Goal: Task Accomplishment & Management: Manage account settings

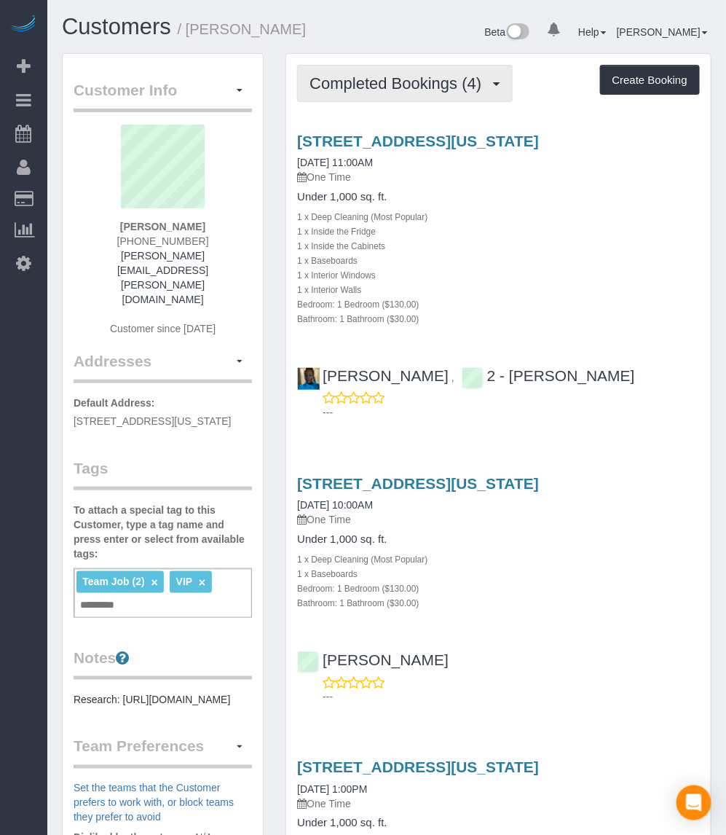
click at [379, 93] on button "Completed Bookings (4)" at bounding box center [405, 83] width 216 height 37
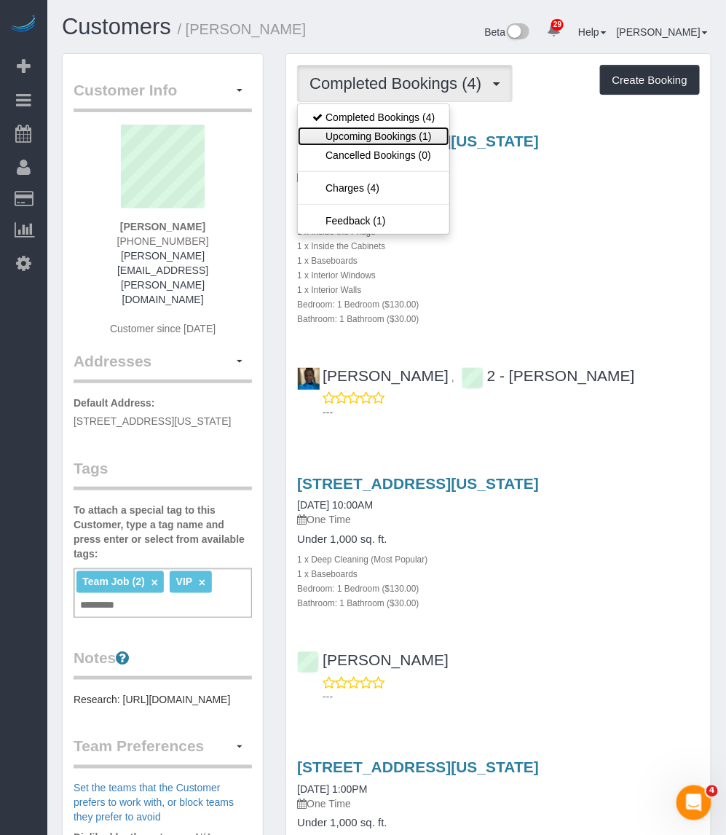
click at [377, 137] on link "Upcoming Bookings (1)" at bounding box center [374, 136] width 152 height 19
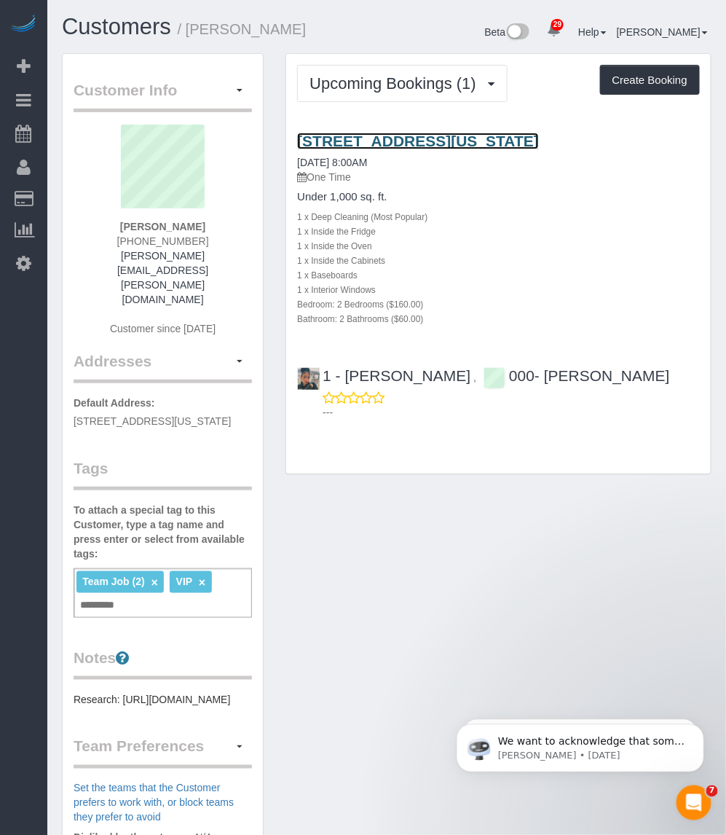
click at [420, 133] on link "[STREET_ADDRESS][US_STATE]" at bounding box center [418, 141] width 242 height 17
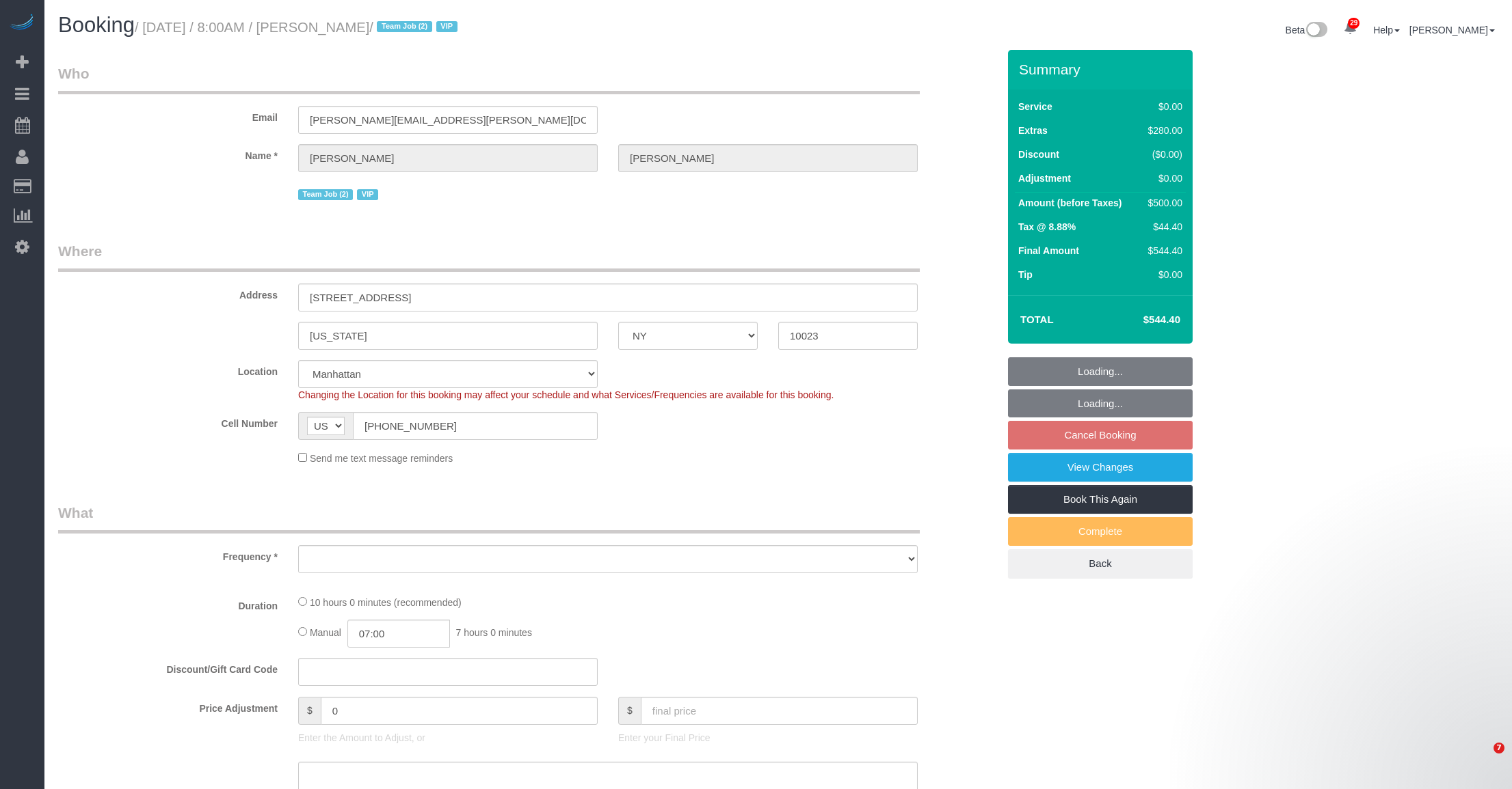
select select "NY"
select select "number:89"
select select "number:90"
select select "number:15"
select select "number:5"
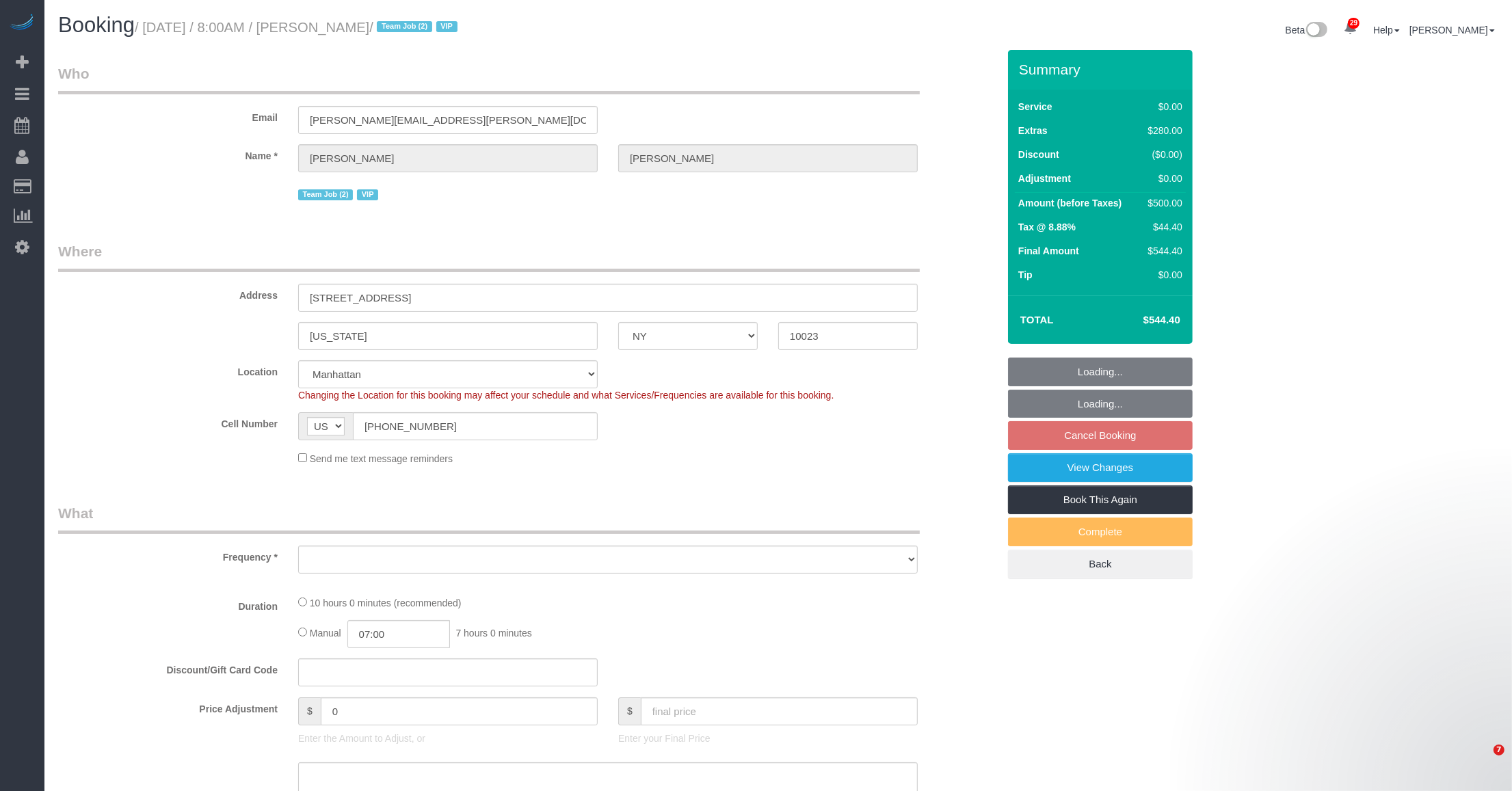
select select "string:stripe-pm_1SAnU74VGloSiKo7X5j0bnob"
select select "2"
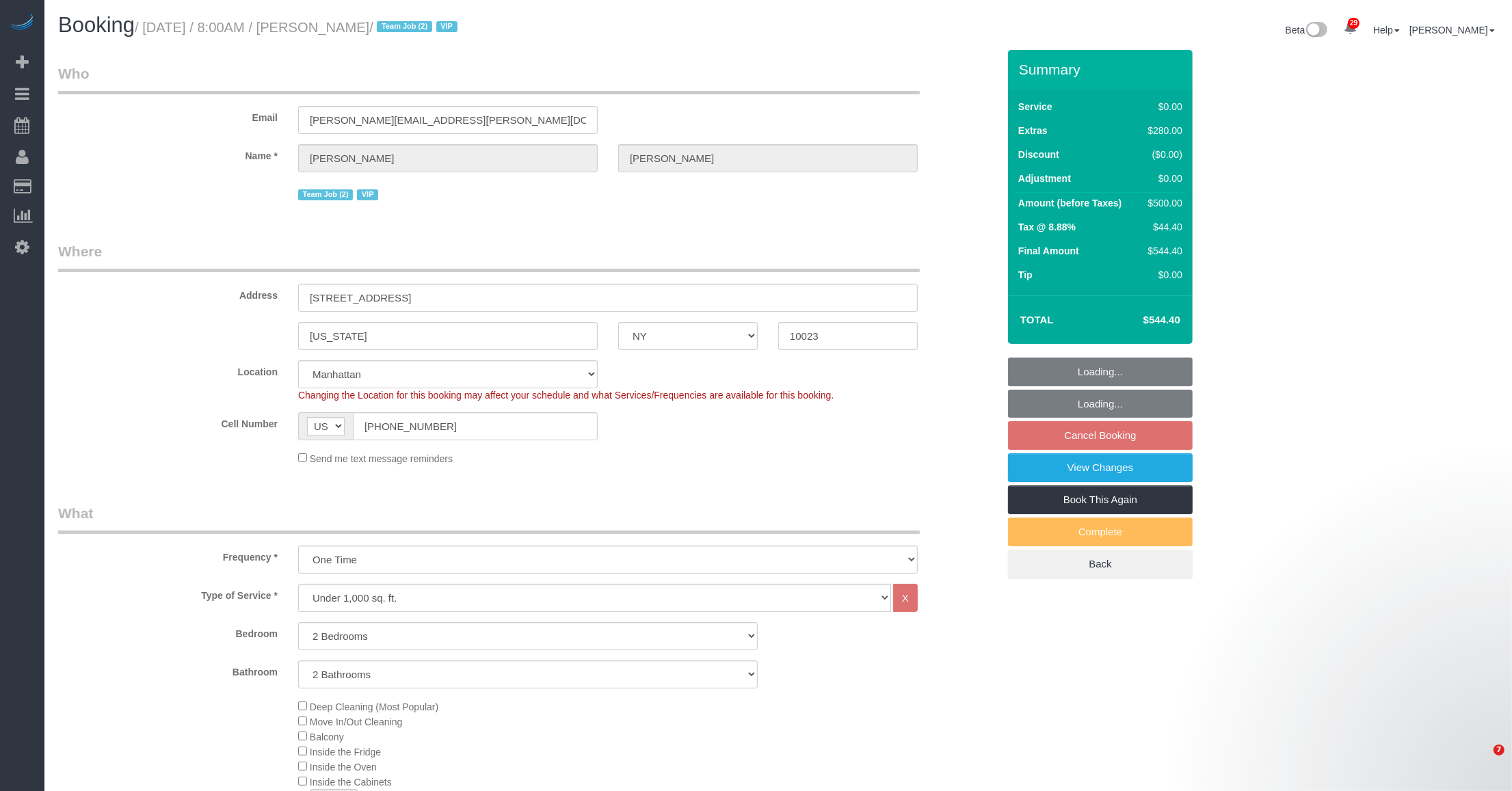
select select "object:1493"
select select "spot1"
select select "object:1538"
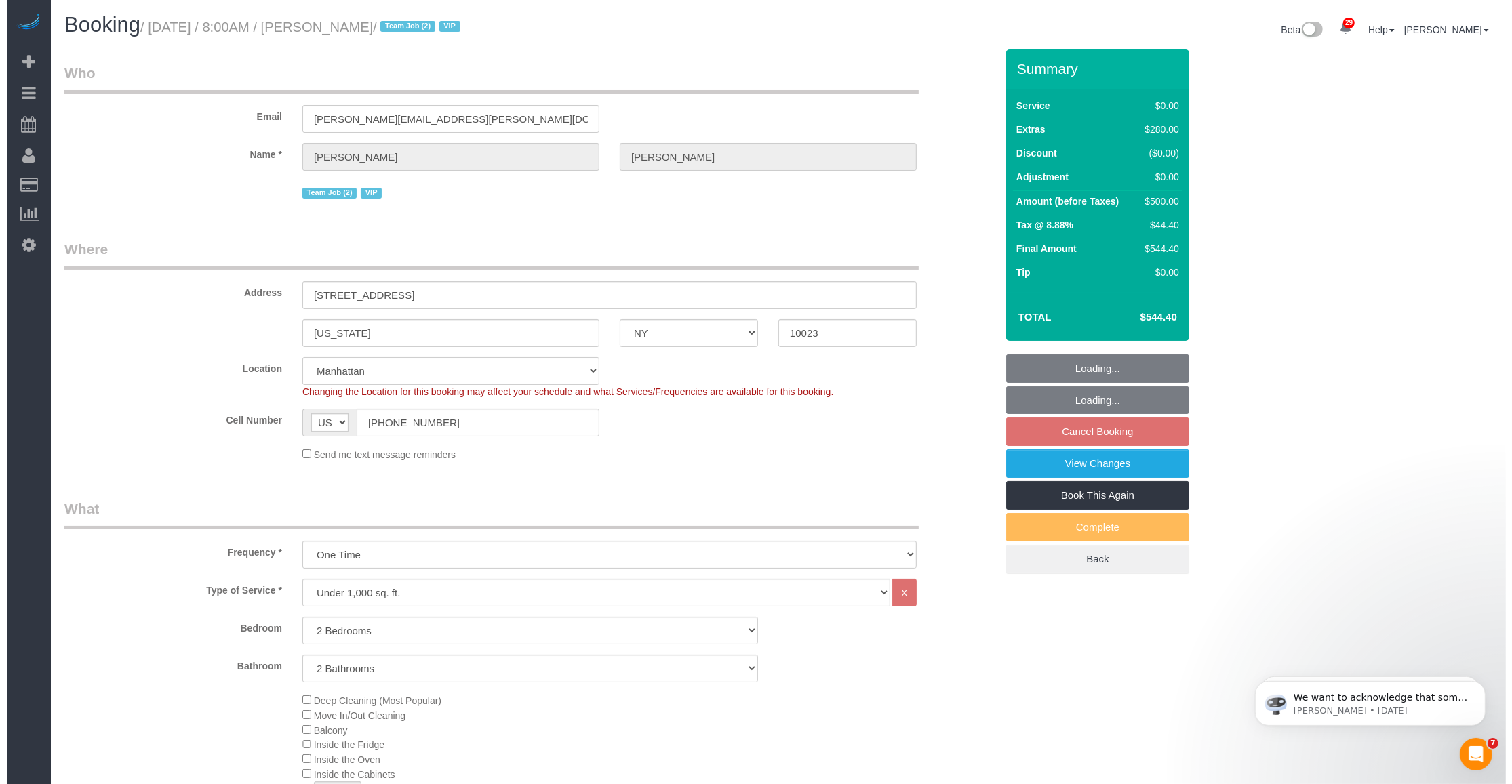
scroll to position [85, 0]
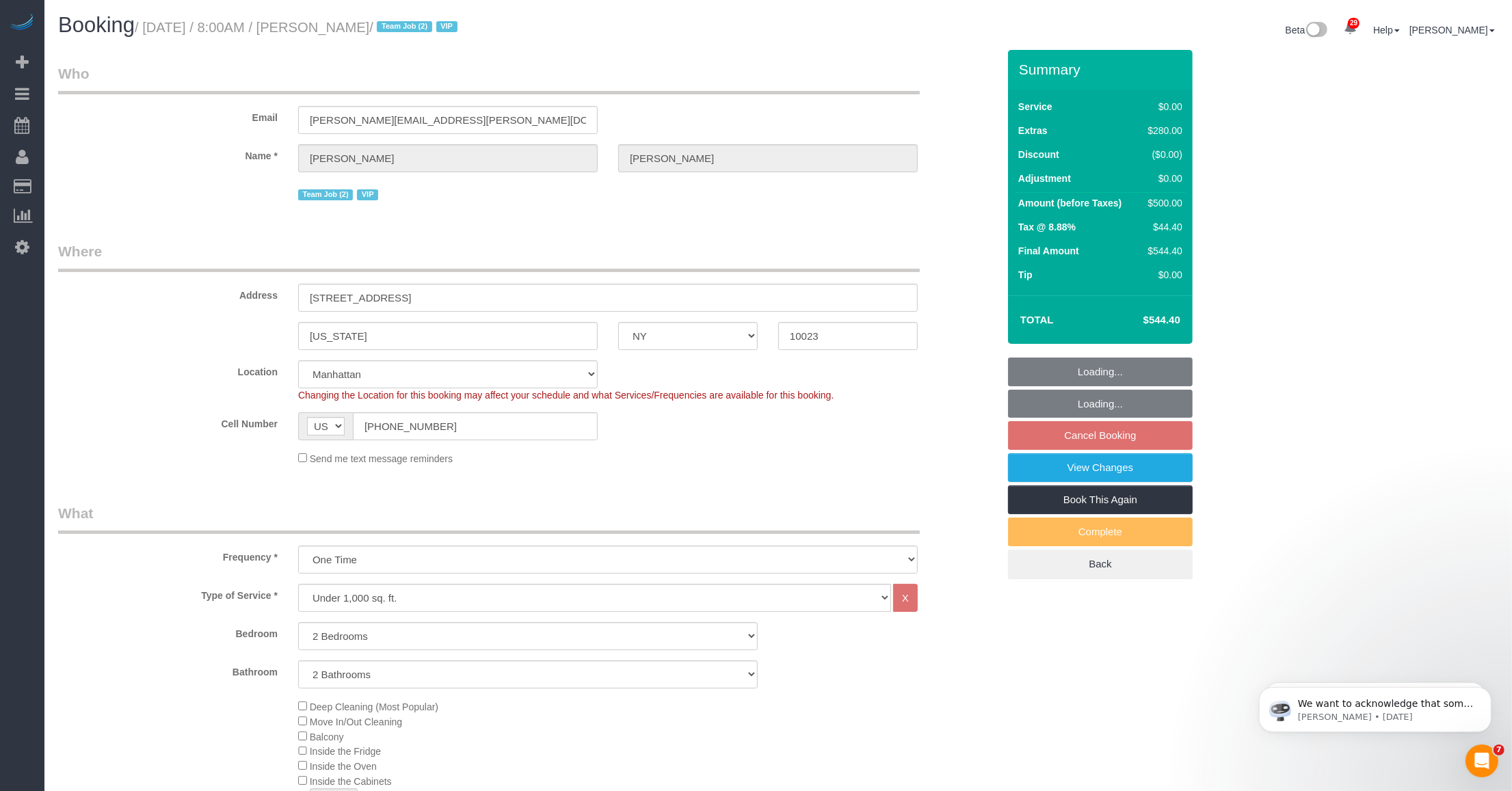
select select "2"
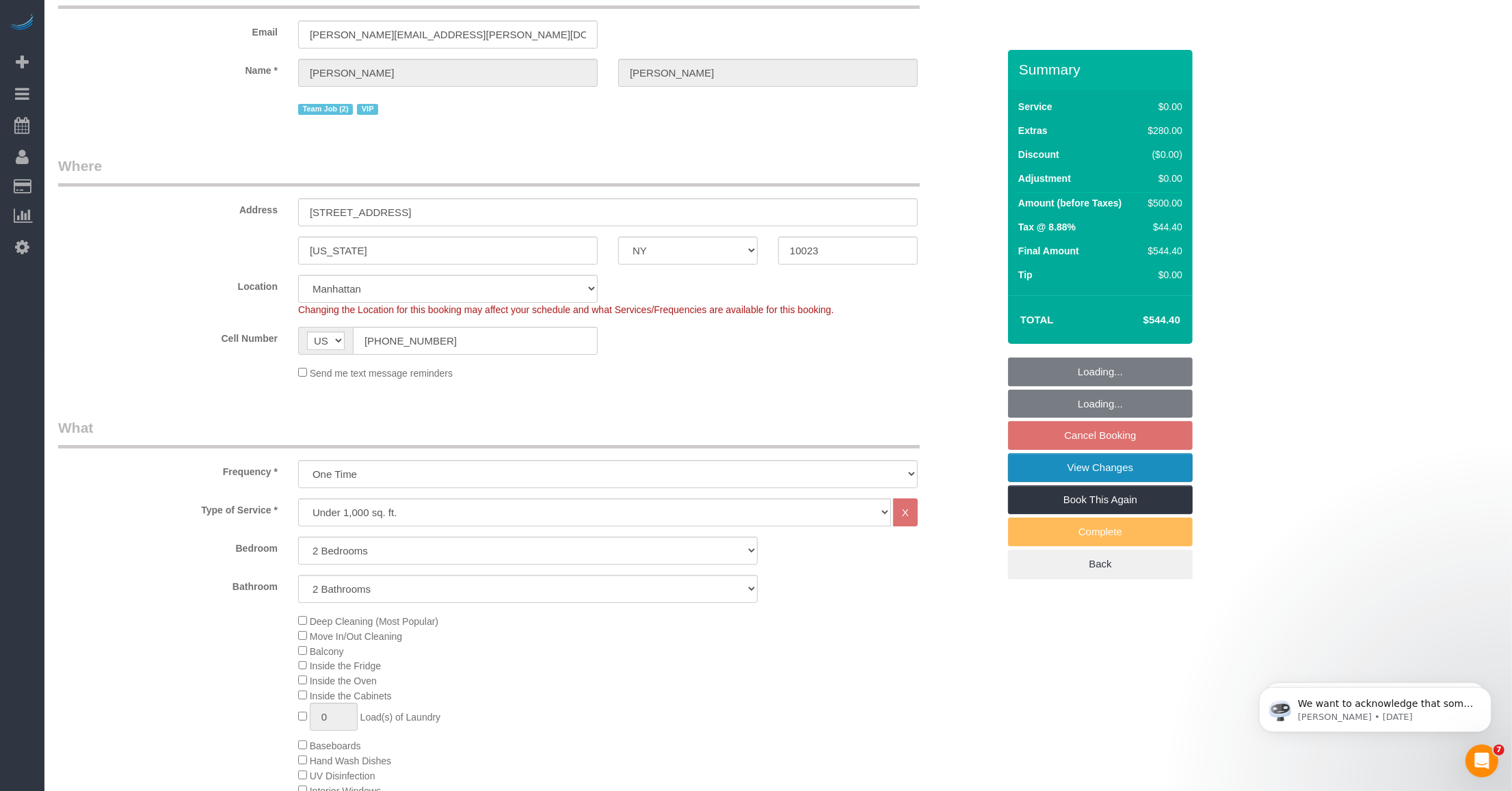
click at [1115, 472] on link "View Changes" at bounding box center [1100, 467] width 185 height 29
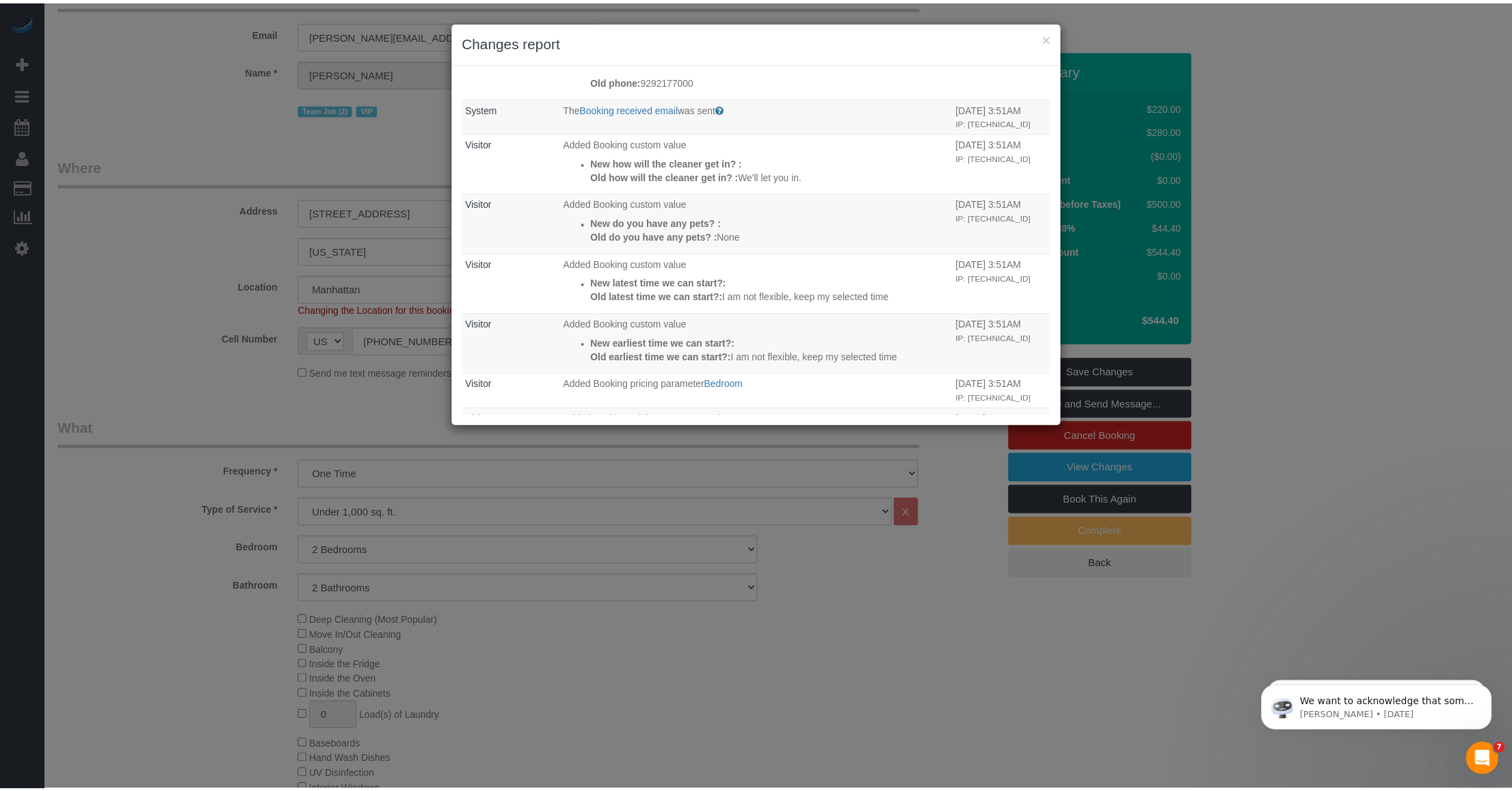
scroll to position [0, 0]
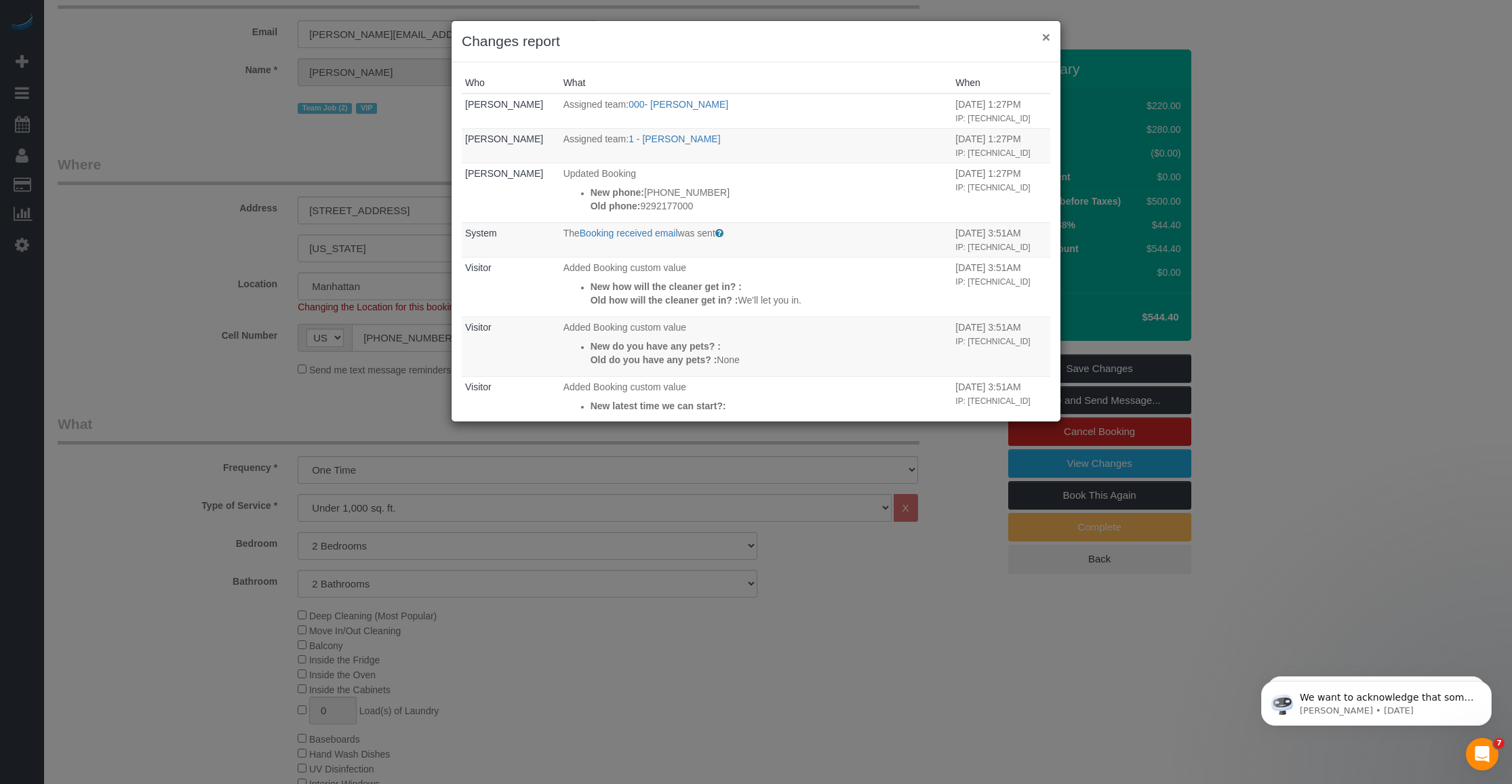
drag, startPoint x: 1045, startPoint y: 32, endPoint x: 781, endPoint y: 134, distance: 283.0
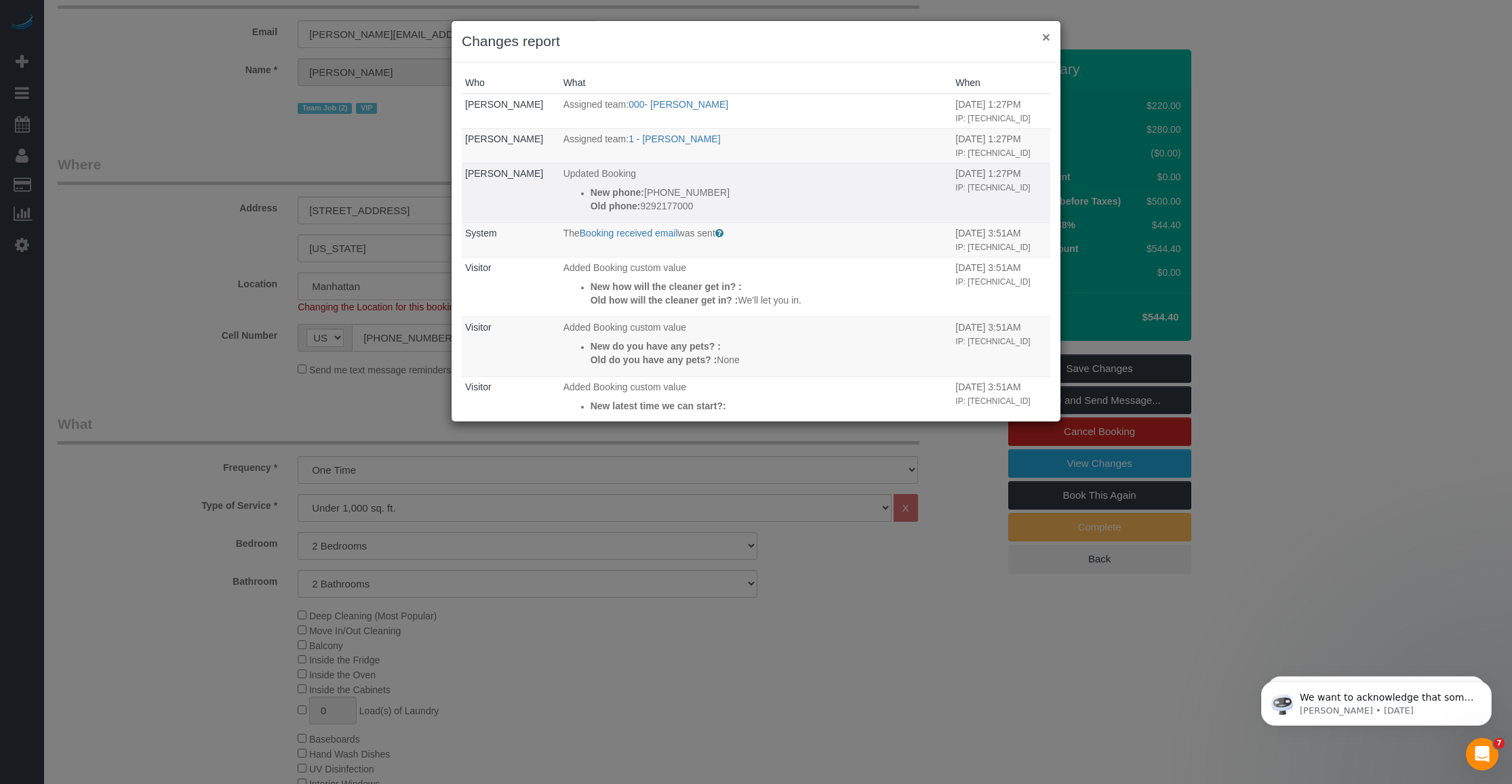
click at [1045, 33] on button "×" at bounding box center [1046, 36] width 8 height 14
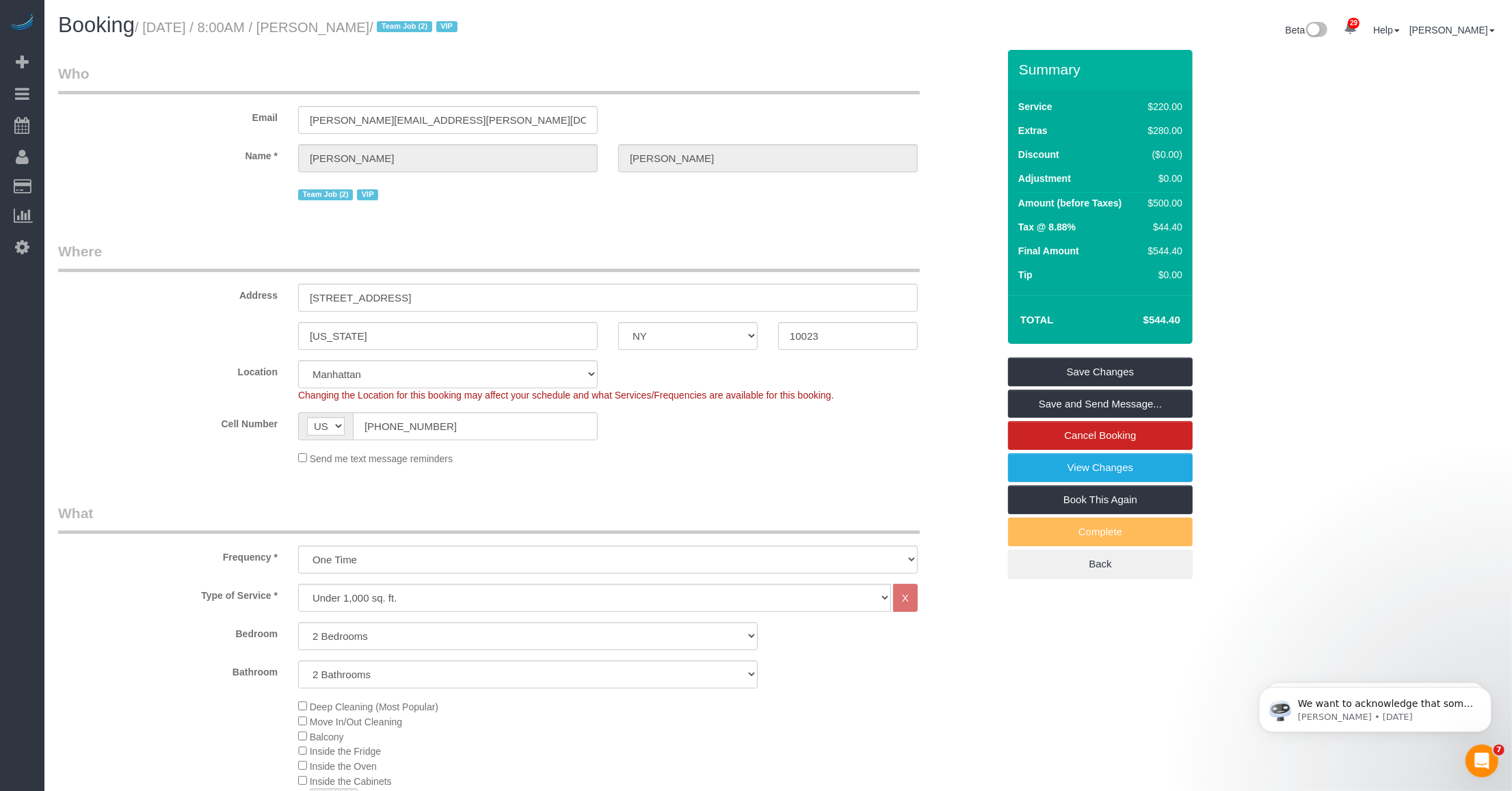
drag, startPoint x: 149, startPoint y: 24, endPoint x: 430, endPoint y: 23, distance: 281.0
click at [430, 23] on small "/ October 15, 2025 / 8:00AM / Giacomo Bertoldi / Team Job (2) VIP" at bounding box center [298, 27] width 327 height 15
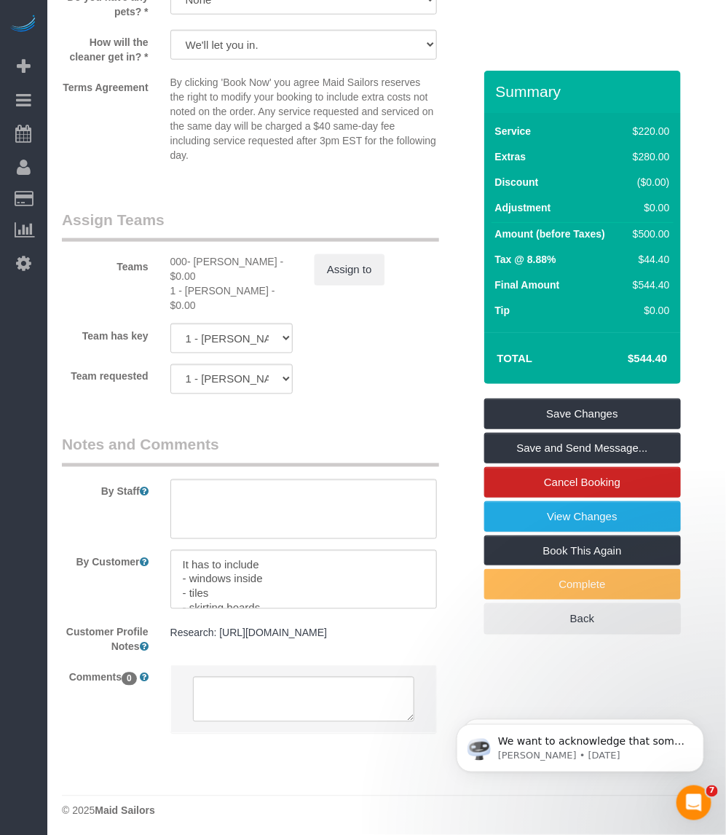
scroll to position [1837, 0]
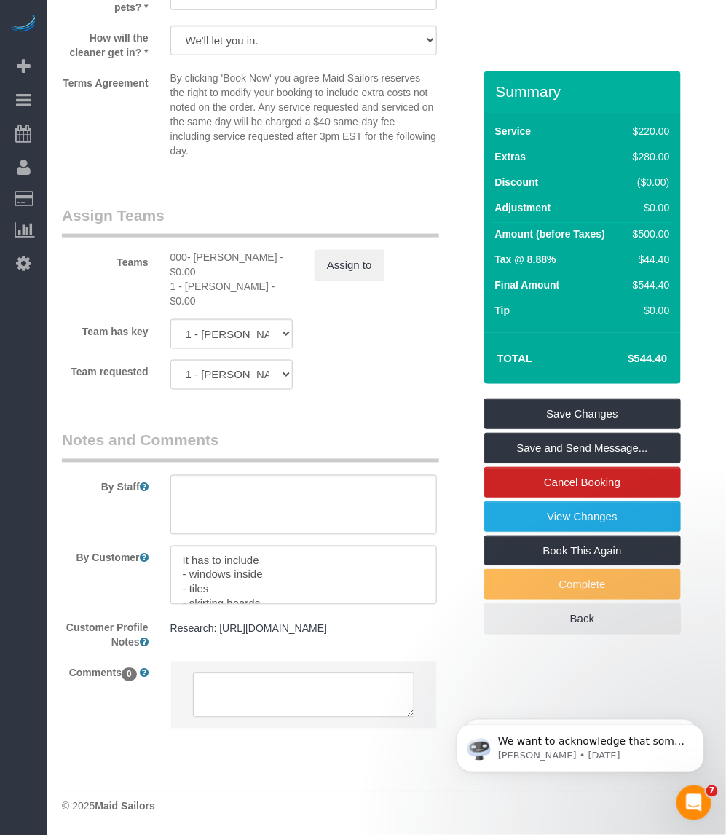
click at [212, 250] on div "000- Donna Mercado - $0.00" at bounding box center [231, 264] width 122 height 29
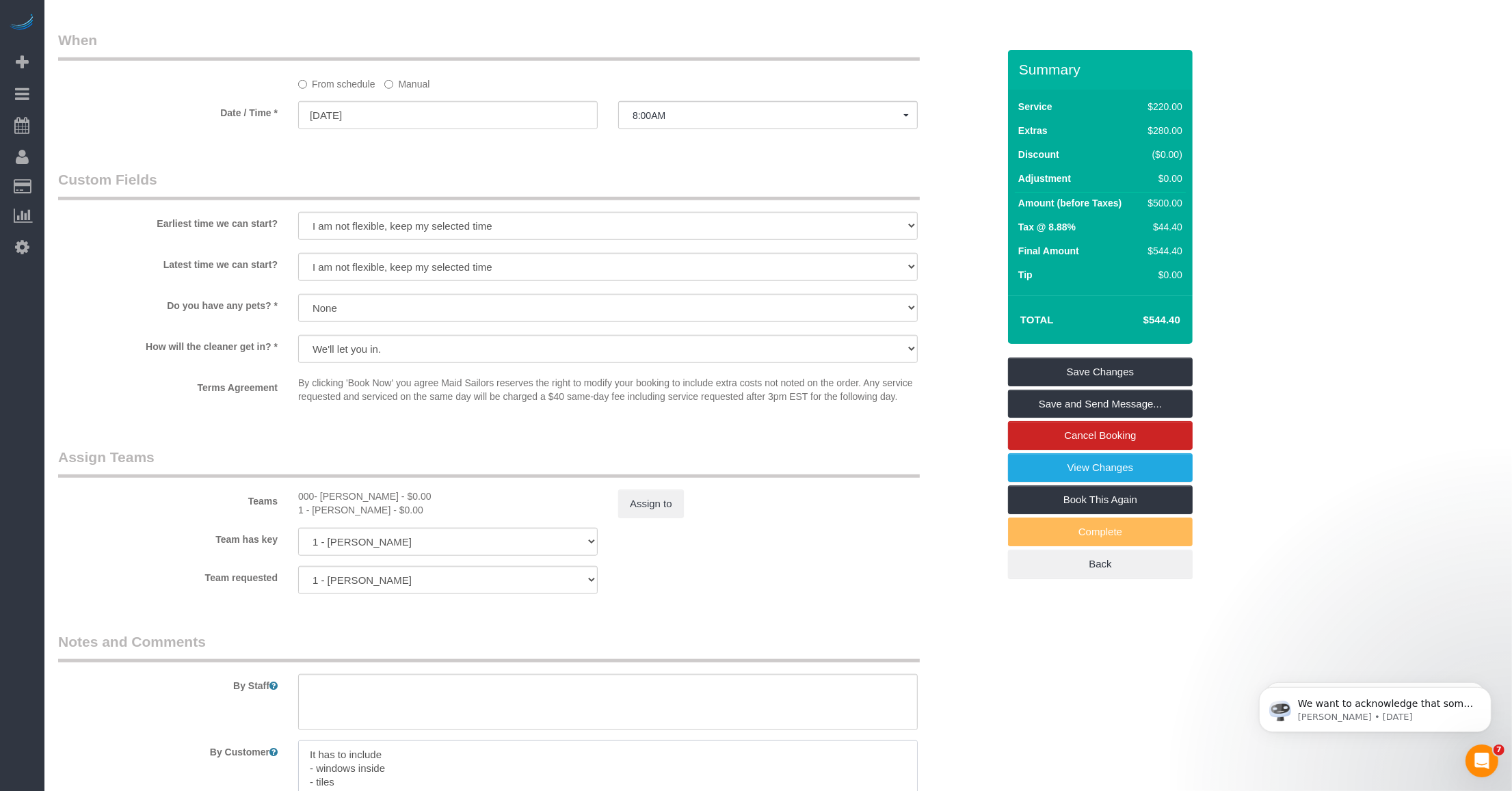
scroll to position [1553, 0]
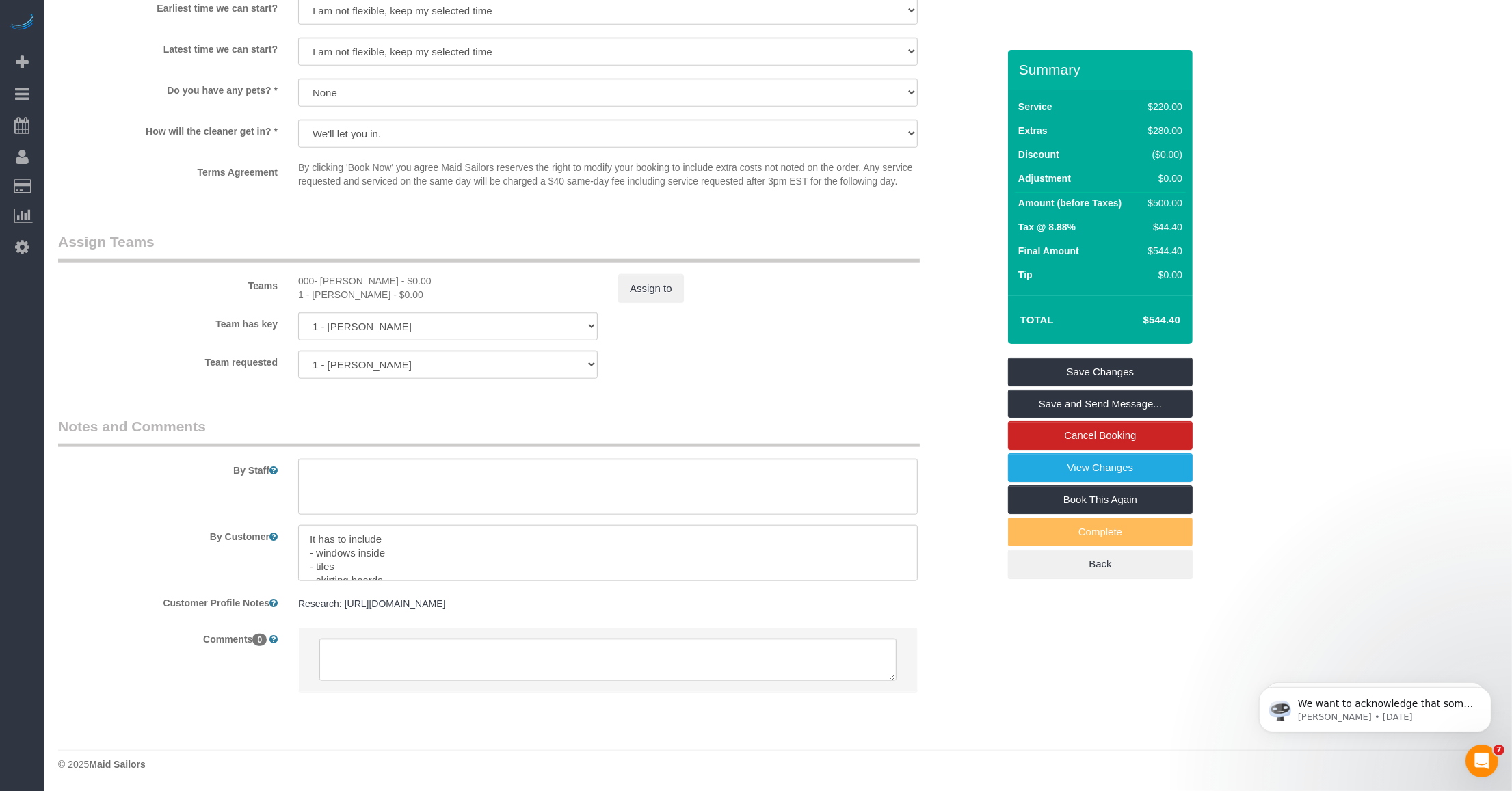
click at [424, 603] on pre "Research: https://www.zillow.com/homedetails/49-W-72nd-St-APT-17E-New-York-NY-1…" at bounding box center [608, 603] width 619 height 14
drag, startPoint x: 360, startPoint y: 603, endPoint x: 848, endPoint y: 605, distance: 488.0
click at [848, 605] on textarea "Research: https://www.zillow.com/homedetails/49-W-72nd-St-APT-17E-New-York-NY-1…" at bounding box center [608, 665] width 619 height 151
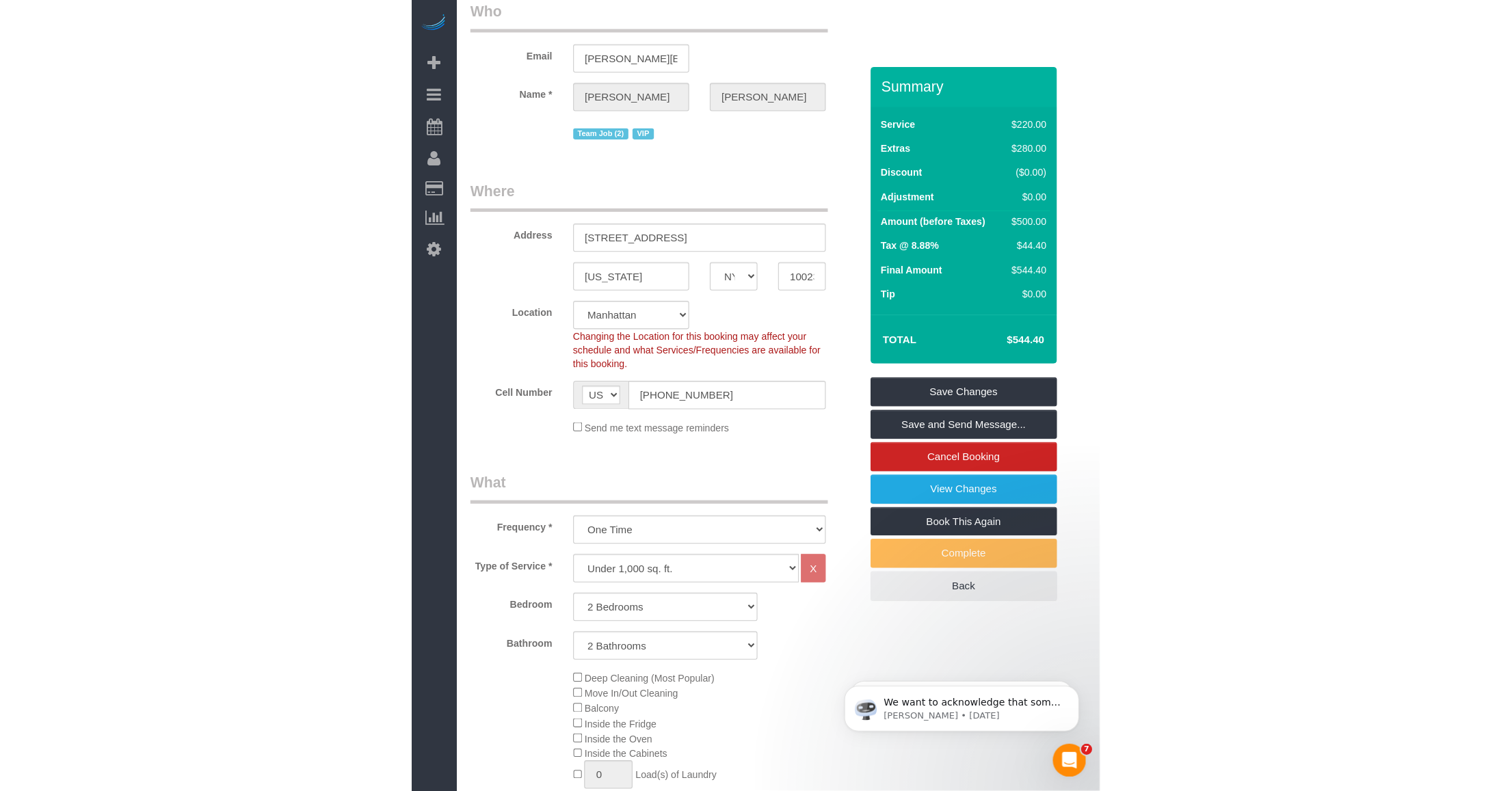
scroll to position [0, 0]
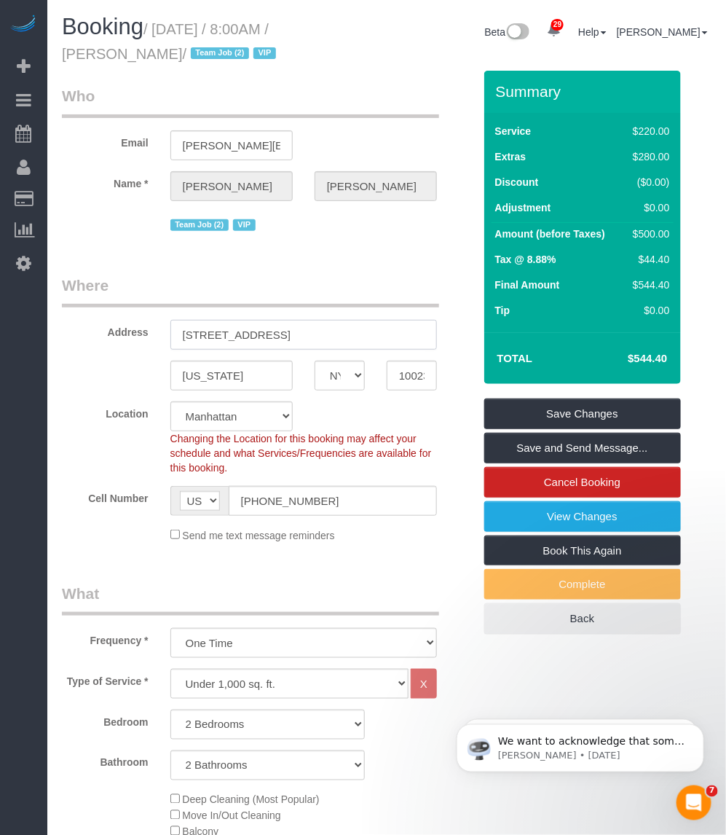
click at [346, 337] on input "350 W 71ST STREET, 5F" at bounding box center [303, 335] width 267 height 30
drag, startPoint x: 364, startPoint y: 337, endPoint x: 176, endPoint y: 339, distance: 188.0
click at [176, 339] on input "350 W 71ST STREET, 5F" at bounding box center [303, 335] width 267 height 30
click at [417, 368] on input "10023" at bounding box center [412, 376] width 50 height 30
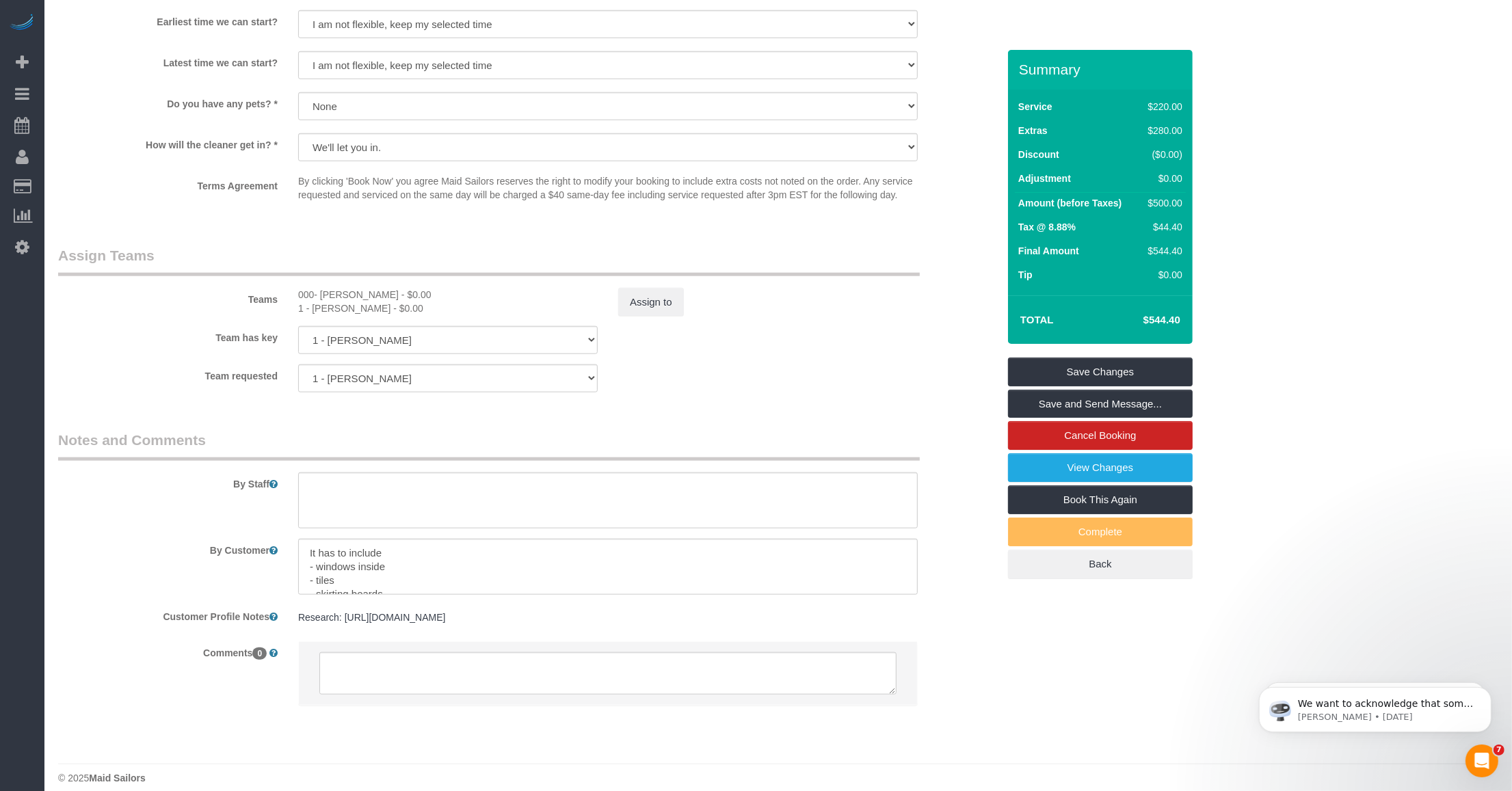
scroll to position [1553, 0]
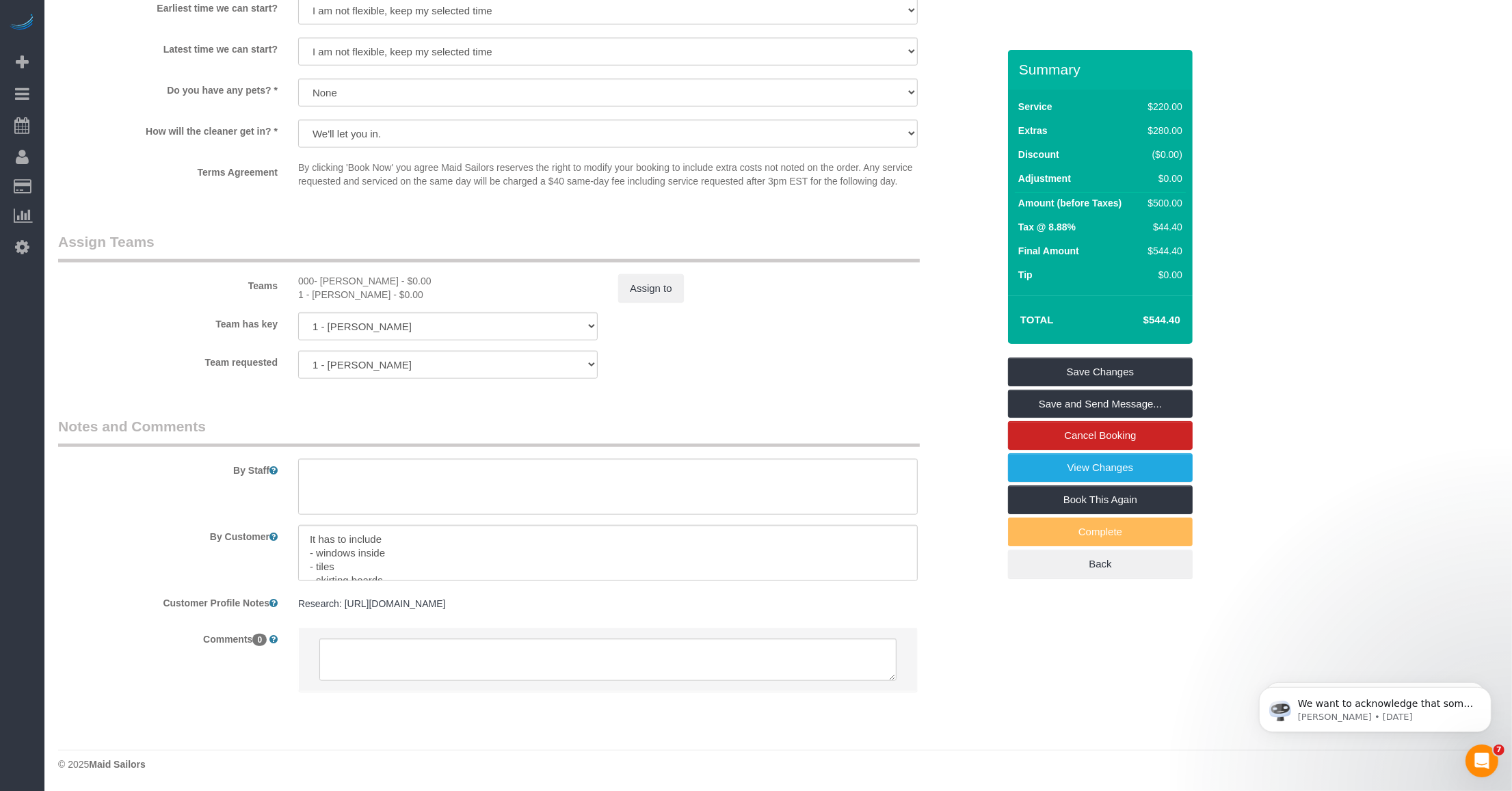
click at [464, 610] on pre "Research: https://www.zillow.com/homedetails/49-W-72nd-St-APT-17E-New-York-NY-1…" at bounding box center [608, 603] width 619 height 14
click at [405, 608] on textarea "Research: https://www.zillow.com/homedetails/49-W-72nd-St-APT-17E-New-York-NY-1…" at bounding box center [608, 665] width 619 height 151
drag, startPoint x: 364, startPoint y: 603, endPoint x: 831, endPoint y: 599, distance: 467.0
click at [831, 599] on textarea "Research: https://www.zillow.com/homedetails/49-W-72nd-St-APT-17E-New-York-NY-1…" at bounding box center [608, 665] width 619 height 151
paste textarea "https://www.zillow.com/homedetails/350-W-71st-St-5F-New-York-NY-10023/338435911…"
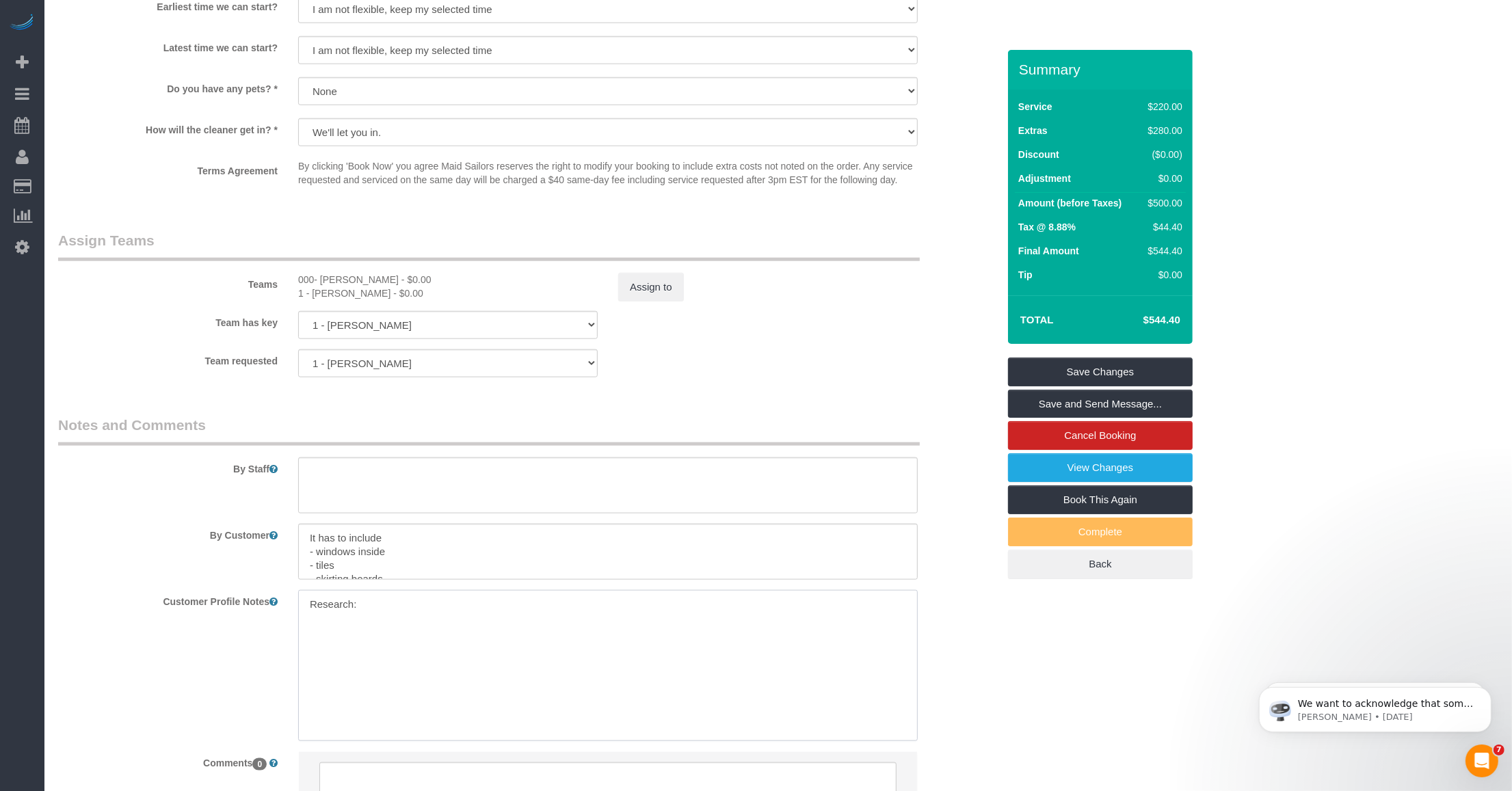
type textarea "Research: https://www.zillow.com/homedetails/350-W-71st-St-5F-New-York-NY-10023…"
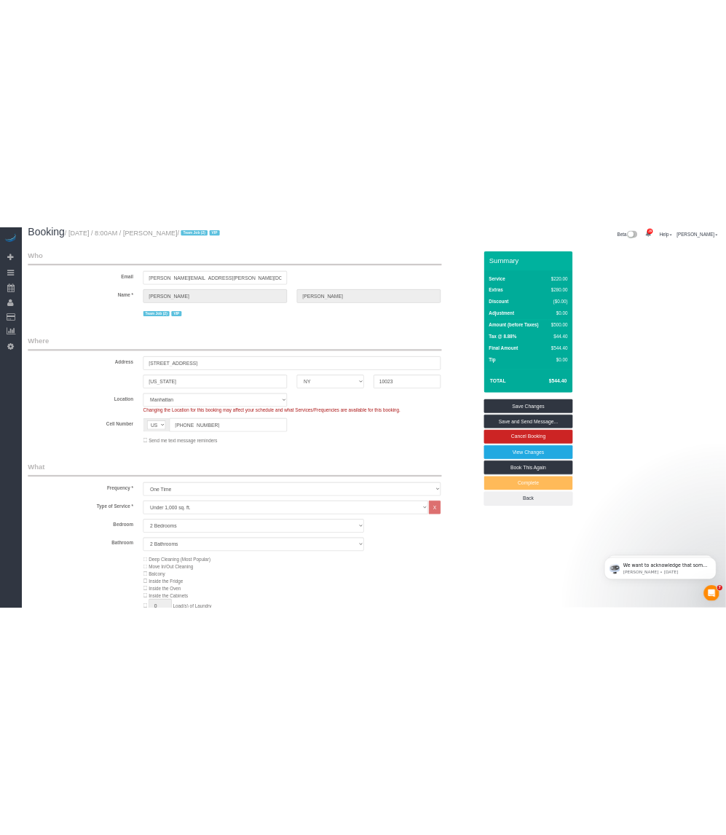
scroll to position [0, 0]
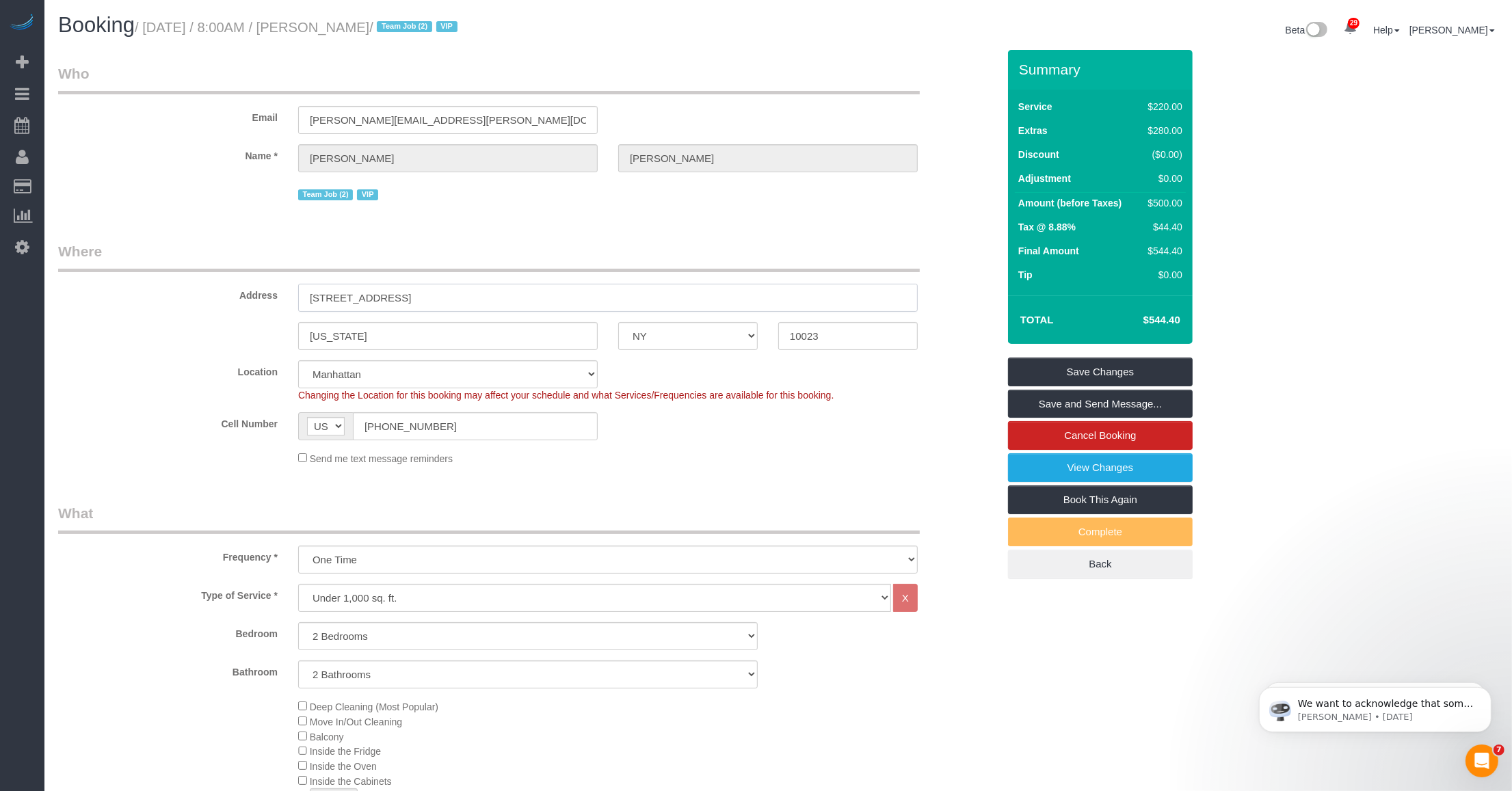
click at [336, 288] on input "350 W 71ST STREET, 5F" at bounding box center [608, 297] width 619 height 28
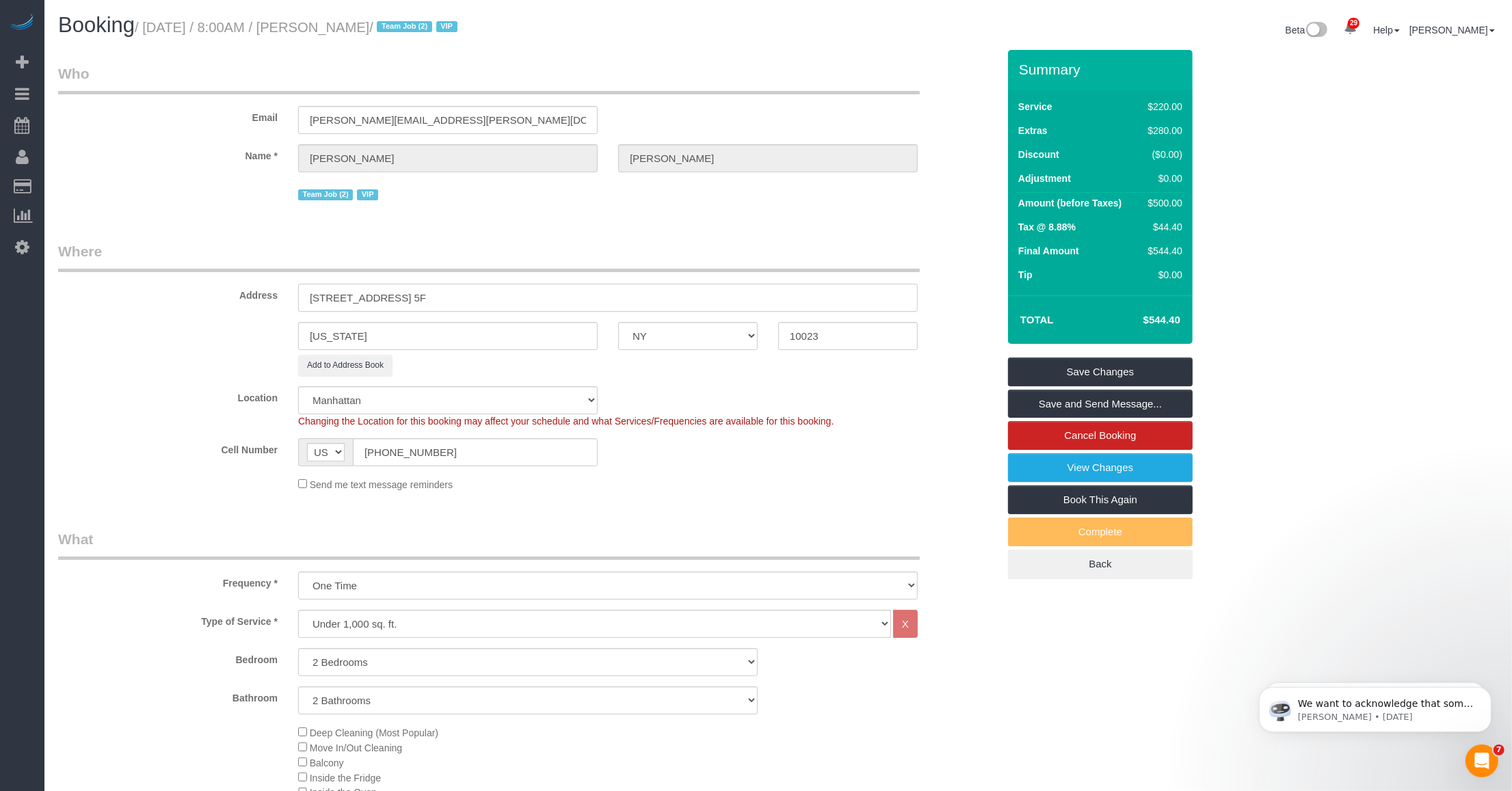
type input "350 W 71st Street, Apt. 5F"
click at [357, 340] on input "NEW YORK" at bounding box center [448, 336] width 299 height 28
click at [357, 341] on input "NEW YORK" at bounding box center [448, 336] width 299 height 28
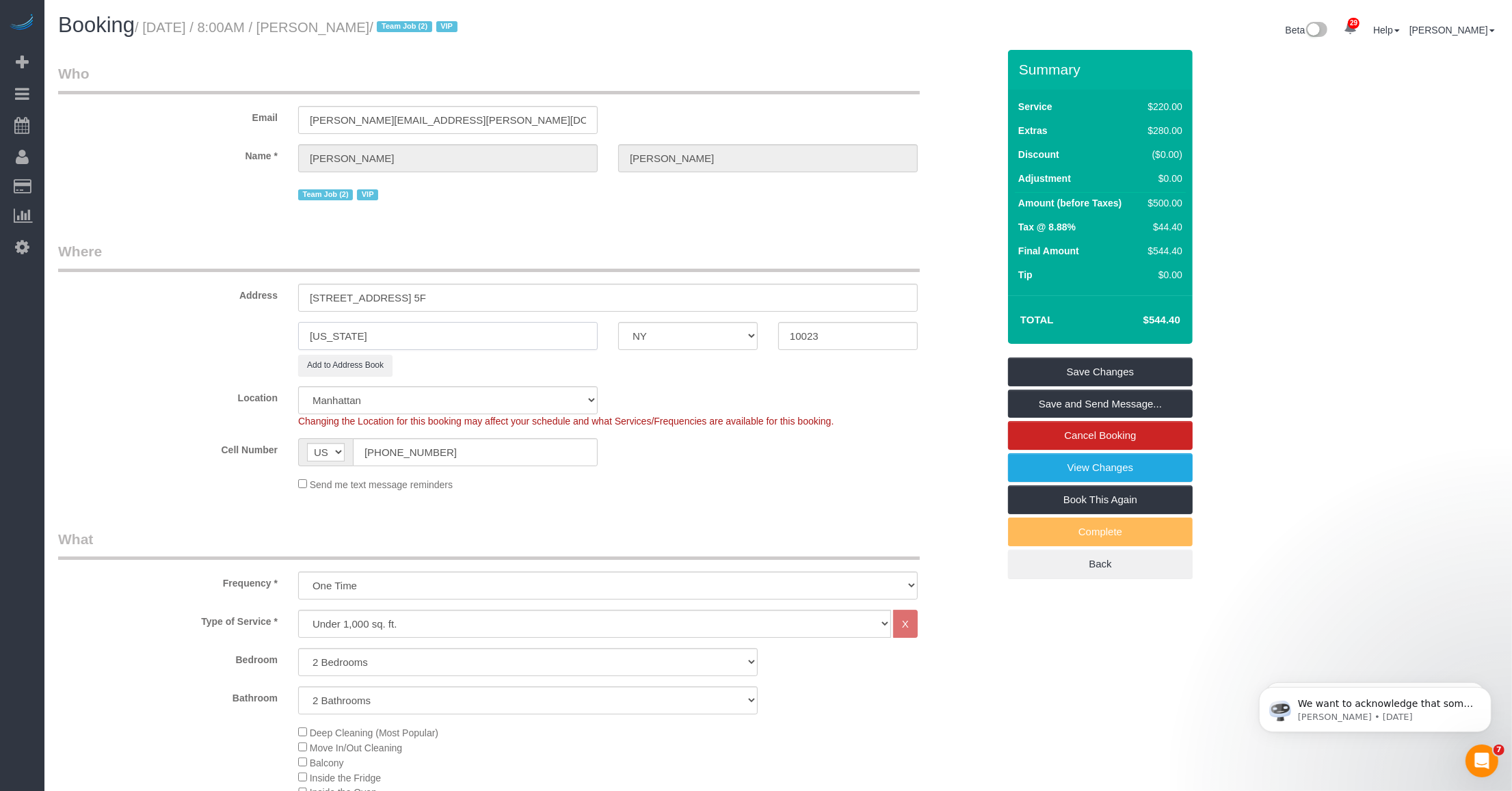
click at [357, 341] on input "NEW YORK" at bounding box center [448, 336] width 299 height 28
type input "New York"
drag, startPoint x: 811, startPoint y: 437, endPoint x: 811, endPoint y: 420, distance: 17.0
click at [811, 436] on sui-booking-location "Location Manhattan Austin Boston Bronx Brooklyn Charlotte Denver New Jersey Por…" at bounding box center [527, 439] width 939 height 105
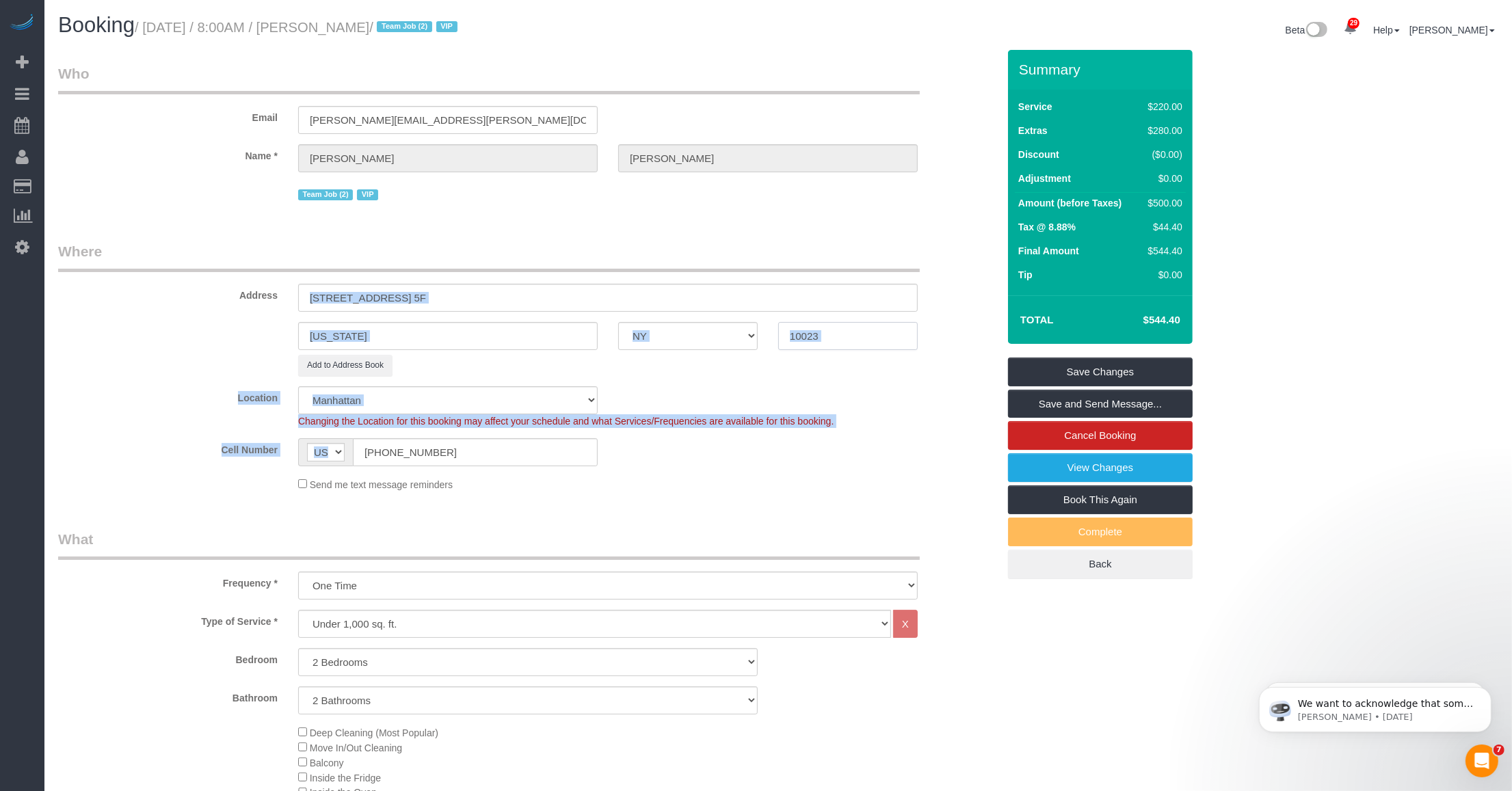
drag, startPoint x: 811, startPoint y: 420, endPoint x: 793, endPoint y: 336, distance: 85.9
click at [793, 336] on input "10023" at bounding box center [848, 336] width 140 height 28
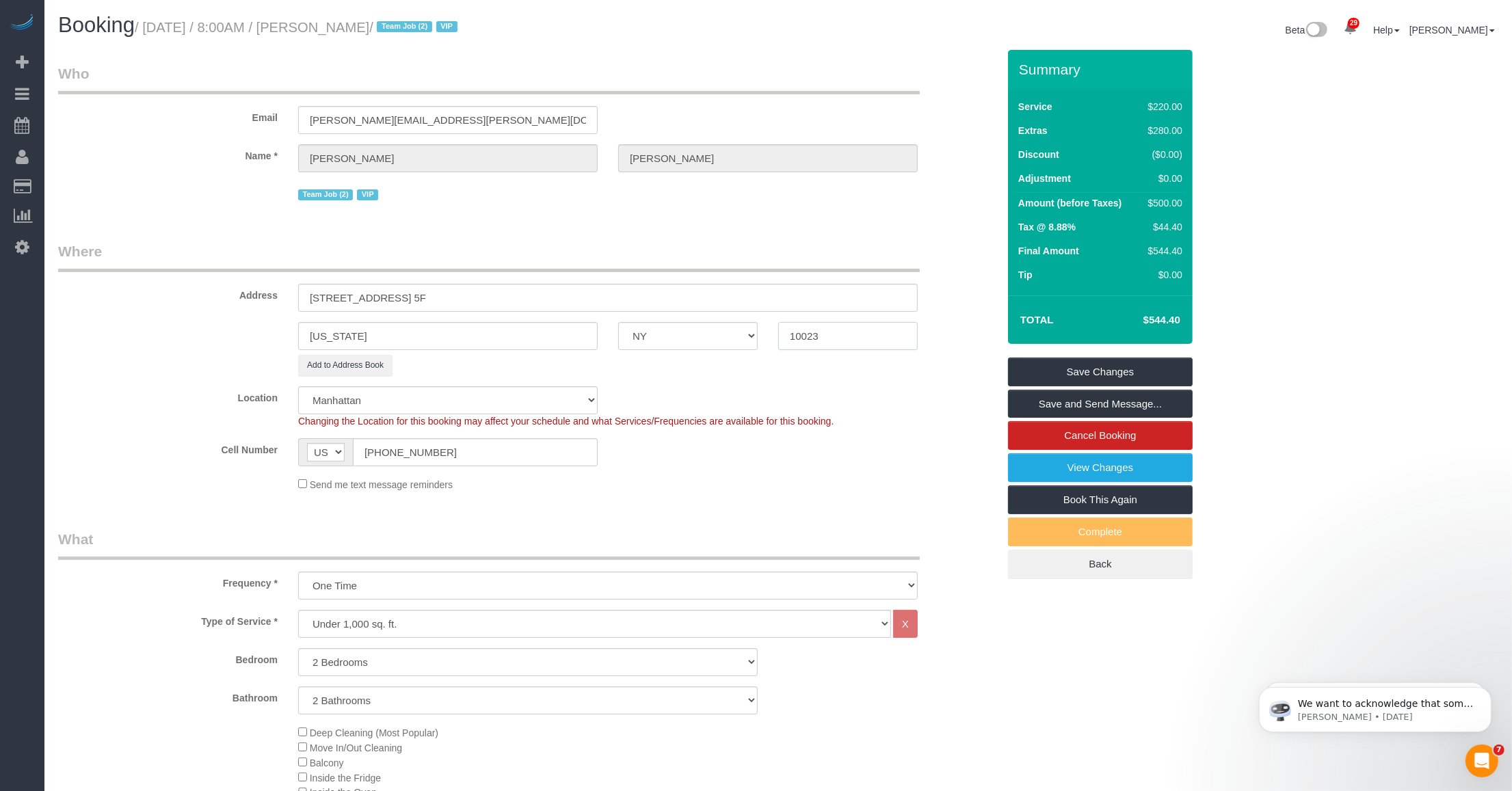
click at [793, 336] on input "10023" at bounding box center [848, 336] width 140 height 28
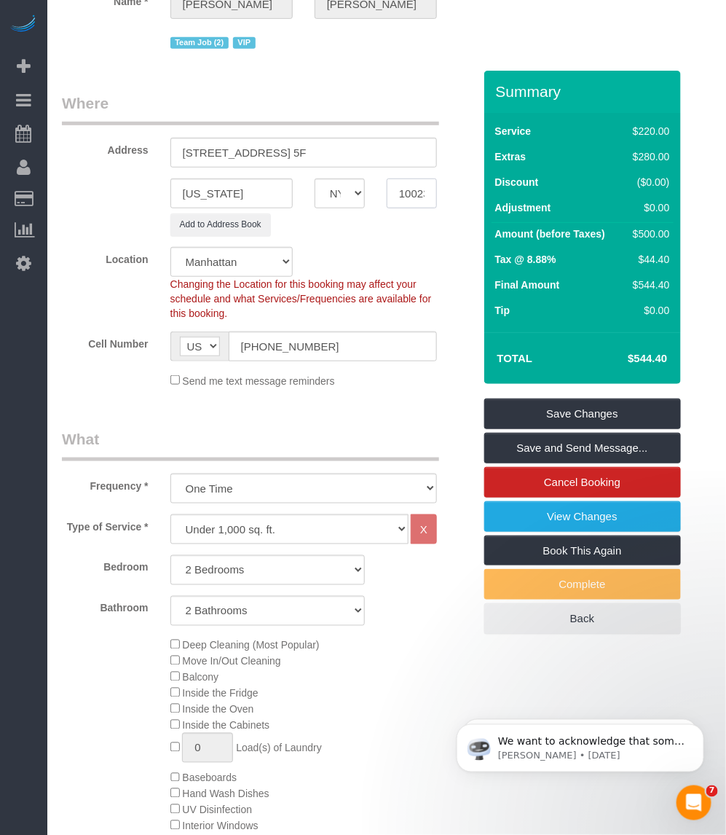
scroll to position [364, 0]
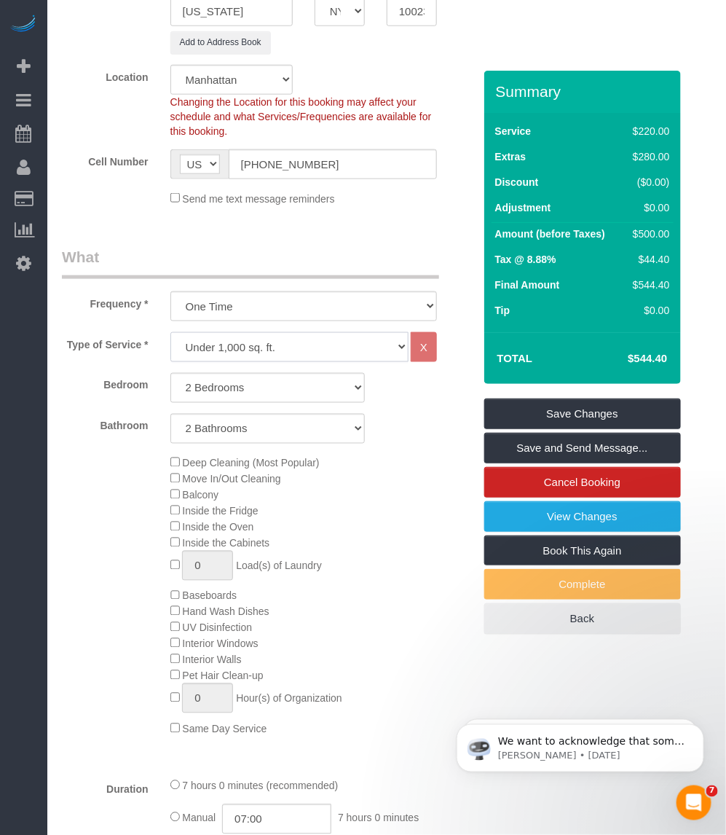
click at [286, 346] on select "Under 1,000 sq. ft. 1,001 - 1,500 sq. ft. 1,500+ sq. ft. Custom Cleaning Office…" at bounding box center [289, 347] width 238 height 30
select select "213"
click at [170, 333] on select "Under 1,000 sq. ft. 1,001 - 1,500 sq. ft. 1,500+ sq. ft. Custom Cleaning Office…" at bounding box center [289, 347] width 238 height 30
select select "1"
select select "120"
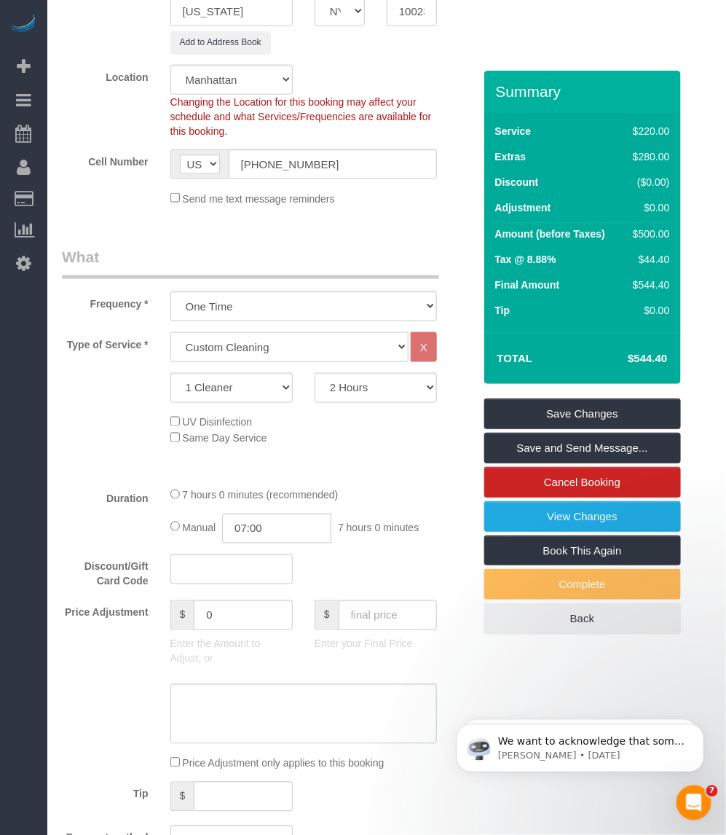
click at [246, 344] on select "Under 1,000 sq. ft. 1,001 - 1,500 sq. ft. 1,500+ sq. ft. Custom Cleaning Office…" at bounding box center [289, 347] width 238 height 30
select select "308"
click at [170, 333] on select "Under 1,000 sq. ft. 1,001 - 1,500 sq. ft. 1,500+ sq. ft. Custom Cleaning Office…" at bounding box center [289, 347] width 238 height 30
click at [358, 386] on select "2 Hours 2.5 Hours 3 Hours 3.5 Hours 4 Hours 4.5 Hours 5 Hours 5.5 Hours 6 Hours…" at bounding box center [376, 388] width 122 height 30
click at [272, 386] on select "1 Cleaner 2 Cleaners 3 Cleaners 4 Cleaners 5 Cleaners" at bounding box center [231, 388] width 122 height 30
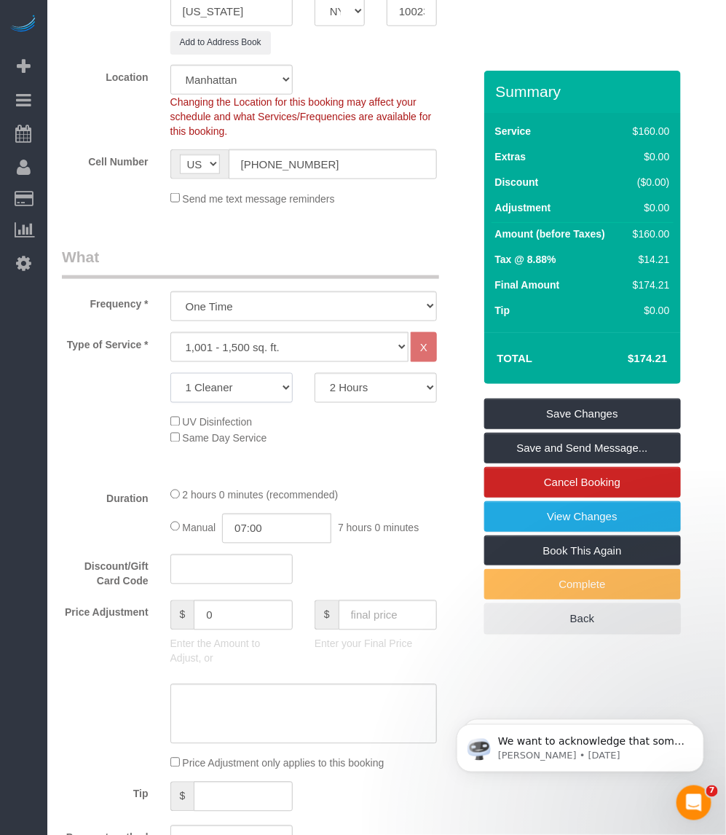
select select "2"
click at [170, 374] on select "1 Cleaner 2 Cleaners 3 Cleaners 4 Cleaners 5 Cleaners" at bounding box center [231, 388] width 122 height 30
click at [361, 396] on select "2 Hours 2.5 Hours 3 Hours 3.5 Hours 4 Hours 4.5 Hours 5 Hours 5.5 Hours 6 Hours…" at bounding box center [376, 388] width 122 height 30
select select "240"
click at [315, 374] on select "2 Hours 2.5 Hours 3 Hours 3.5 Hours 4 Hours 4.5 Hours 5 Hours 5.5 Hours 6 Hours…" at bounding box center [376, 388] width 122 height 30
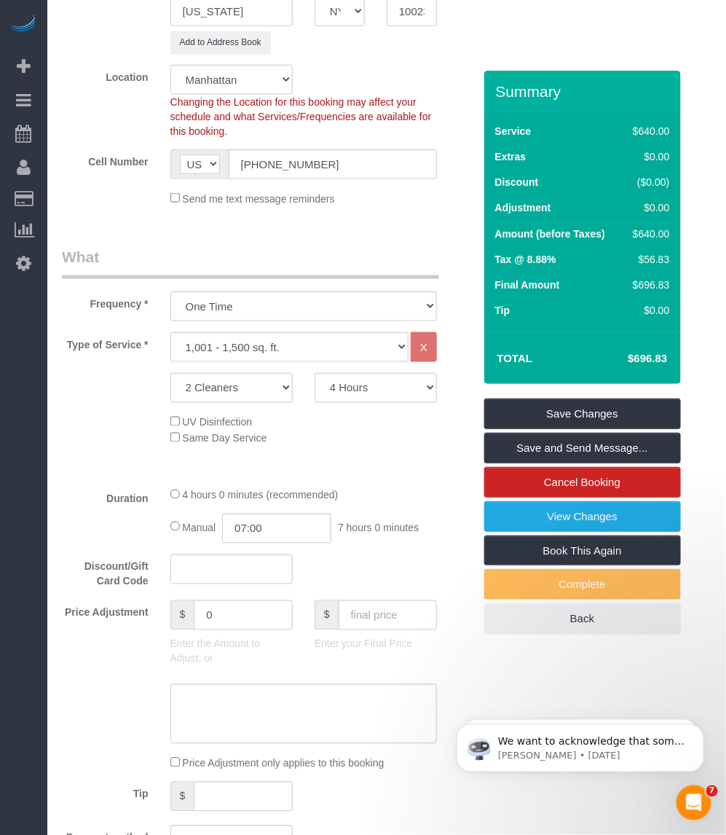
click at [653, 355] on h4 "$696.83" at bounding box center [625, 359] width 83 height 12
copy div "$696.83 Save Changes Save and Send Message... Cancel Booking View Changes Book …"
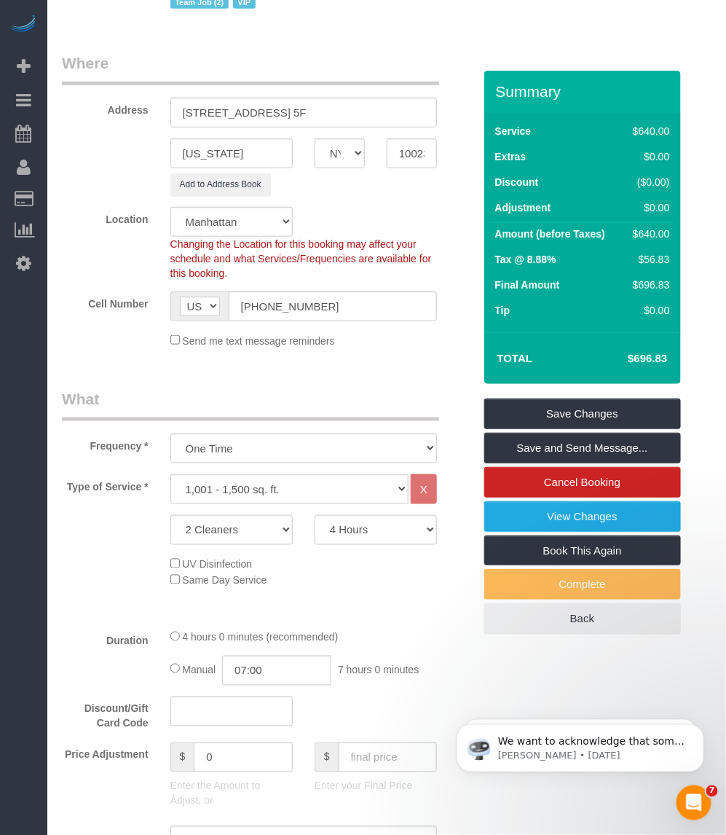
scroll to position [0, 0]
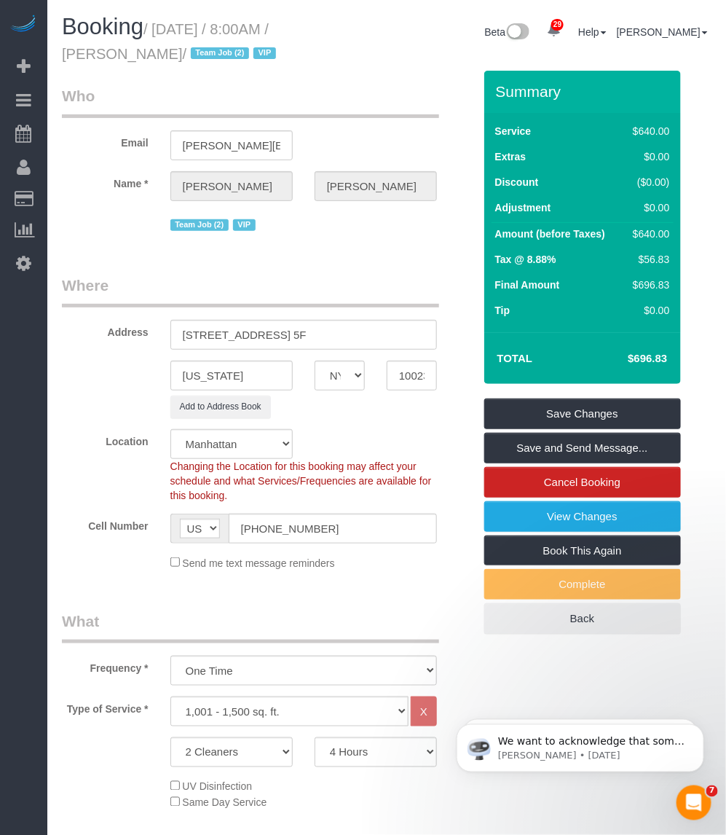
click at [538, 322] on td "Tip" at bounding box center [558, 311] width 133 height 25
click at [233, 336] on input "350 W 71st Street, Apt. 5F" at bounding box center [303, 335] width 267 height 30
click at [206, 374] on input "[US_STATE]" at bounding box center [231, 376] width 122 height 30
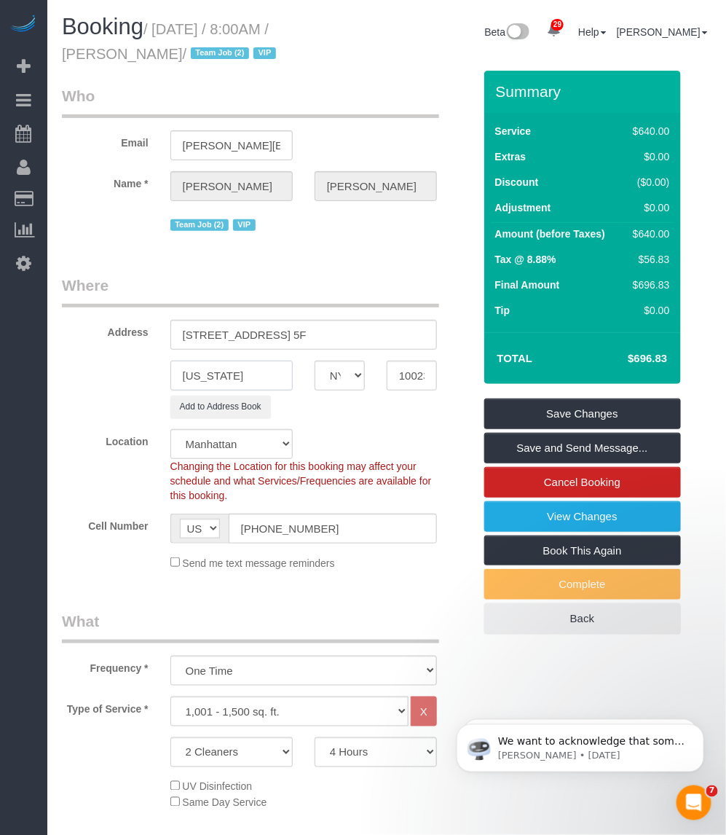
click at [206, 374] on input "[US_STATE]" at bounding box center [231, 376] width 122 height 30
drag, startPoint x: 175, startPoint y: 52, endPoint x: 52, endPoint y: 62, distance: 123.5
click at [52, 62] on div "Booking / October 15, 2025 / 8:00AM / Giacomo Bertoldi / Team Job (2) VIP" at bounding box center [219, 43] width 336 height 56
click at [138, 289] on legend "Where" at bounding box center [250, 291] width 377 height 33
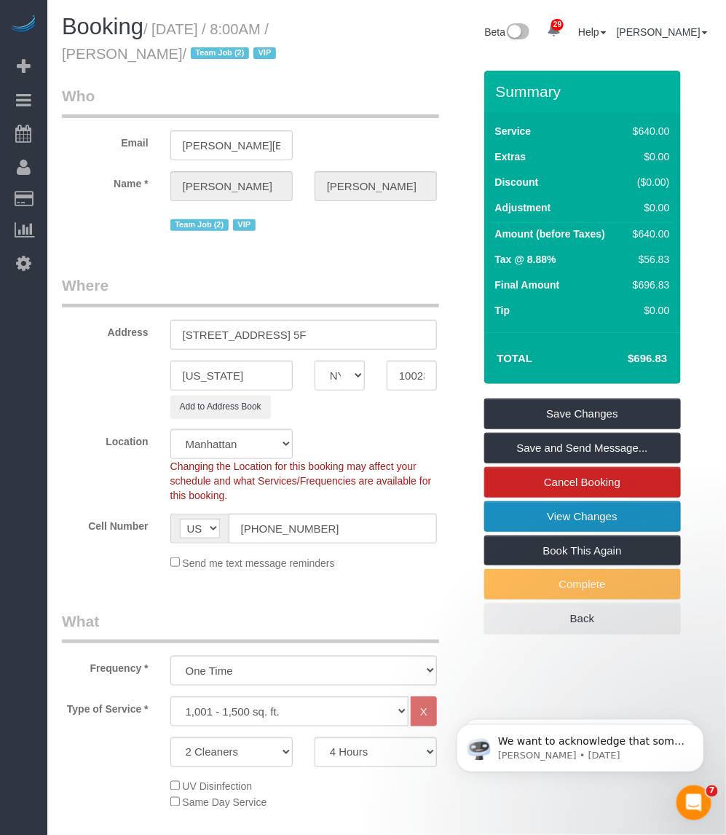
click at [521, 516] on link "View Changes" at bounding box center [582, 516] width 197 height 31
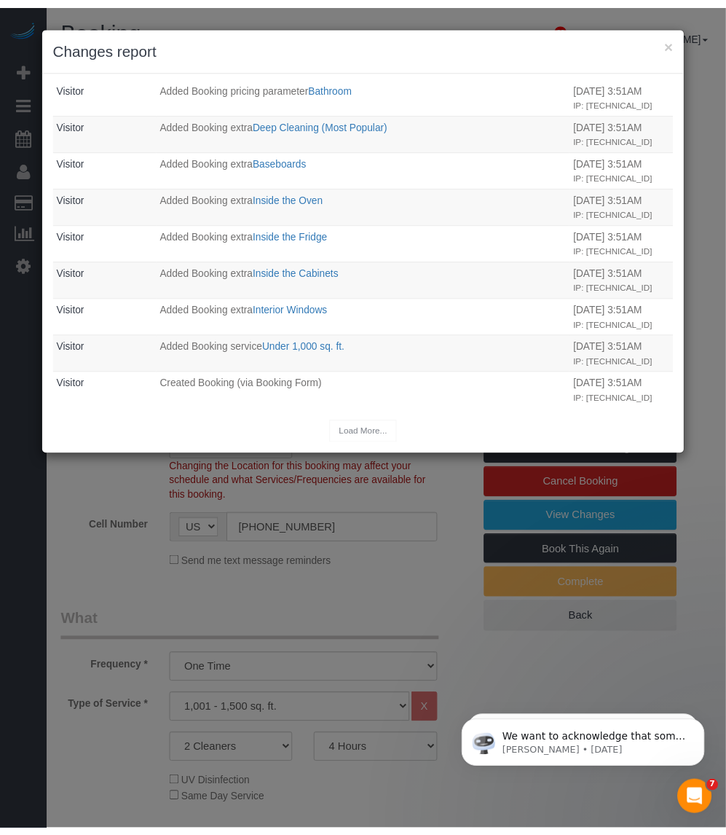
scroll to position [166, 0]
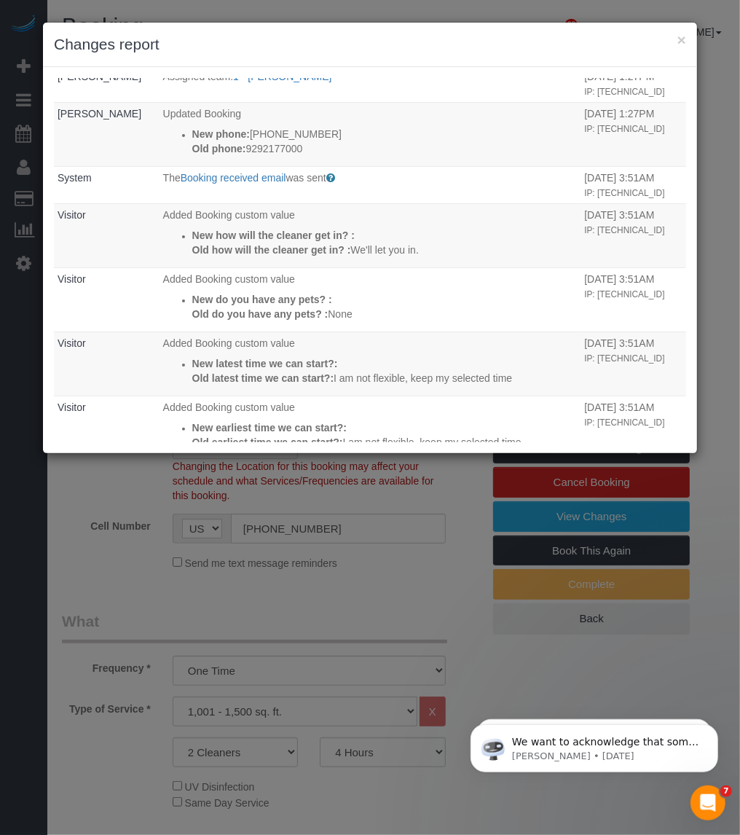
click at [686, 36] on div "× Changes report" at bounding box center [370, 45] width 654 height 44
click at [681, 34] on button "×" at bounding box center [682, 39] width 9 height 15
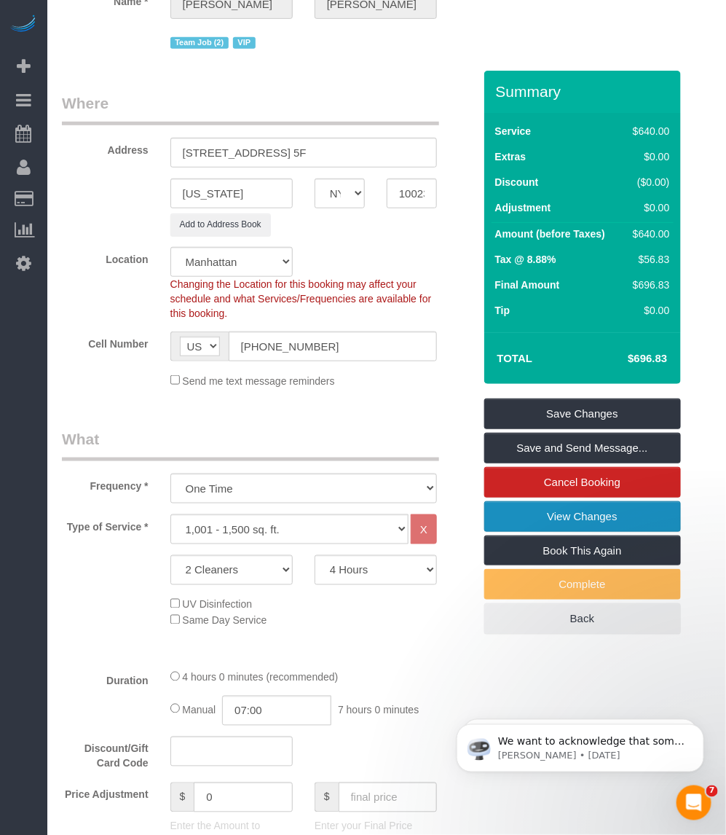
scroll to position [0, 0]
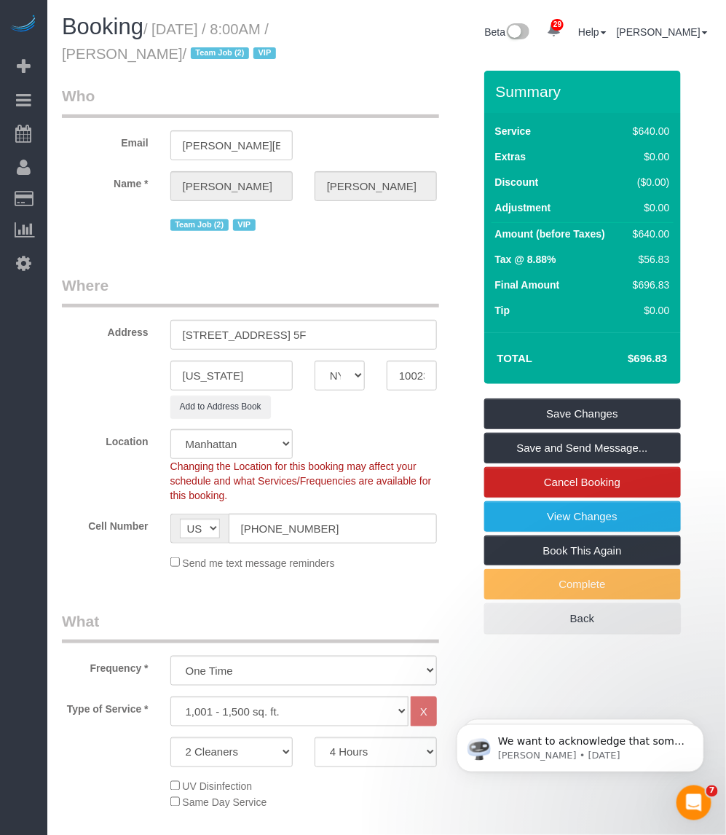
drag, startPoint x: 176, startPoint y: 51, endPoint x: 63, endPoint y: 57, distance: 112.3
click at [63, 57] on small "/ October 15, 2025 / 8:00AM / Giacomo Bertoldi / Team Job (2) VIP" at bounding box center [171, 41] width 219 height 41
copy small "Giacomo Bertoldi"
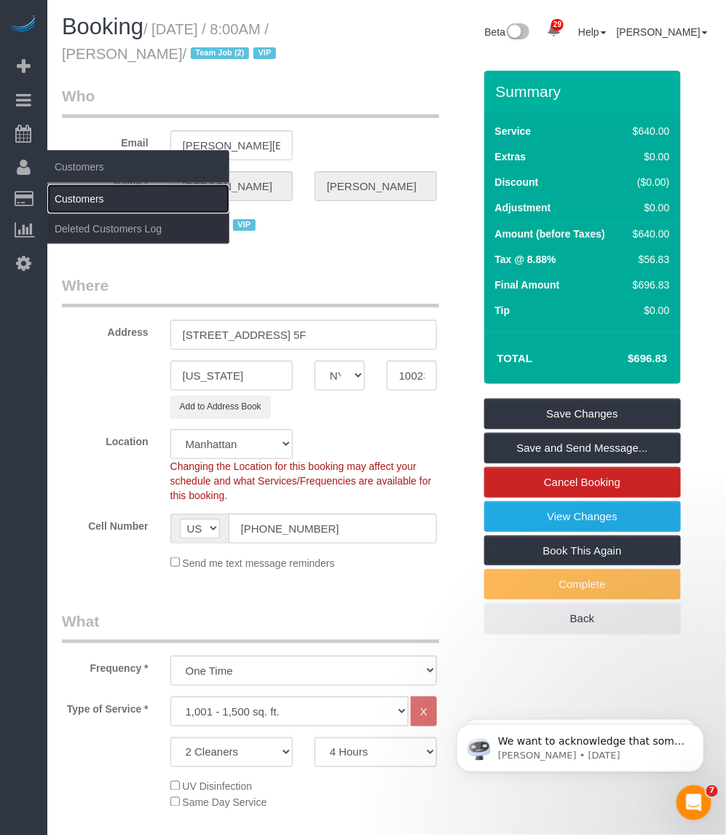
click at [85, 193] on link "Customers" at bounding box center [138, 198] width 182 height 29
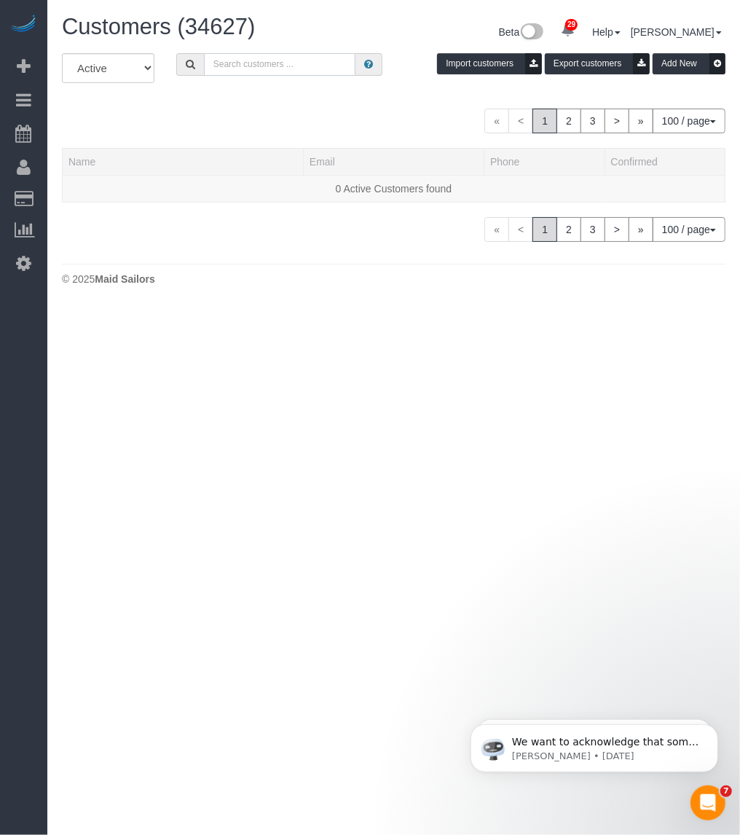
click at [254, 60] on input "text" at bounding box center [280, 64] width 152 height 23
paste input "Giacomo Bertoldi"
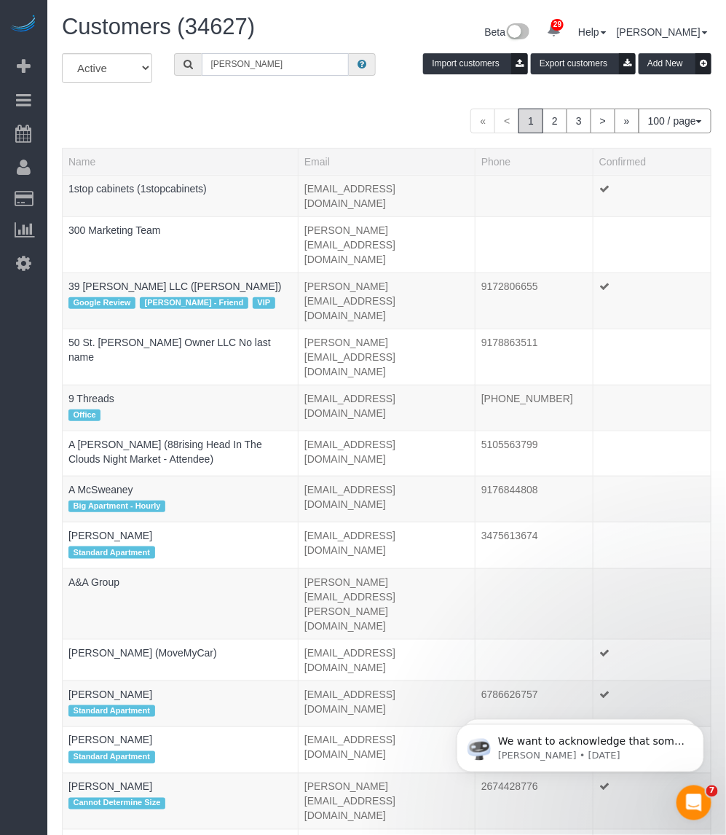
click at [307, 56] on input "Giacomo Bertoldi" at bounding box center [275, 64] width 147 height 23
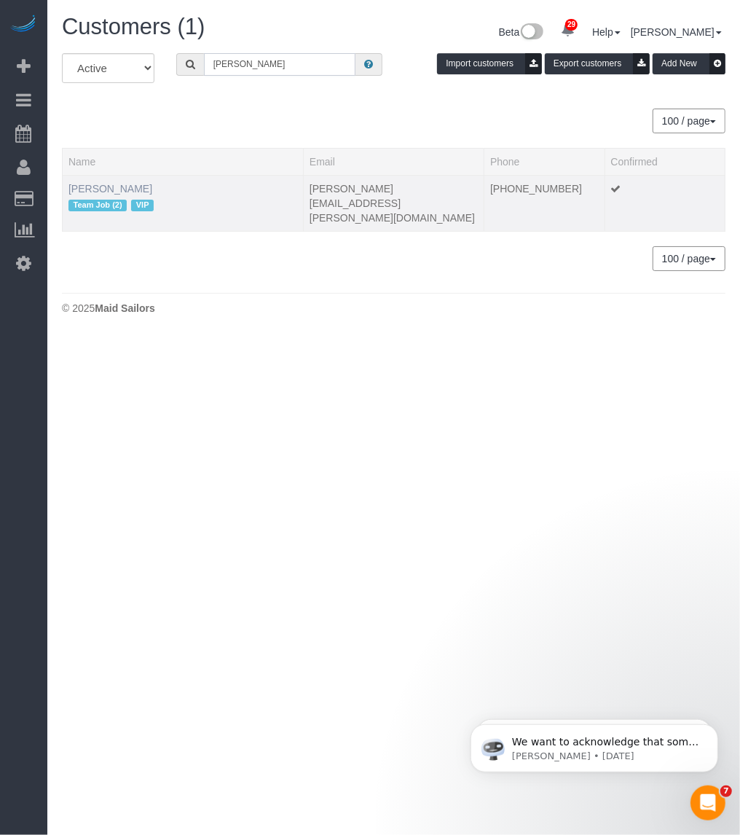
type input "Giacomo Bertoldi"
click at [113, 183] on link "Giacomo Bertoldi" at bounding box center [110, 189] width 84 height 12
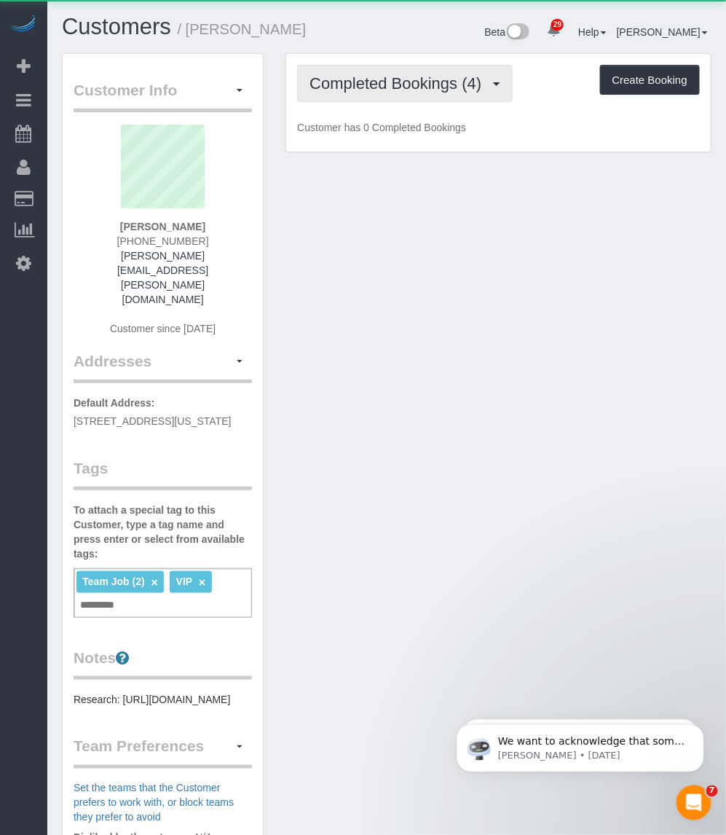
click at [421, 74] on span "Completed Bookings (4)" at bounding box center [399, 83] width 179 height 18
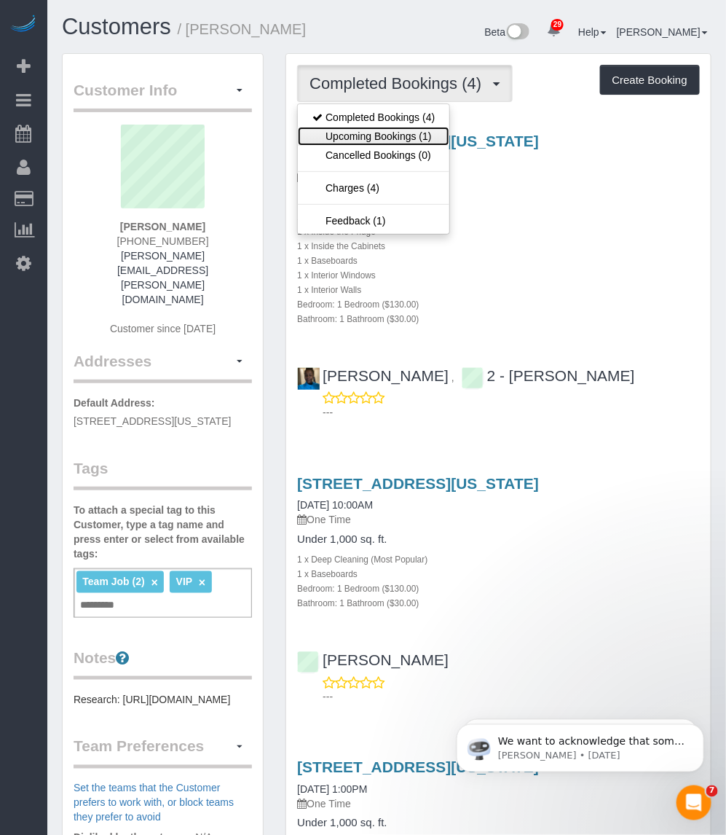
click at [358, 131] on link "Upcoming Bookings (1)" at bounding box center [374, 136] width 152 height 19
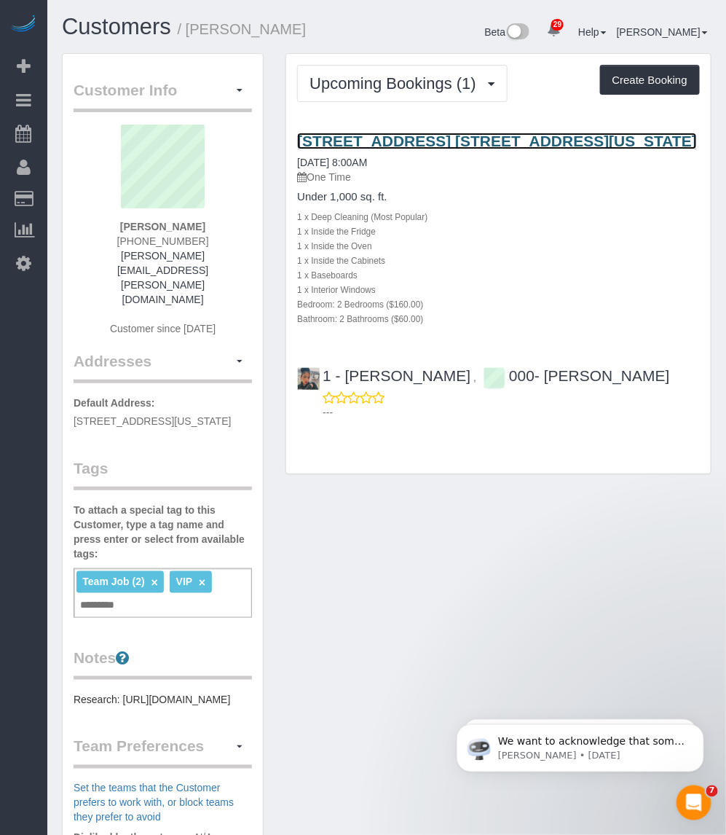
click at [380, 141] on link "350 W 71st Street, Apt. 5f, New York, NY 10023" at bounding box center [497, 141] width 400 height 17
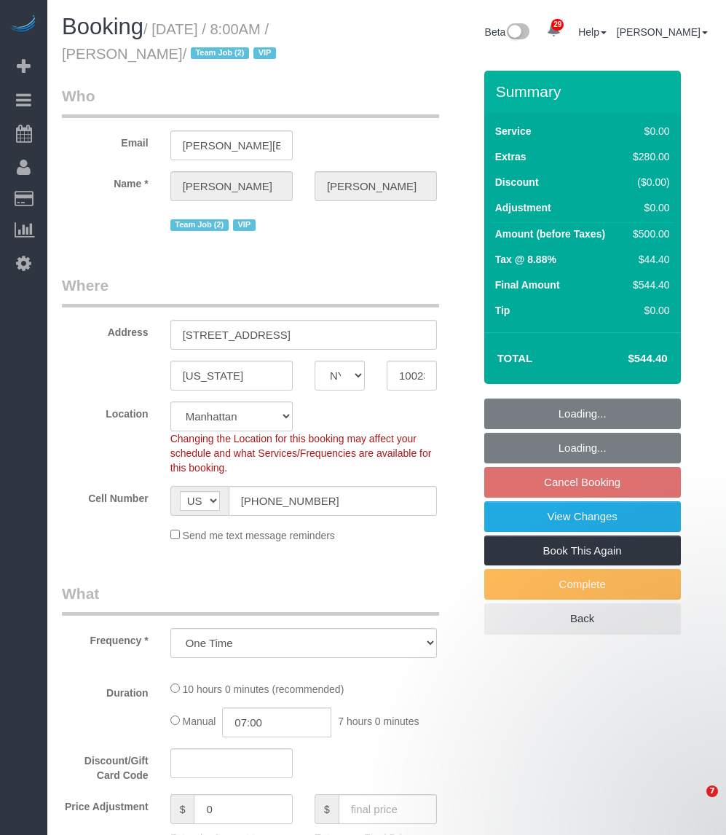
select select "NY"
select select "string:stripe-pm_1SAnU74VGloSiKo7X5j0bnob"
select select "spot1"
select select "number:89"
select select "number:90"
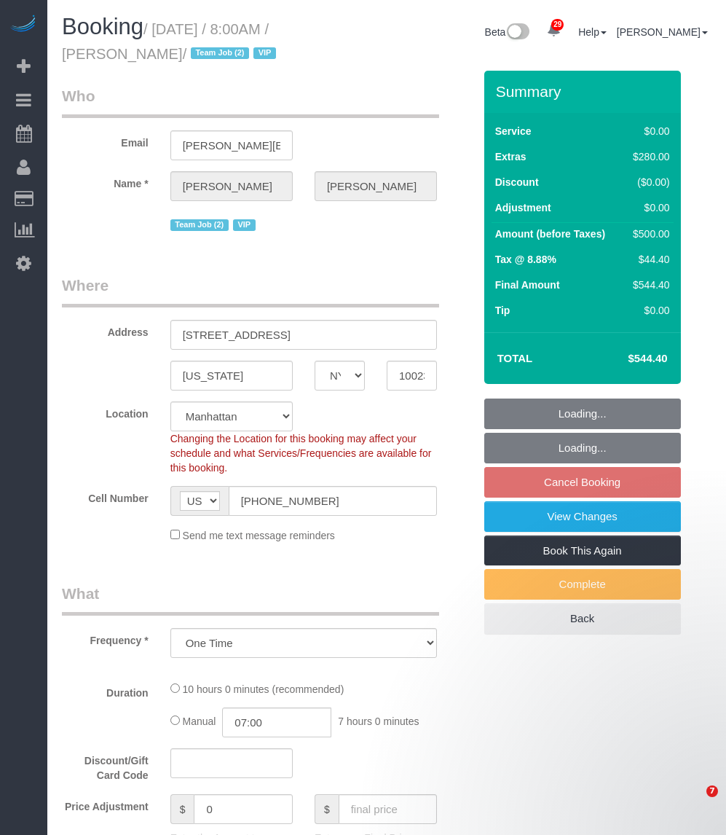
select select "number:15"
select select "number:5"
click at [230, 339] on input "350 W 71ST STREET, 5F" at bounding box center [303, 335] width 267 height 30
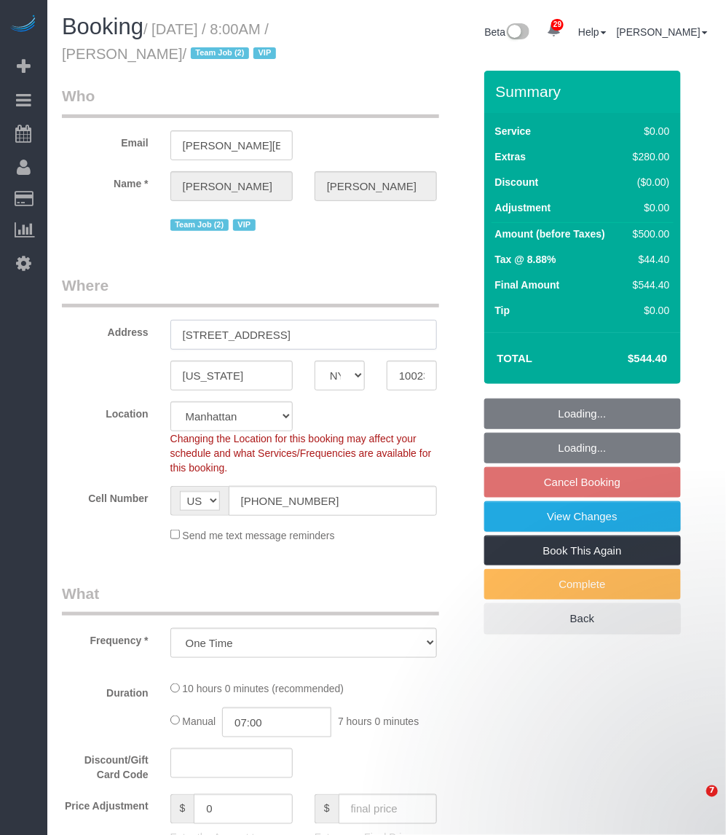
select select "2"
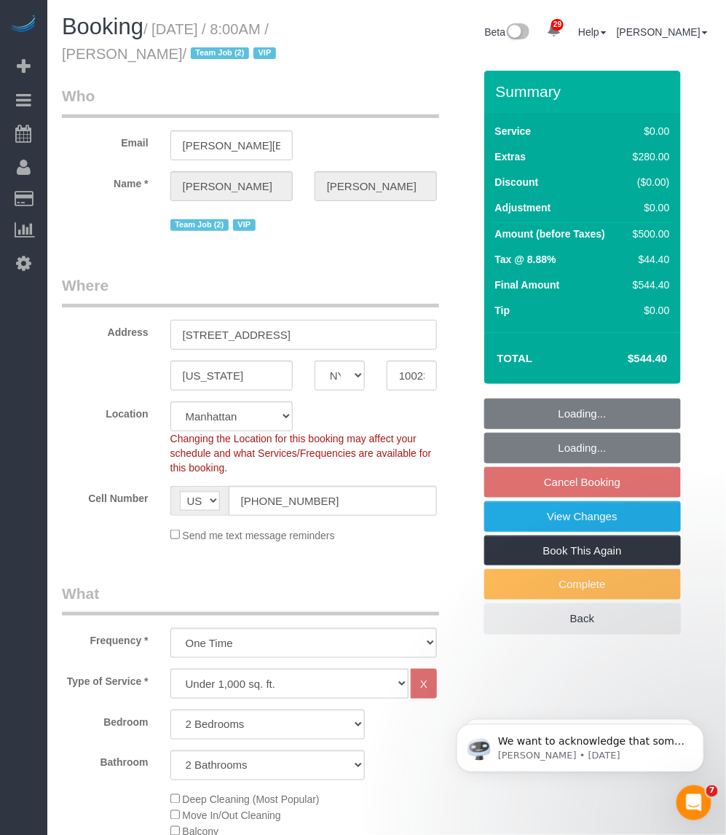
paste input "st Street, Apt."
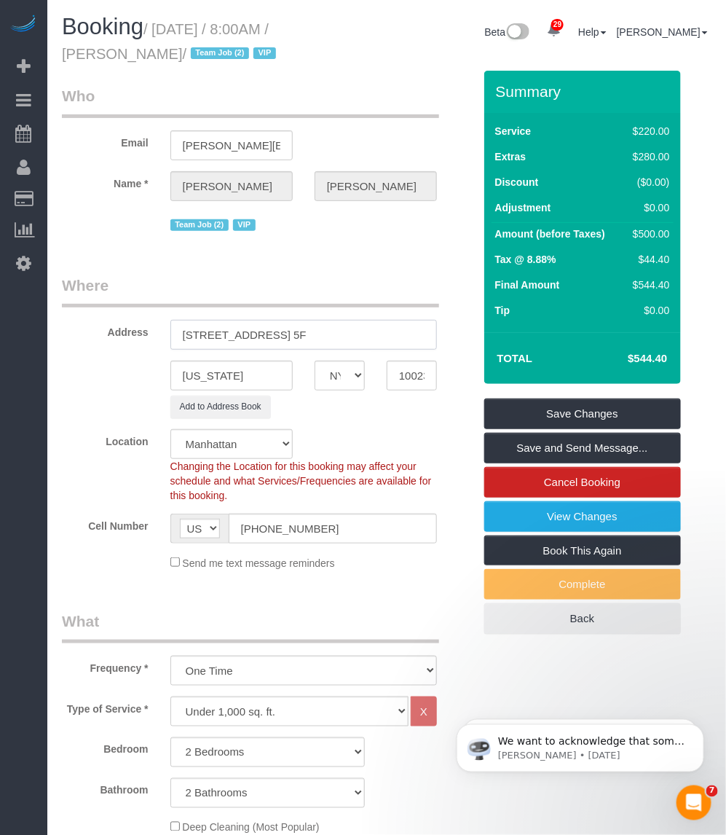
type input "350 W 71st Street, Apt. 5F"
click at [213, 373] on input "NEW YORK" at bounding box center [231, 376] width 122 height 30
paste input "ew York"
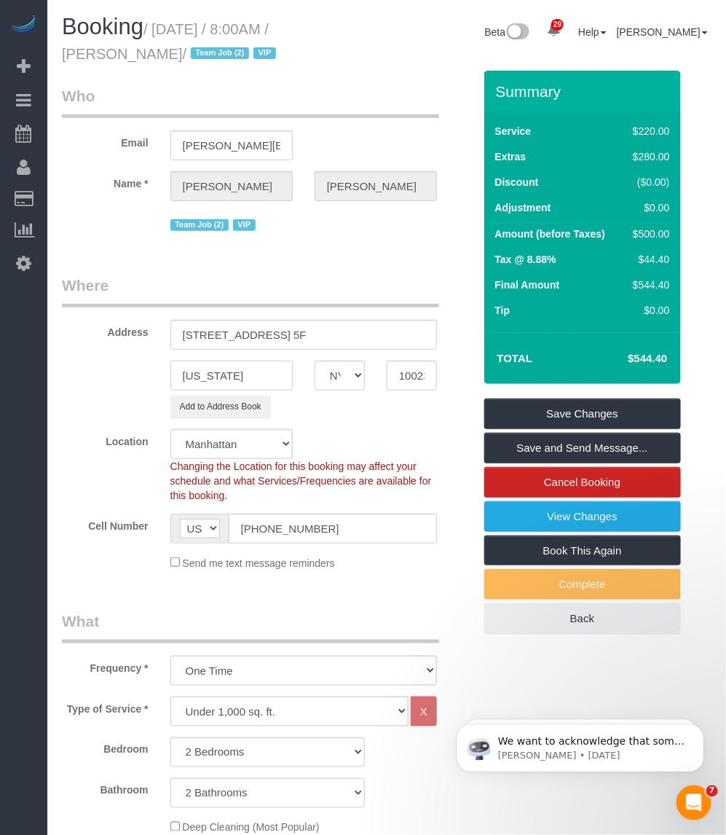
type input "New York"
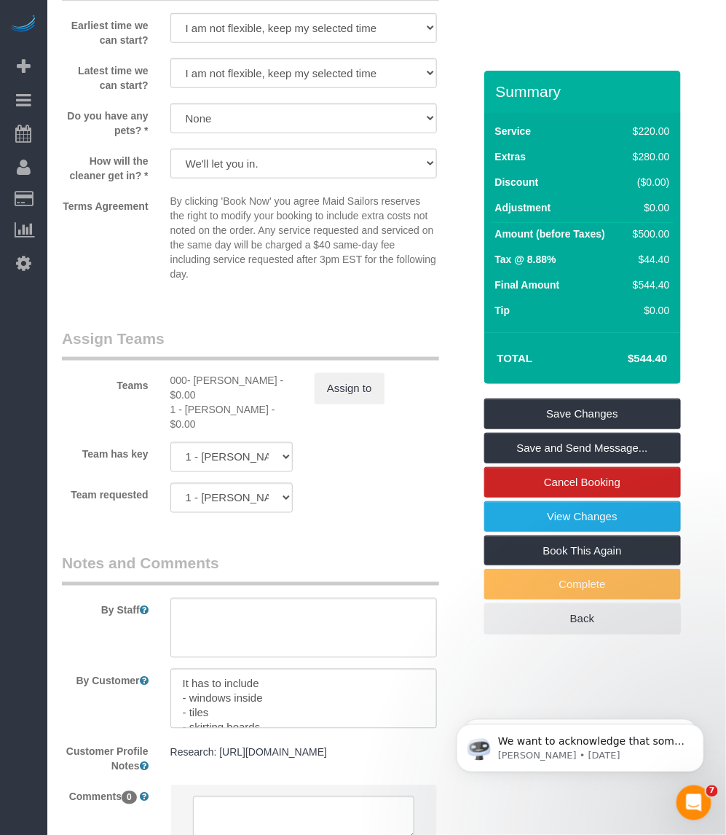
scroll to position [1880, 0]
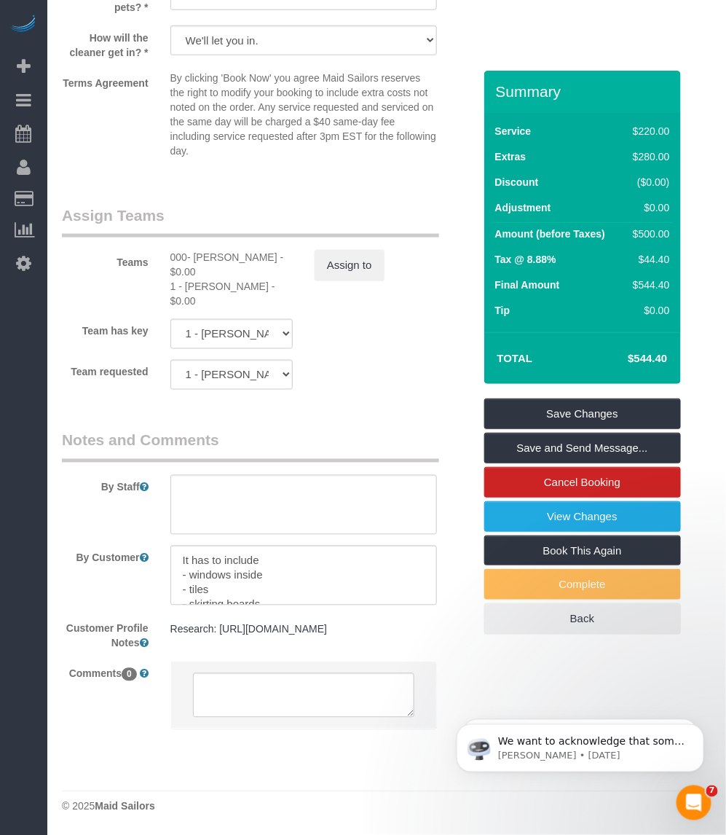
click at [217, 622] on pre "Research: https://www.zillow.com/homedetails/350-W-71st-St-5F-New-York-NY-10023…" at bounding box center [303, 629] width 267 height 15
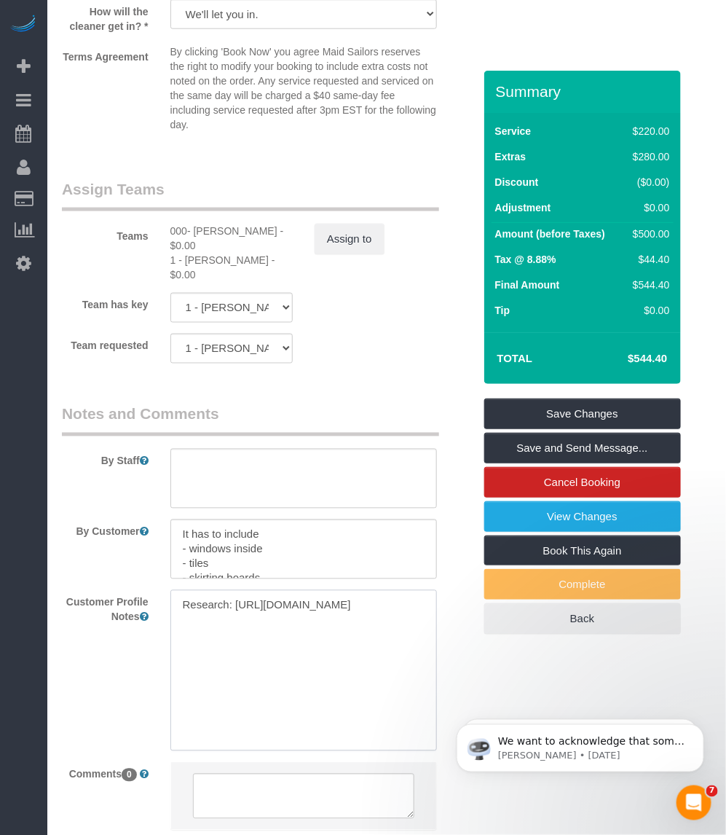
drag, startPoint x: 420, startPoint y: 653, endPoint x: 173, endPoint y: 623, distance: 248.8
click at [173, 623] on textarea "Research: https://www.zillow.com/homedetails/350-W-71st-St-5F-New-York-NY-10023…" at bounding box center [303, 670] width 267 height 161
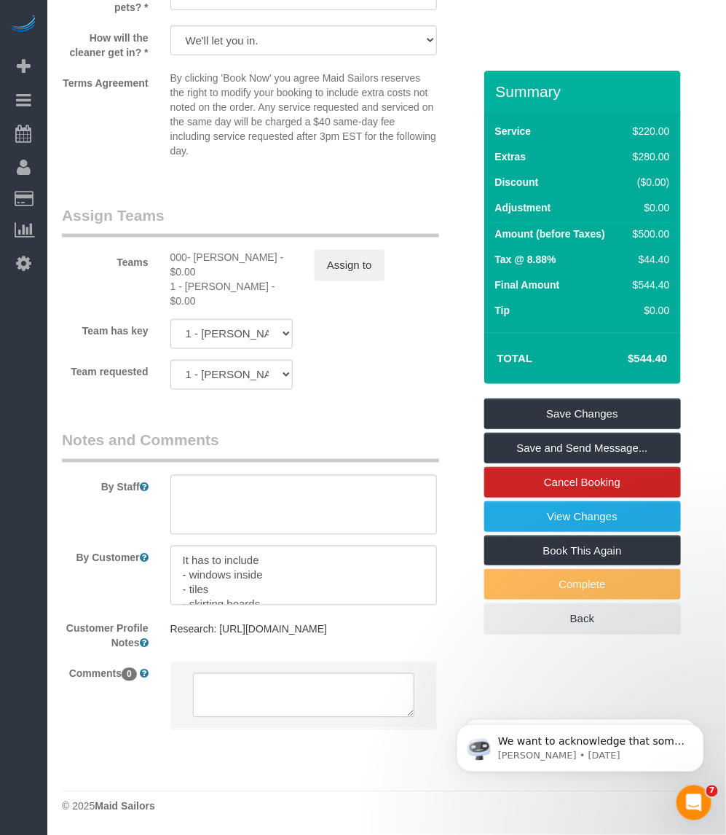
click at [77, 546] on label "By Customer" at bounding box center [105, 556] width 109 height 20
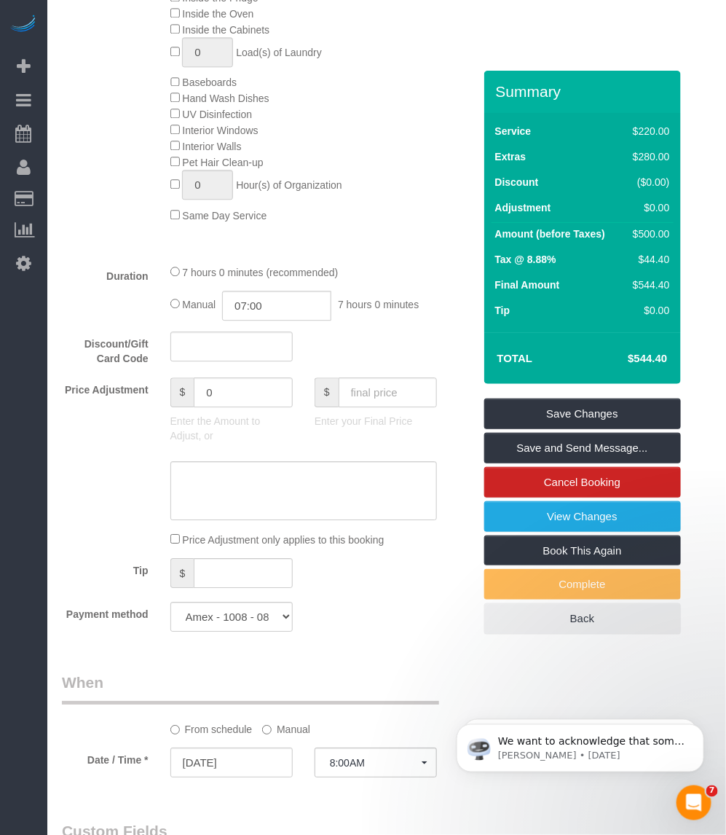
scroll to position [605, 0]
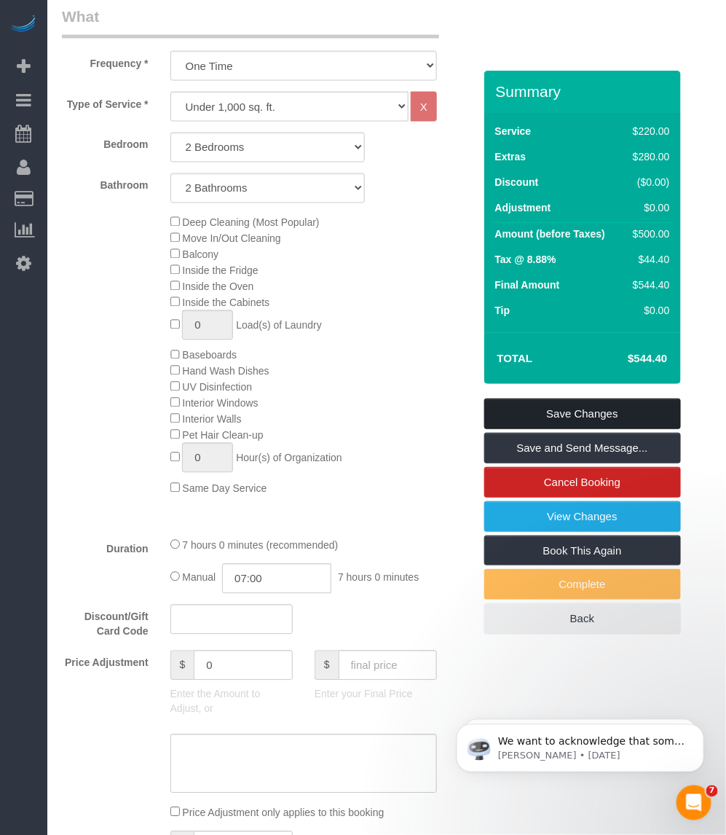
click at [580, 407] on link "Save Changes" at bounding box center [582, 414] width 197 height 31
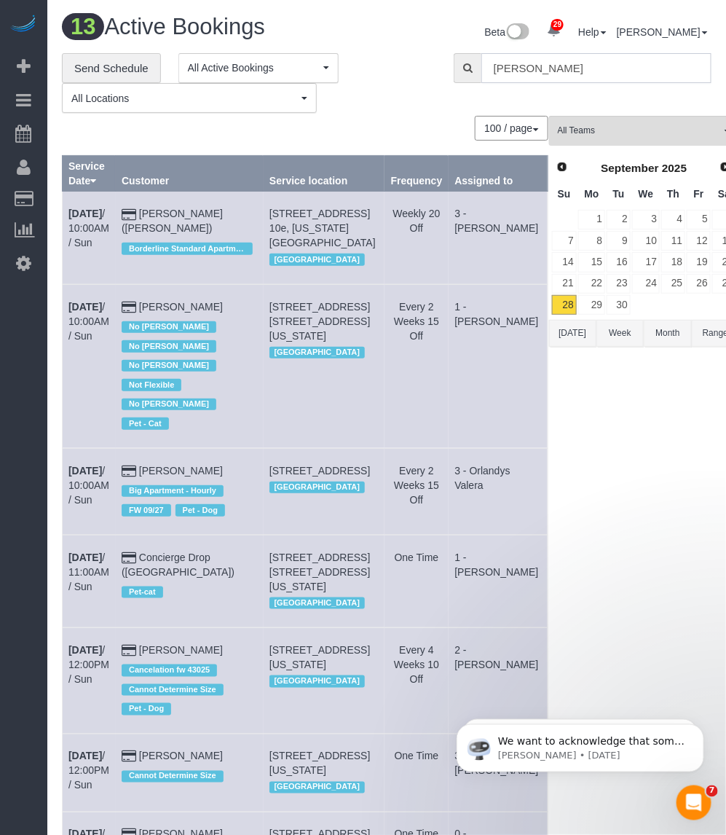
click at [541, 66] on input "Benjamin Rudnitsky" at bounding box center [597, 68] width 230 height 30
type input "v"
paste input "Giacomo Bertoldi"
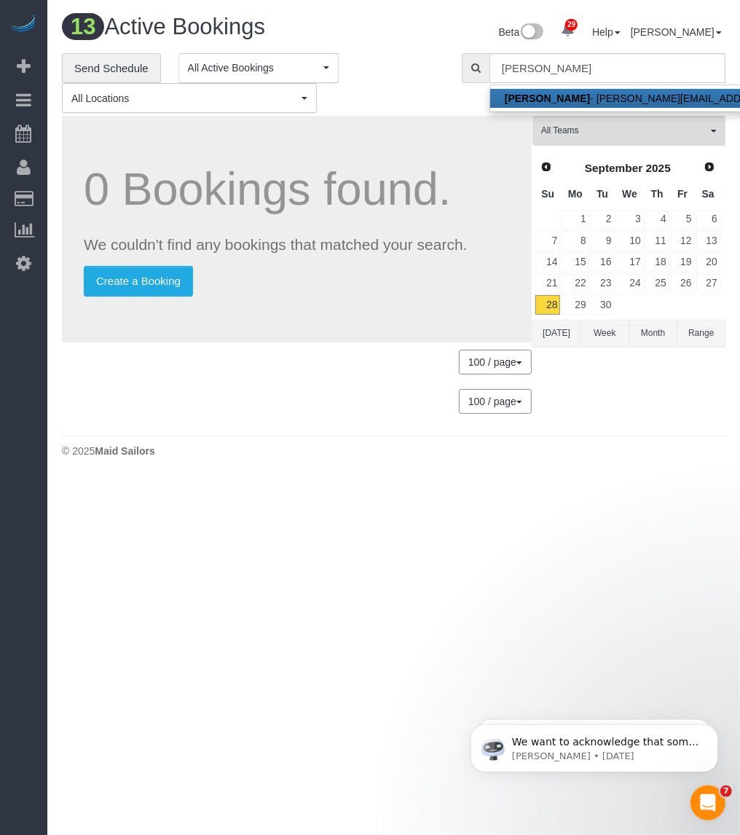
click at [521, 99] on strong "Giacomo Bertoldi" at bounding box center [547, 99] width 85 height 12
type input "giacomo@bertoldi.eu"
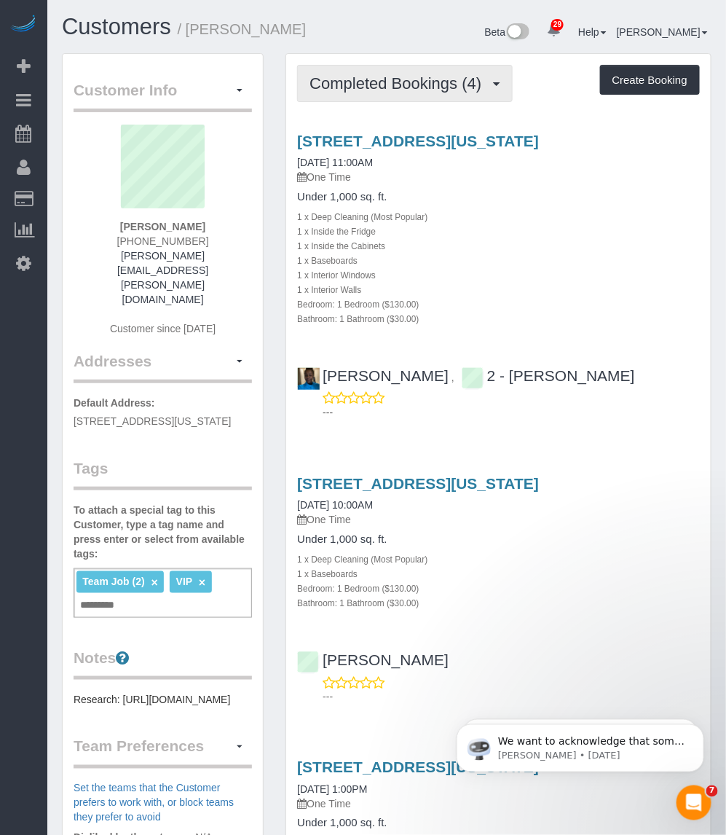
click at [415, 95] on button "Completed Bookings (4)" at bounding box center [405, 83] width 216 height 37
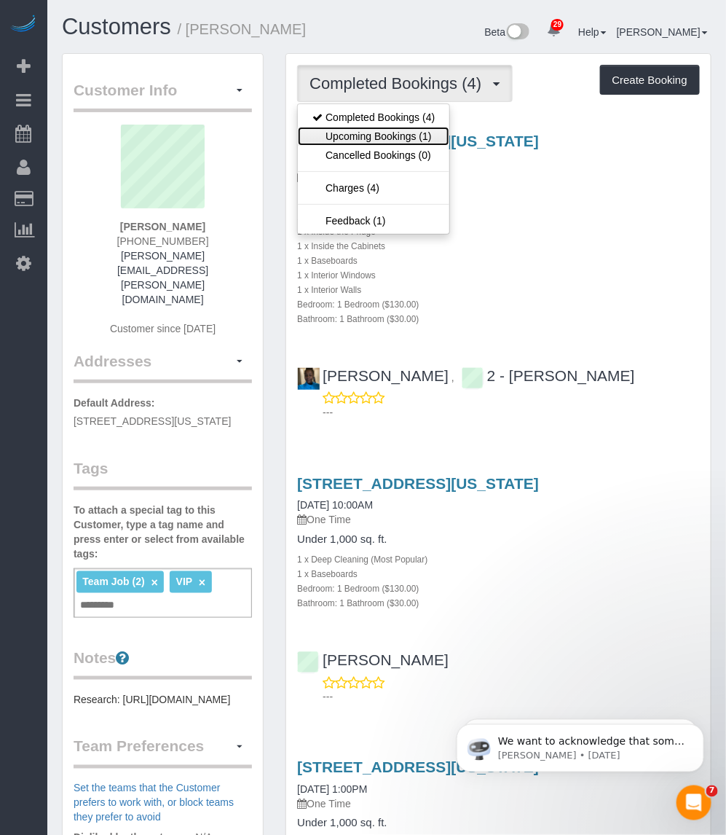
click at [380, 127] on link "Upcoming Bookings (1)" at bounding box center [374, 136] width 152 height 19
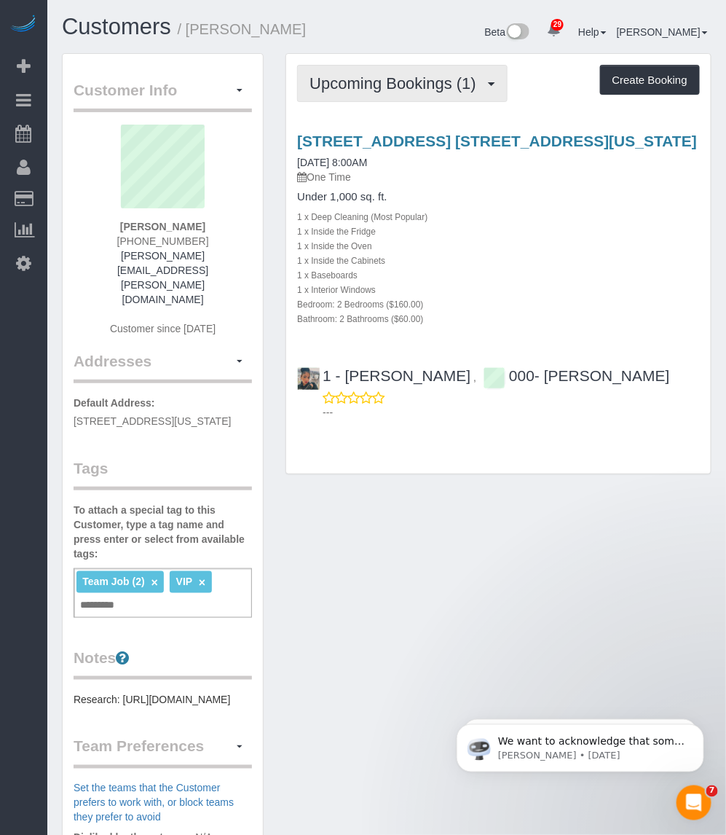
click at [393, 79] on span "Upcoming Bookings (1)" at bounding box center [397, 83] width 174 height 18
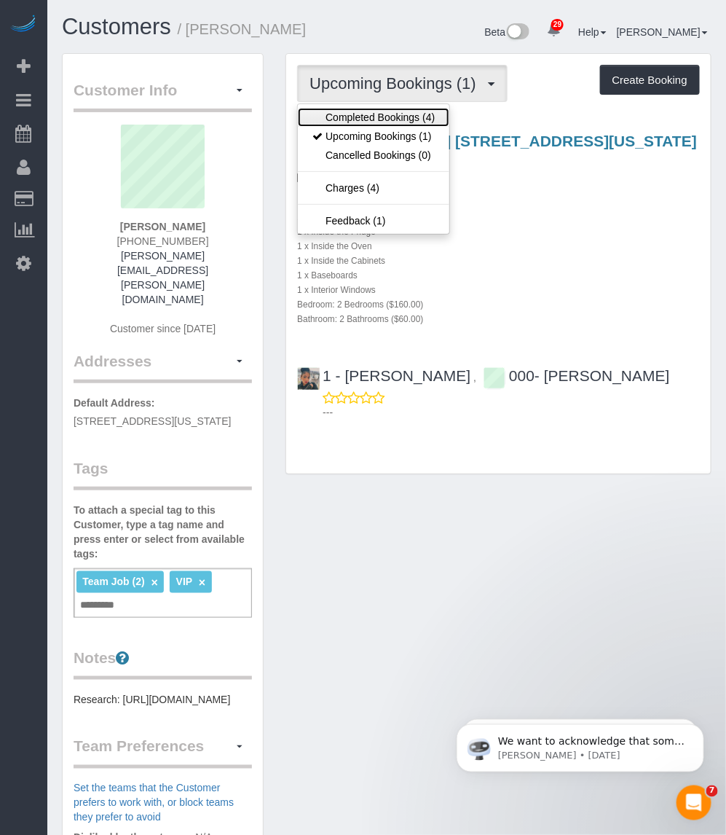
click at [365, 111] on link "Completed Bookings (4)" at bounding box center [374, 117] width 152 height 19
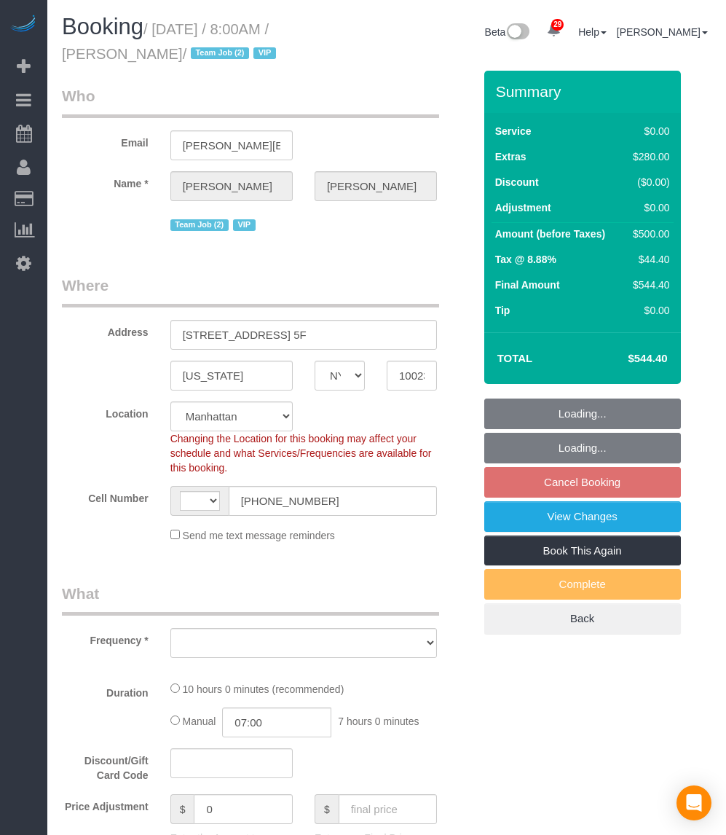
select select "NY"
select select "string:US"
select select "string:stripe-pm_1SAnU74VGloSiKo7X5j0bnob"
select select "2"
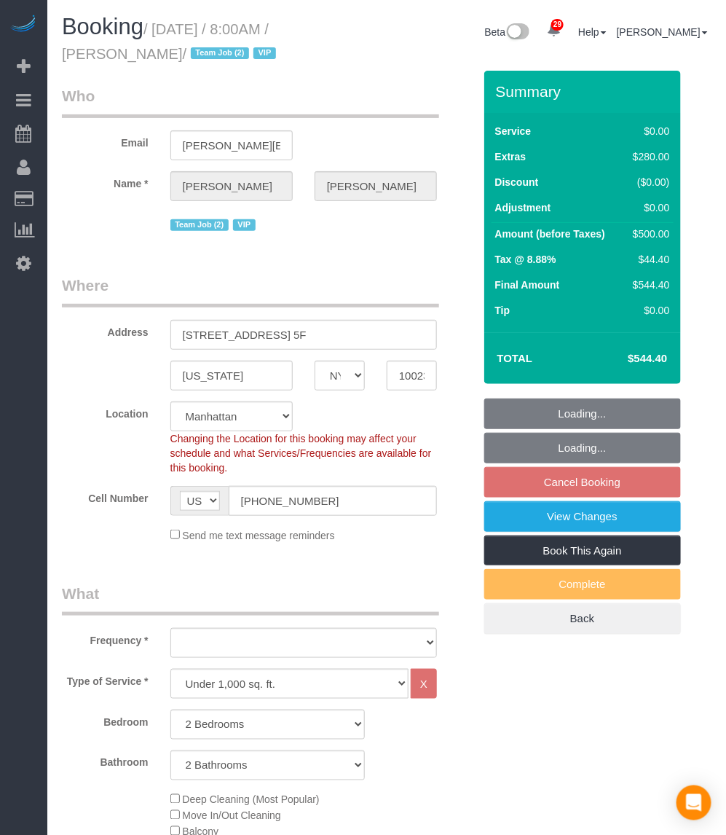
select select "object:964"
select select "spot1"
select select "number:89"
select select "number:90"
select select "number:15"
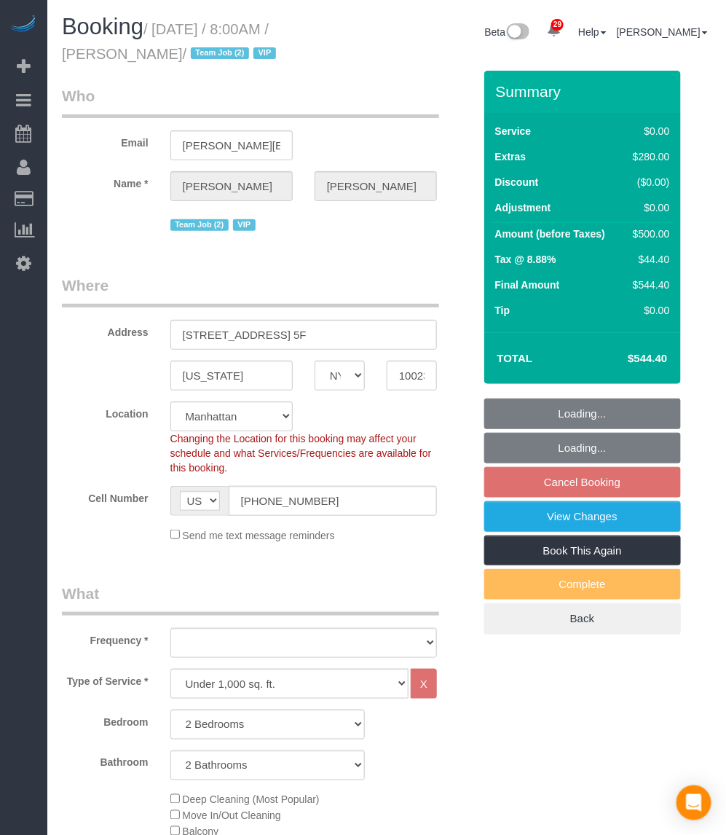
select select "number:5"
select select "object:1538"
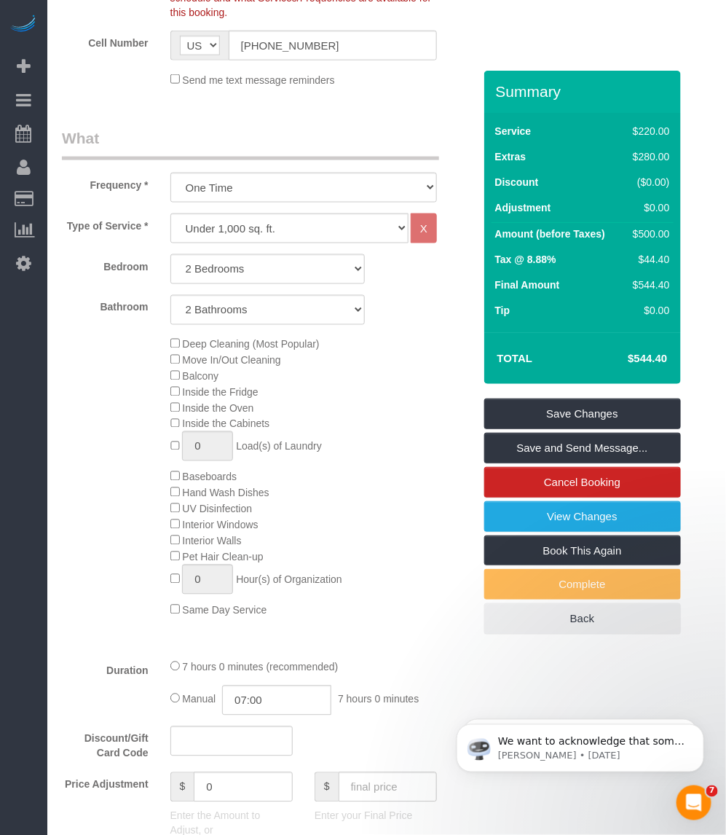
scroll to position [546, 0]
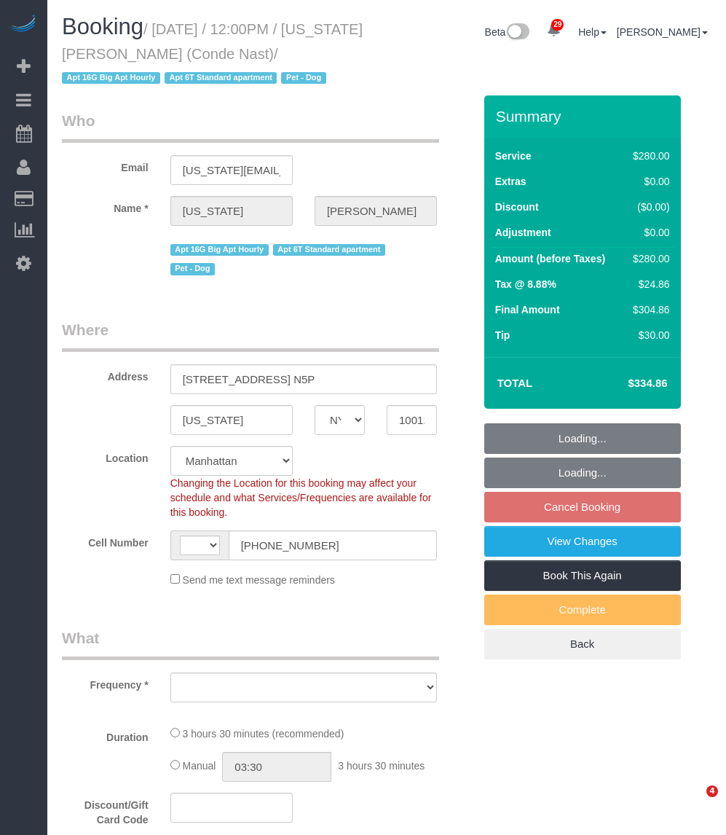
select select "NY"
select select "number:59"
select select "number:74"
select select "number:13"
select select "number:6"
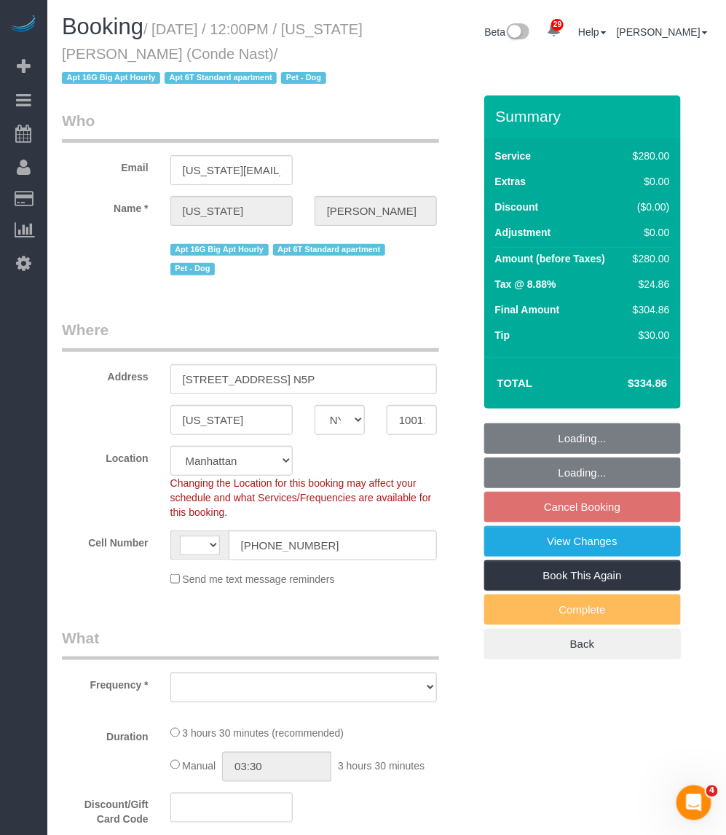
select select "string:US"
select select "string:stripe-pm_1R4ht54VGloSiKo72HDr2sM7"
select select "210"
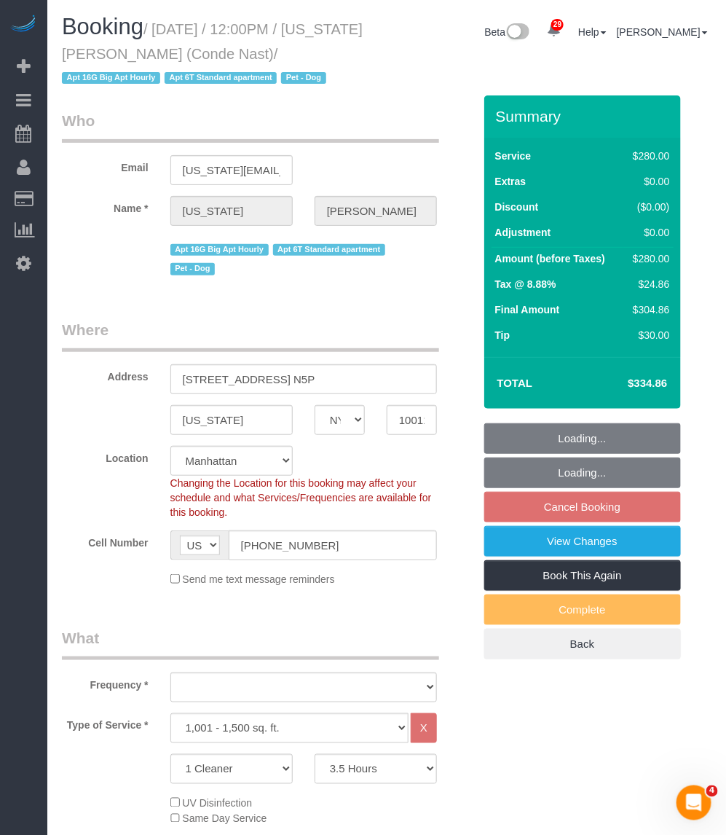
select select "object:1045"
select select "spot2"
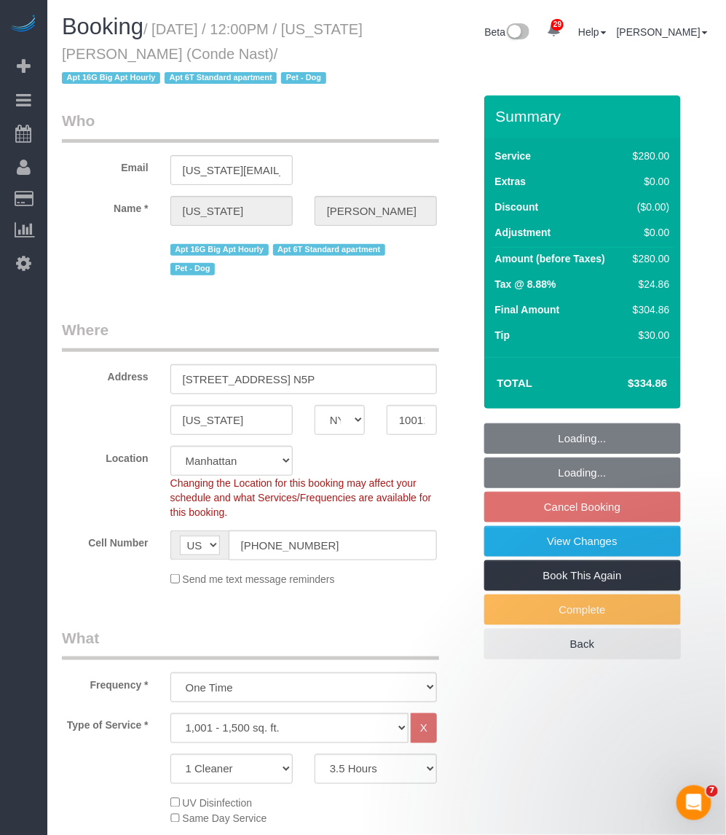
select select "object:1470"
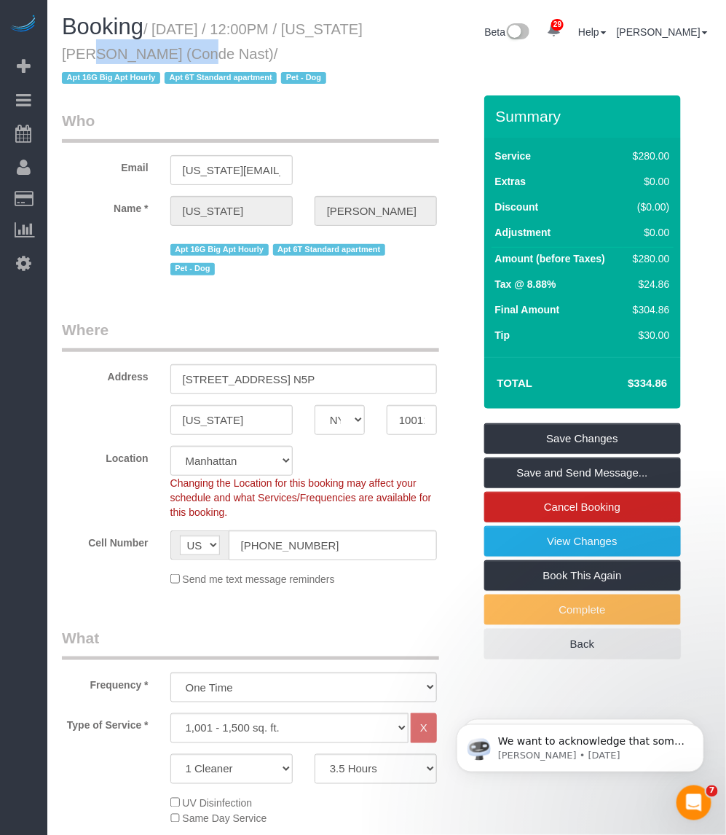
drag, startPoint x: 151, startPoint y: 52, endPoint x: 53, endPoint y: 52, distance: 97.6
click at [53, 52] on div "Booking / October 06, 2025 / 12:00PM / Virginia Smith (Conde Nast) / Apt 16G Bi…" at bounding box center [219, 55] width 336 height 81
copy small "Virginia Smith"
click at [573, 477] on link "Save and Send Message..." at bounding box center [582, 473] width 197 height 31
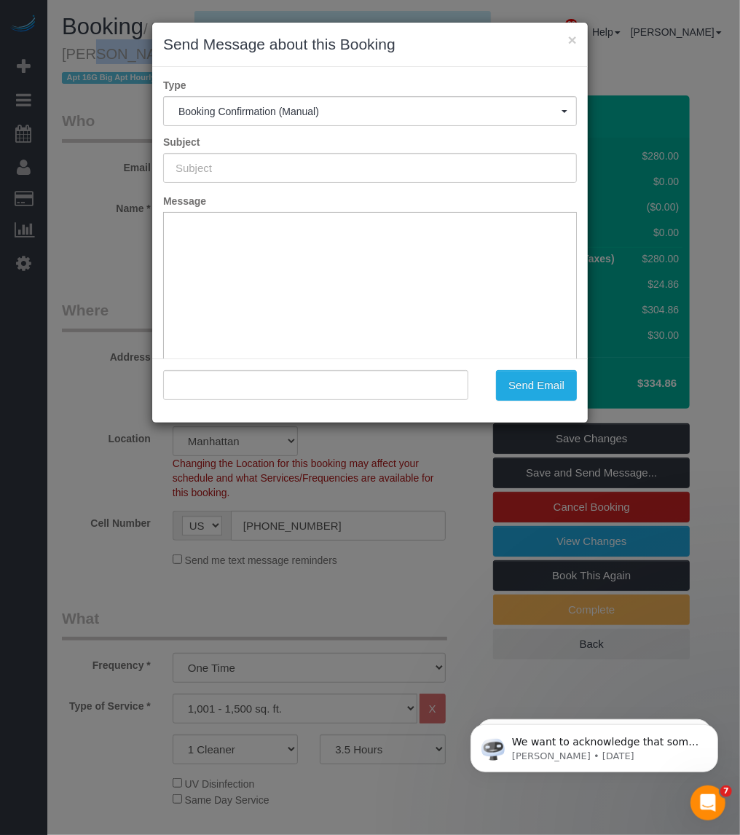
type input "Cleaning Confirmed for 10/06/2025 at 12:00pm"
type input ""Virginia Smith" <virginia_smith@condenast.com>"
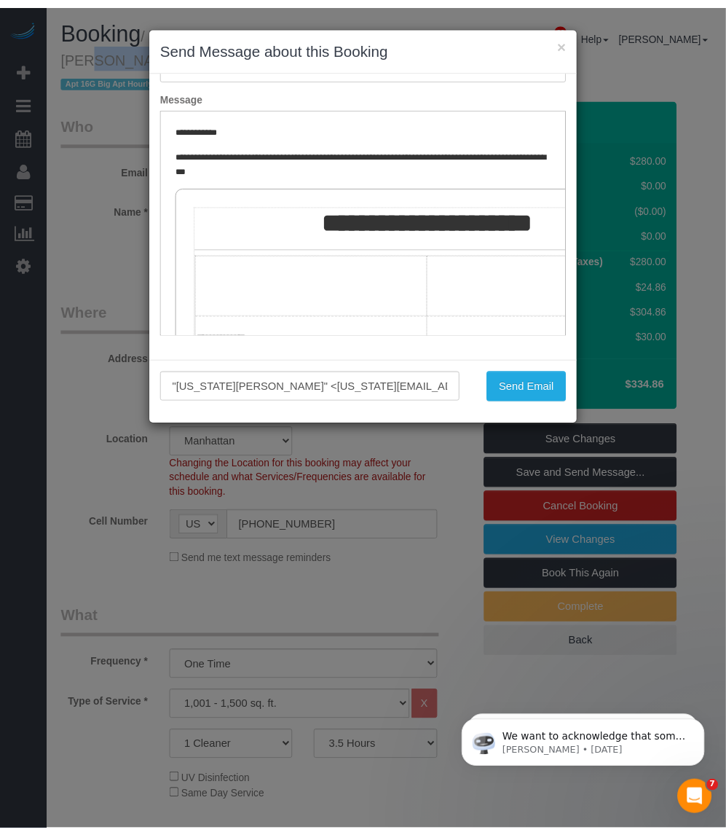
scroll to position [182, 0]
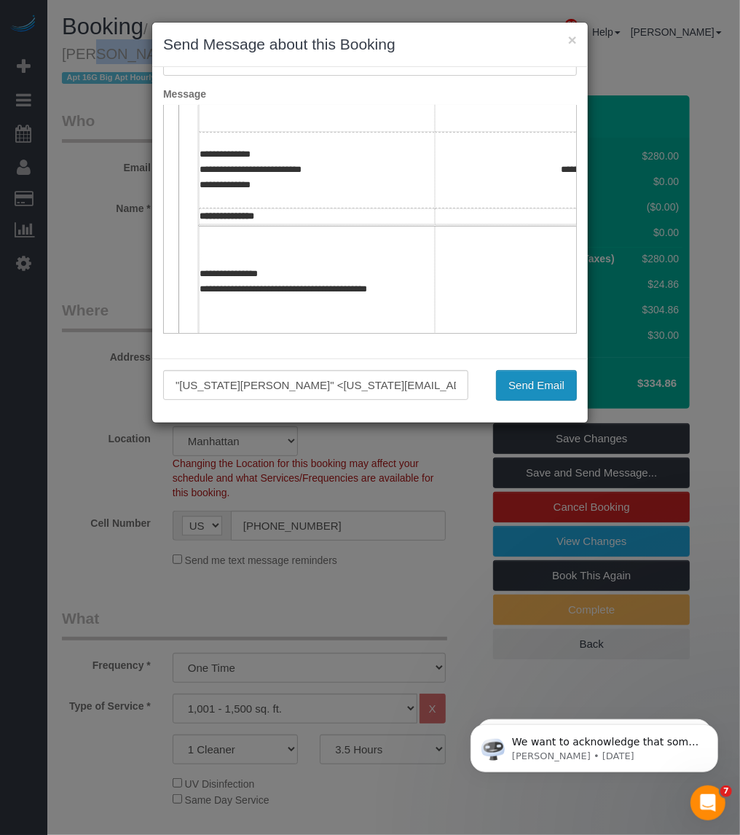
click at [527, 381] on button "Send Email" at bounding box center [536, 385] width 81 height 31
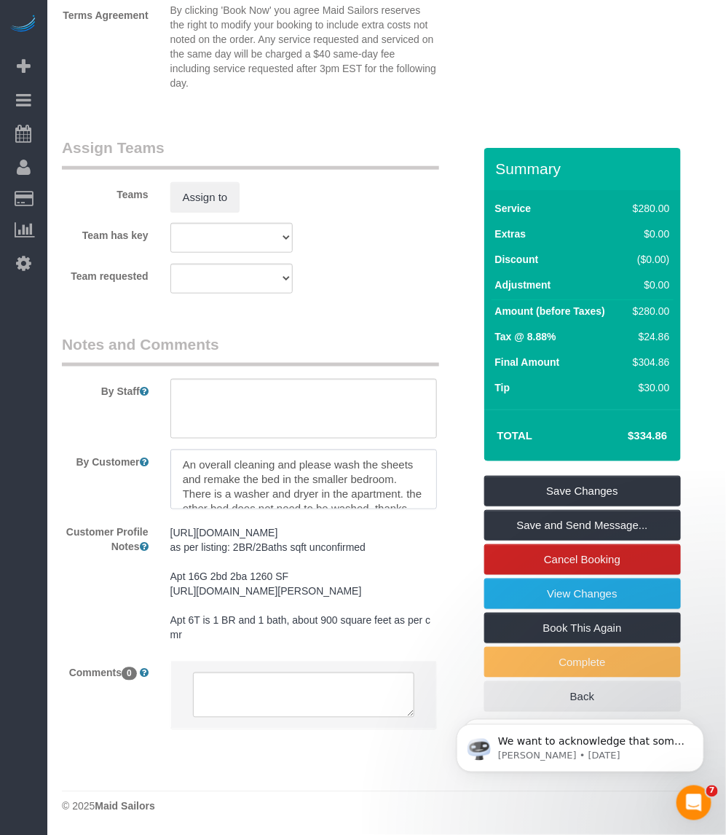
scroll to position [1366, 0]
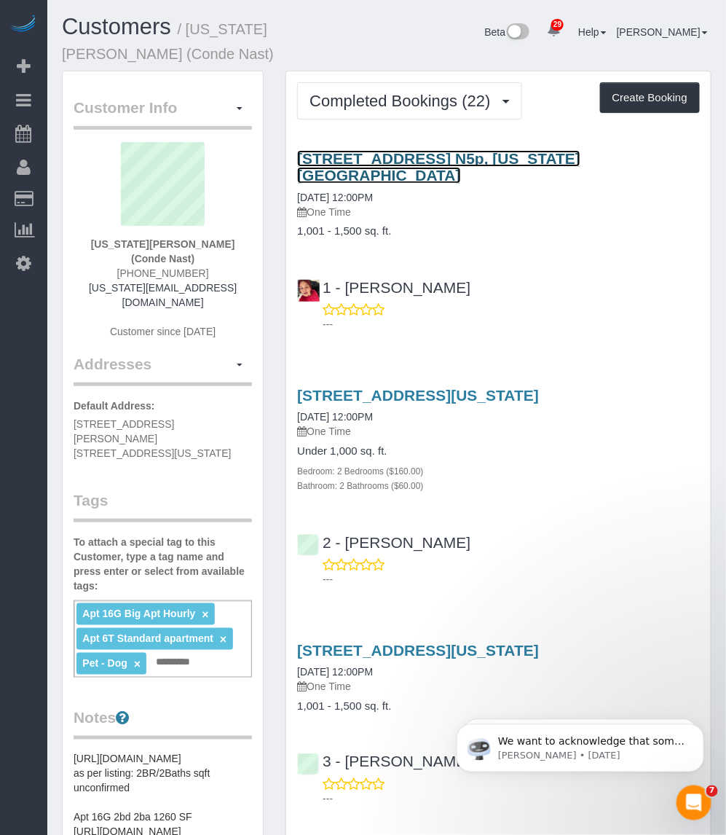
click at [530, 150] on link "535 West 23rd Street, Apt. N5p, New York, NY 10011" at bounding box center [438, 167] width 283 height 34
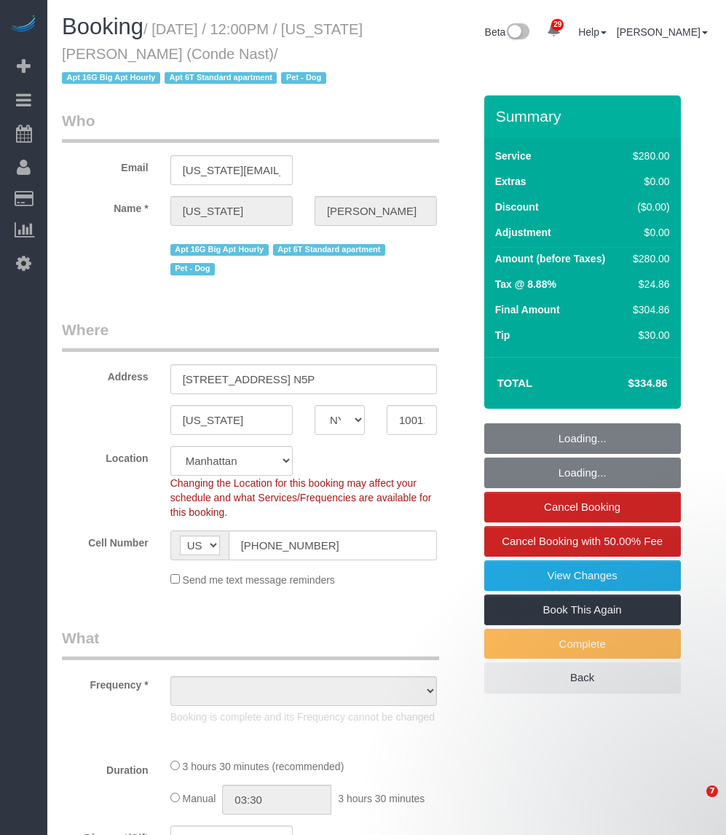
select select "NY"
select select "number:59"
select select "number:74"
select select "number:13"
select select "number:6"
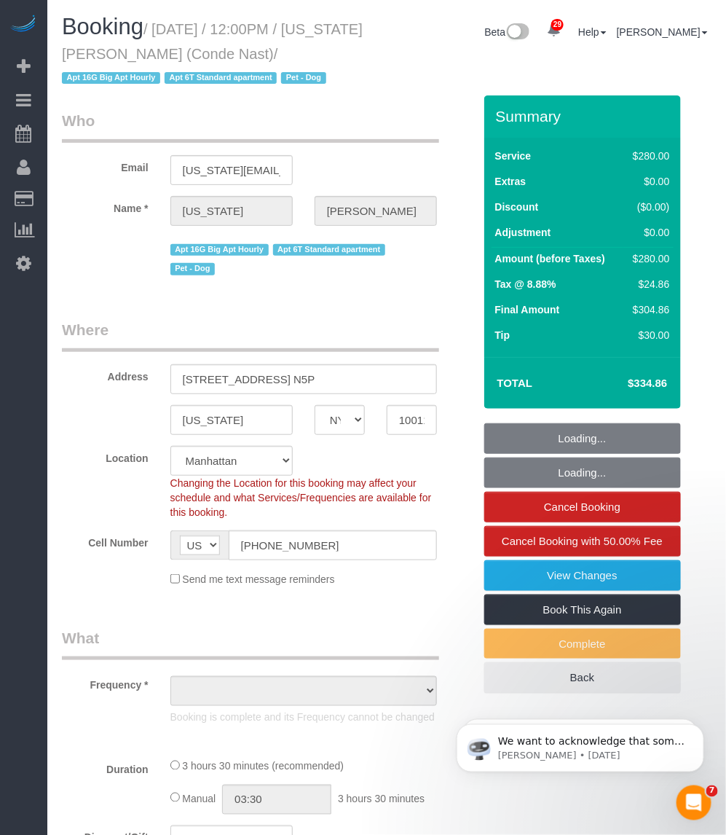
select select "object:979"
select select "string:stripe-pm_1R4ht54VGloSiKo72HDr2sM7"
select select "object:1489"
select select "spot1"
select select "210"
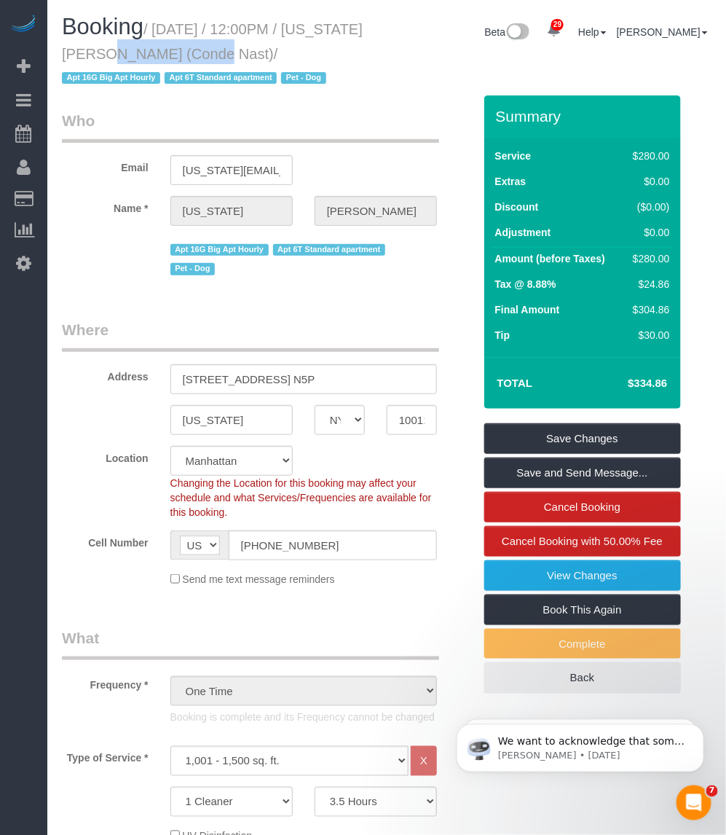
drag, startPoint x: 149, startPoint y: 49, endPoint x: 62, endPoint y: 50, distance: 87.4
click at [62, 50] on small "/ September 27, 2025 / 12:00PM / Virginia Smith (Conde Nast) / Apt 16G Big Apt …" at bounding box center [212, 54] width 301 height 66
copy small "Virginia Smith"
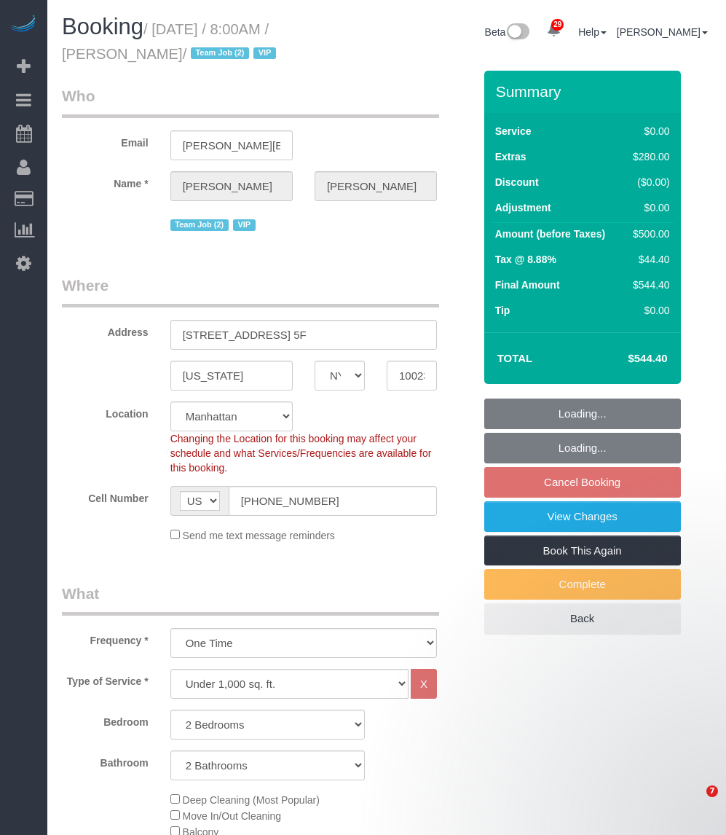
select select "NY"
select select "number:89"
select select "number:90"
select select "number:15"
select select "number:5"
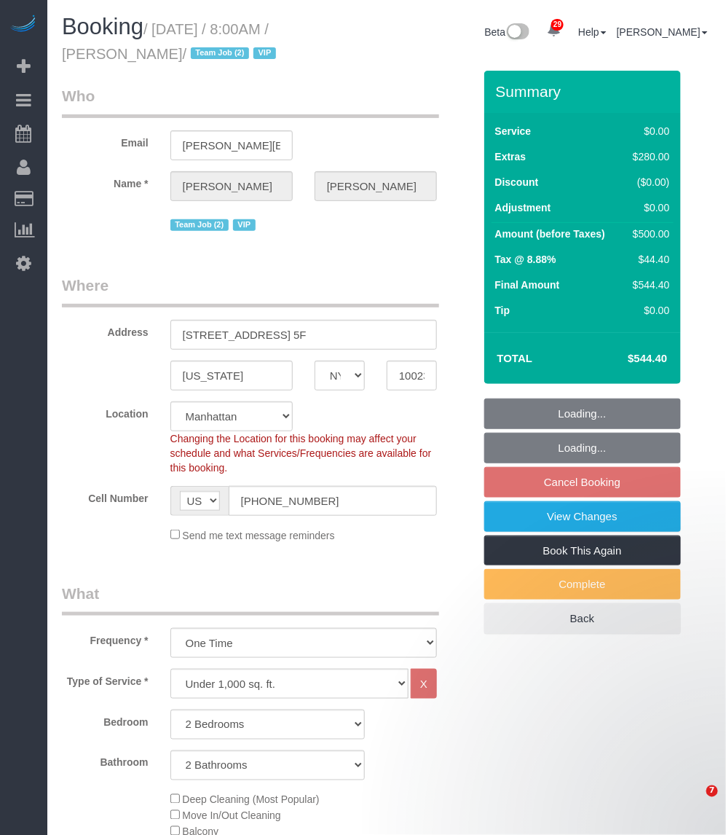
select select "2"
select select "spot1"
select select "object:1502"
select select "string:stripe-pm_1SAnU74VGloSiKo7X5j0bnob"
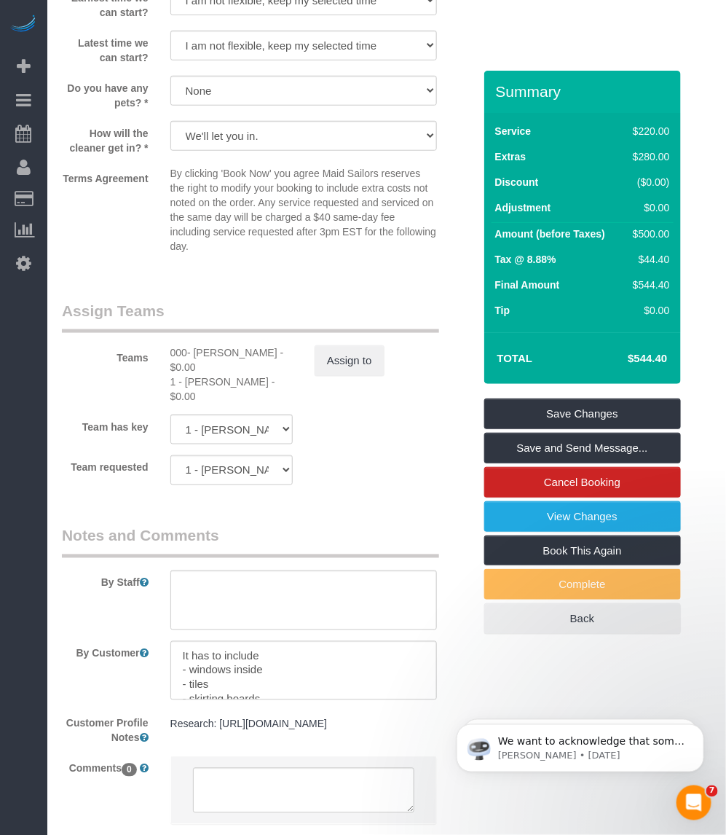
scroll to position [1851, 0]
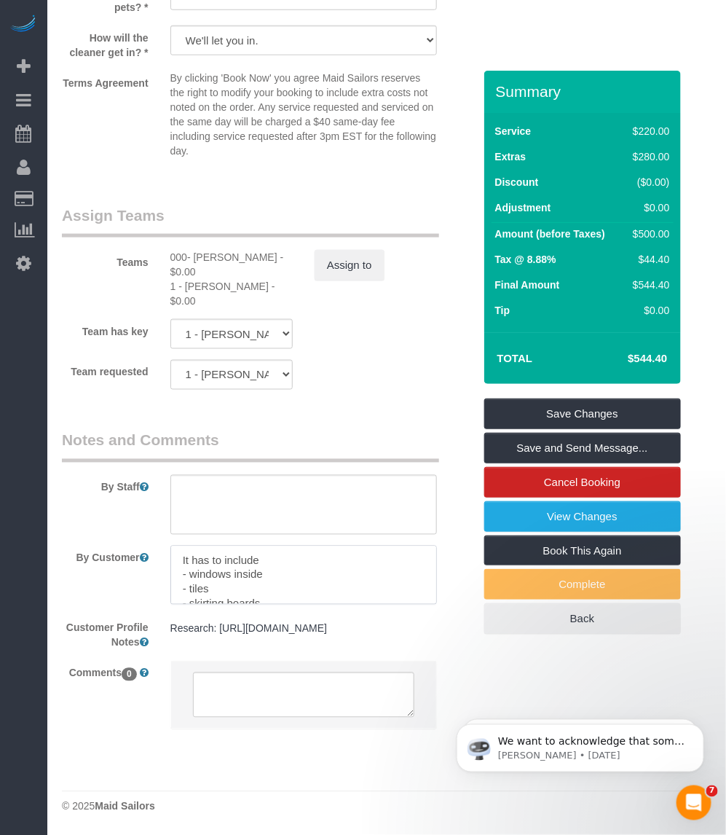
click at [257, 560] on textarea at bounding box center [303, 576] width 267 height 60
click at [193, 546] on textarea at bounding box center [303, 576] width 267 height 60
click at [204, 546] on textarea at bounding box center [303, 576] width 267 height 60
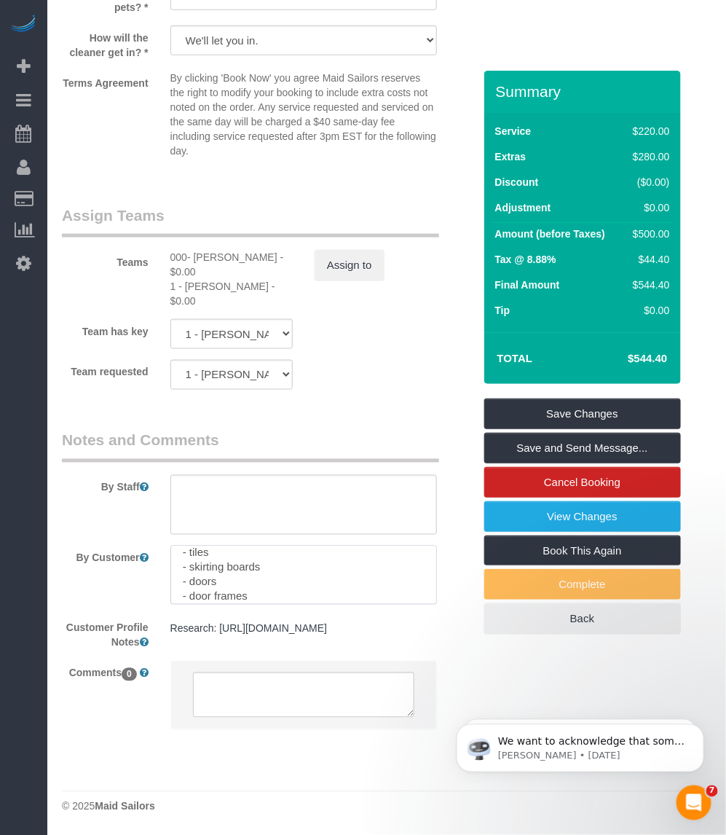
click at [204, 546] on textarea at bounding box center [303, 576] width 267 height 60
click at [210, 546] on textarea at bounding box center [303, 576] width 267 height 60
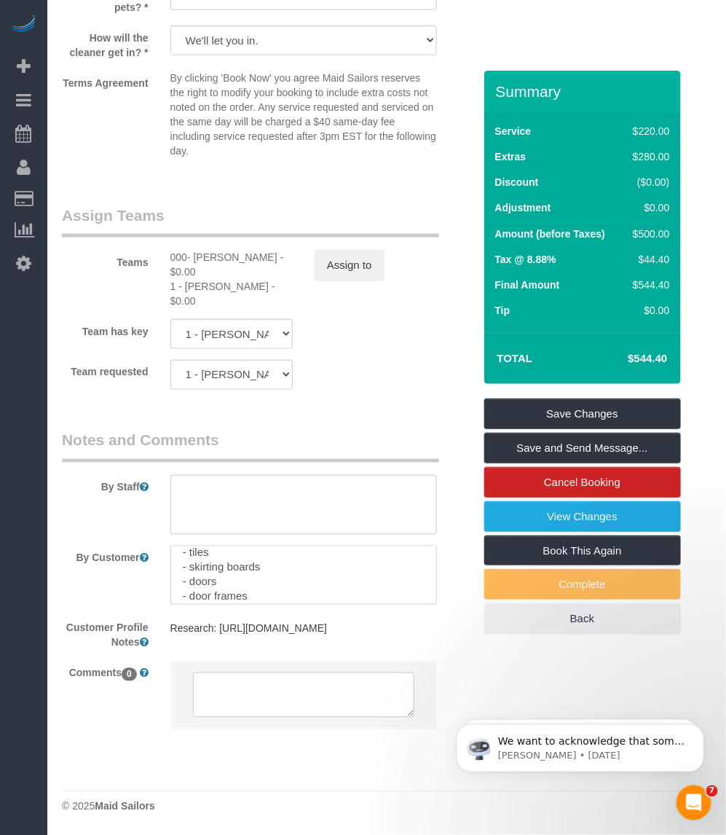
click at [197, 558] on textarea at bounding box center [303, 576] width 267 height 60
click at [283, 572] on textarea at bounding box center [303, 576] width 267 height 60
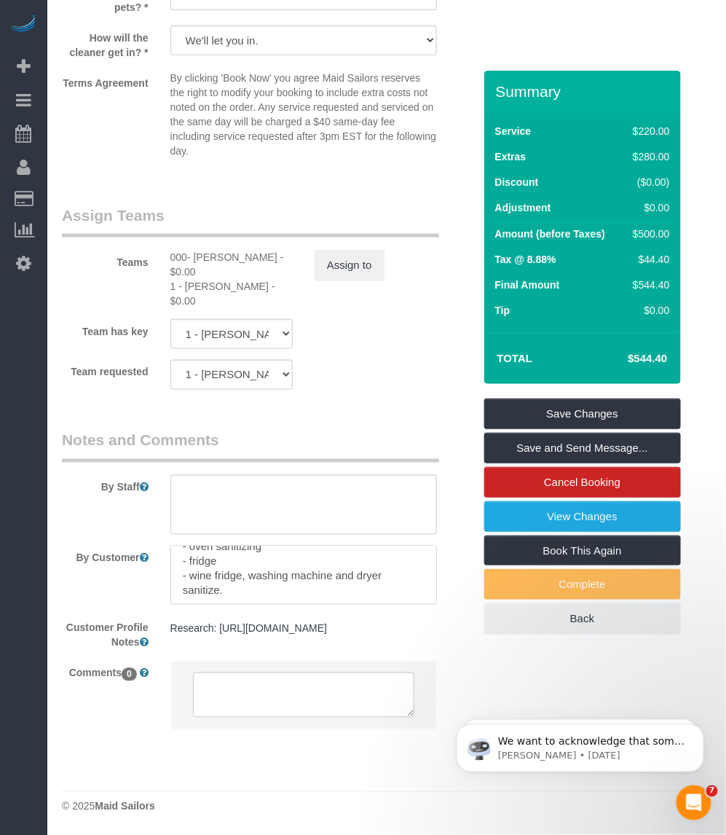
click at [278, 552] on textarea at bounding box center [303, 576] width 267 height 60
drag, startPoint x: 246, startPoint y: 570, endPoint x: 93, endPoint y: 523, distance: 160.9
click at [93, 546] on div "By Customer" at bounding box center [267, 576] width 433 height 60
click at [220, 552] on textarea at bounding box center [303, 576] width 267 height 60
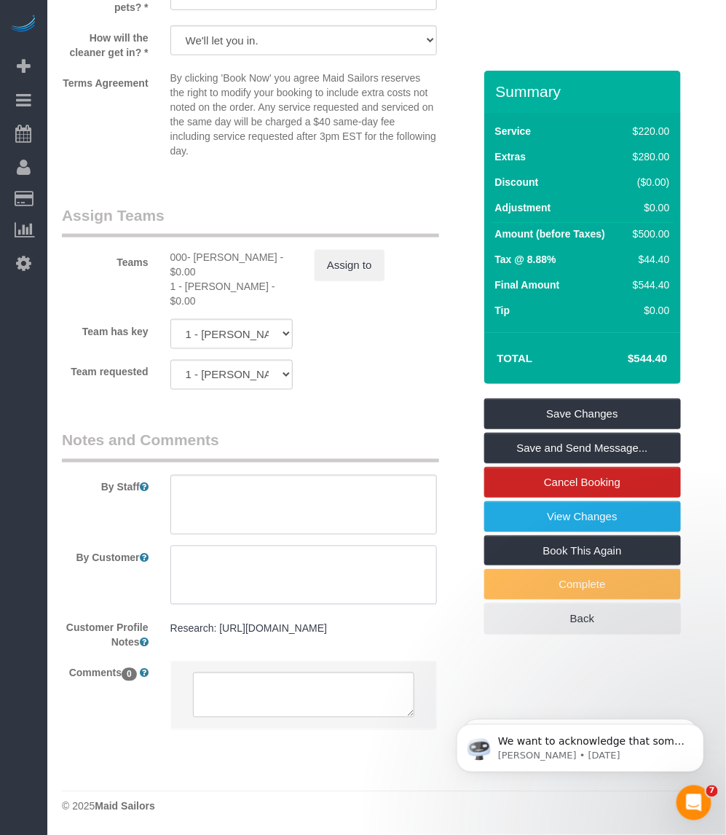
paste textarea "Customer’s Cleaning Priorities: 1. Deep cleaning of the entire home 2. Tiles 3.…"
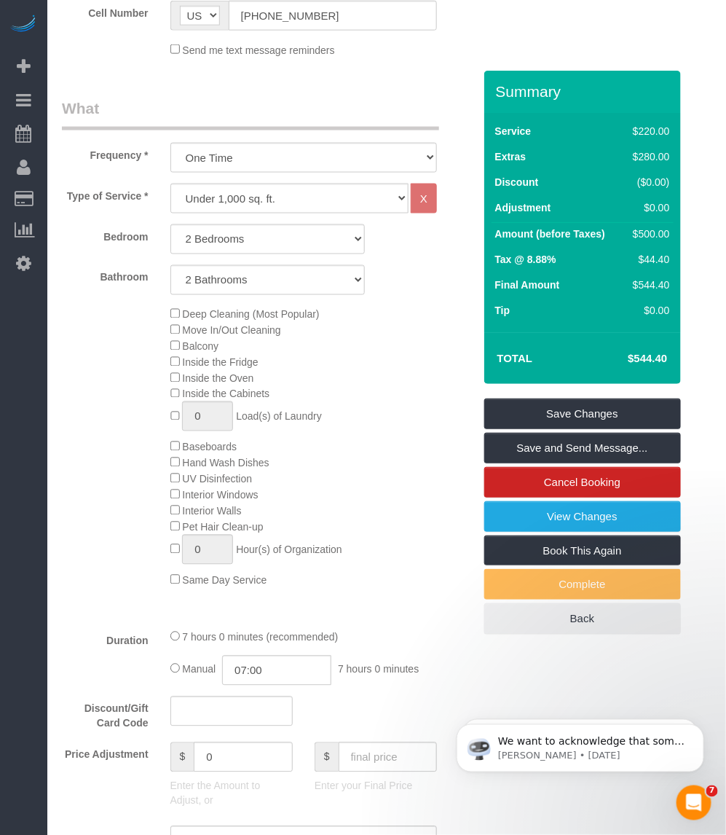
scroll to position [303, 0]
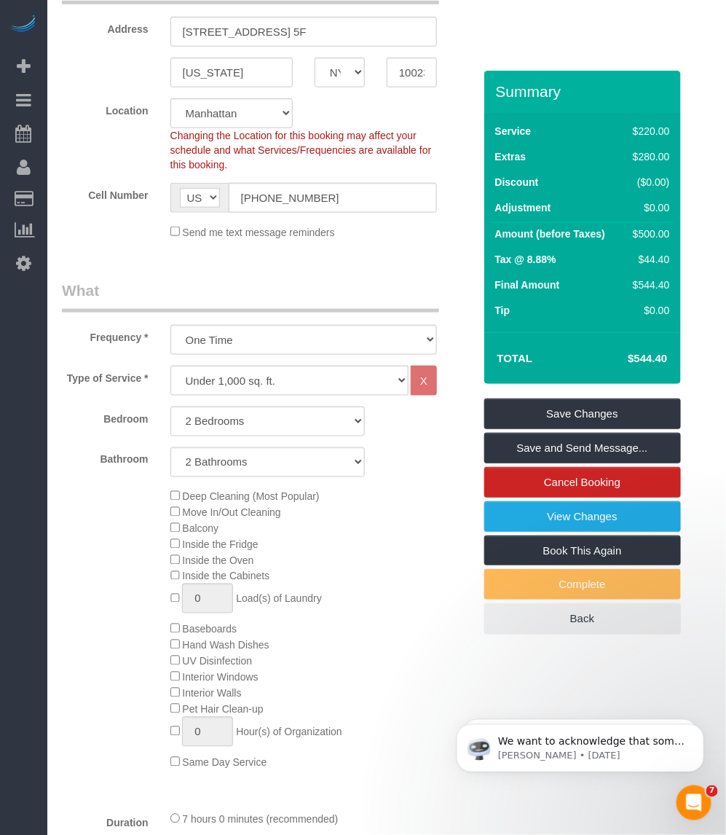
type textarea "Customer’s Cleaning Priorities: 1. Deep cleaning of the entire home 2. Tiles 3.…"
click at [241, 377] on select "Under 1,000 sq. ft. 1,001 - 1,500 sq. ft. 1,500+ sq. ft. Custom Cleaning Office…" at bounding box center [289, 381] width 238 height 30
select select "308"
click at [170, 366] on select "Under 1,000 sq. ft. 1,001 - 1,500 sq. ft. 1,500+ sq. ft. Custom Cleaning Office…" at bounding box center [289, 381] width 238 height 30
select select "1"
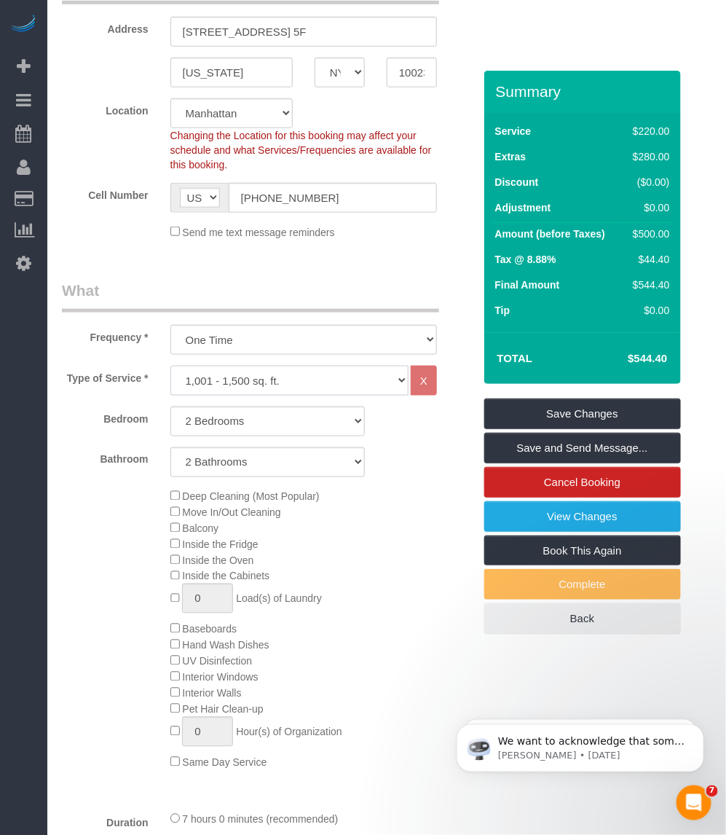
select select "120"
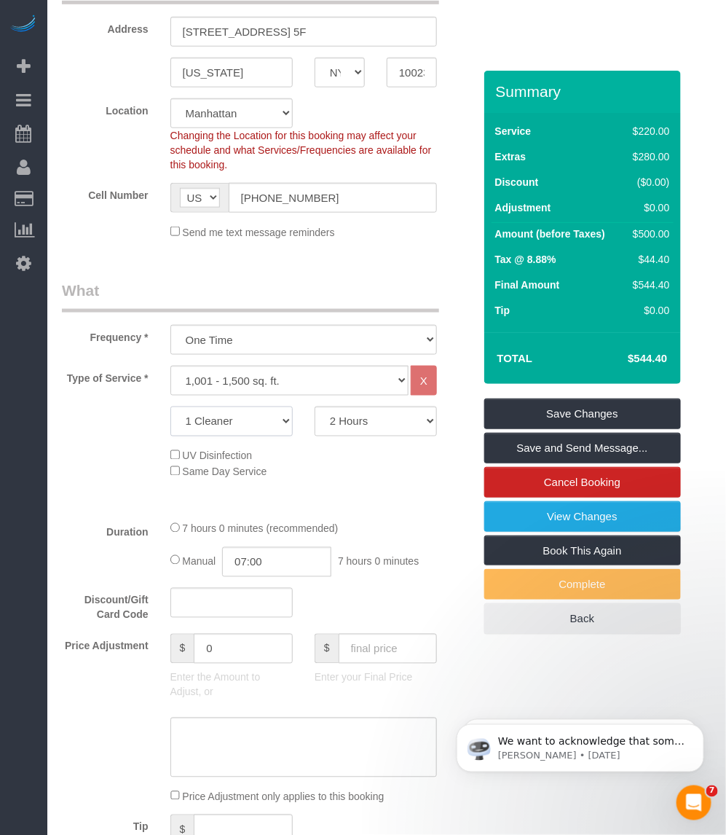
click at [278, 424] on select "1 Cleaner 2 Cleaners 3 Cleaners 4 Cleaners 5 Cleaners" at bounding box center [231, 422] width 122 height 30
select select "2"
click at [170, 407] on select "1 Cleaner 2 Cleaners 3 Cleaners 4 Cleaners 5 Cleaners" at bounding box center [231, 422] width 122 height 30
click at [380, 421] on select "2 Hours 2.5 Hours 3 Hours 3.5 Hours 4 Hours 4.5 Hours 5 Hours 5.5 Hours 6 Hours…" at bounding box center [376, 422] width 122 height 30
select select "240"
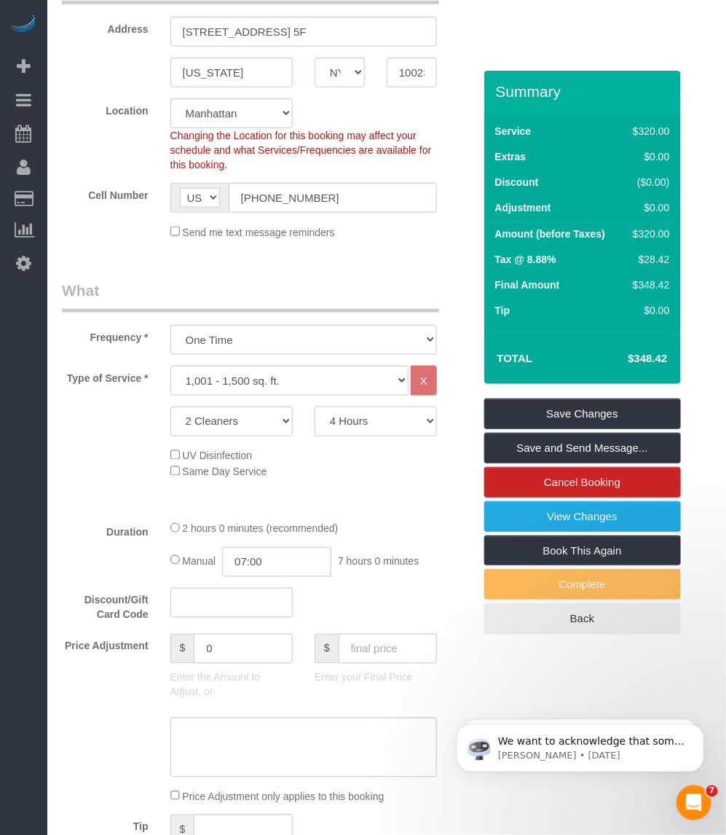
click at [315, 407] on select "2 Hours 2.5 Hours 3 Hours 3.5 Hours 4 Hours 4.5 Hours 5 Hours 5.5 Hours 6 Hours…" at bounding box center [376, 422] width 122 height 30
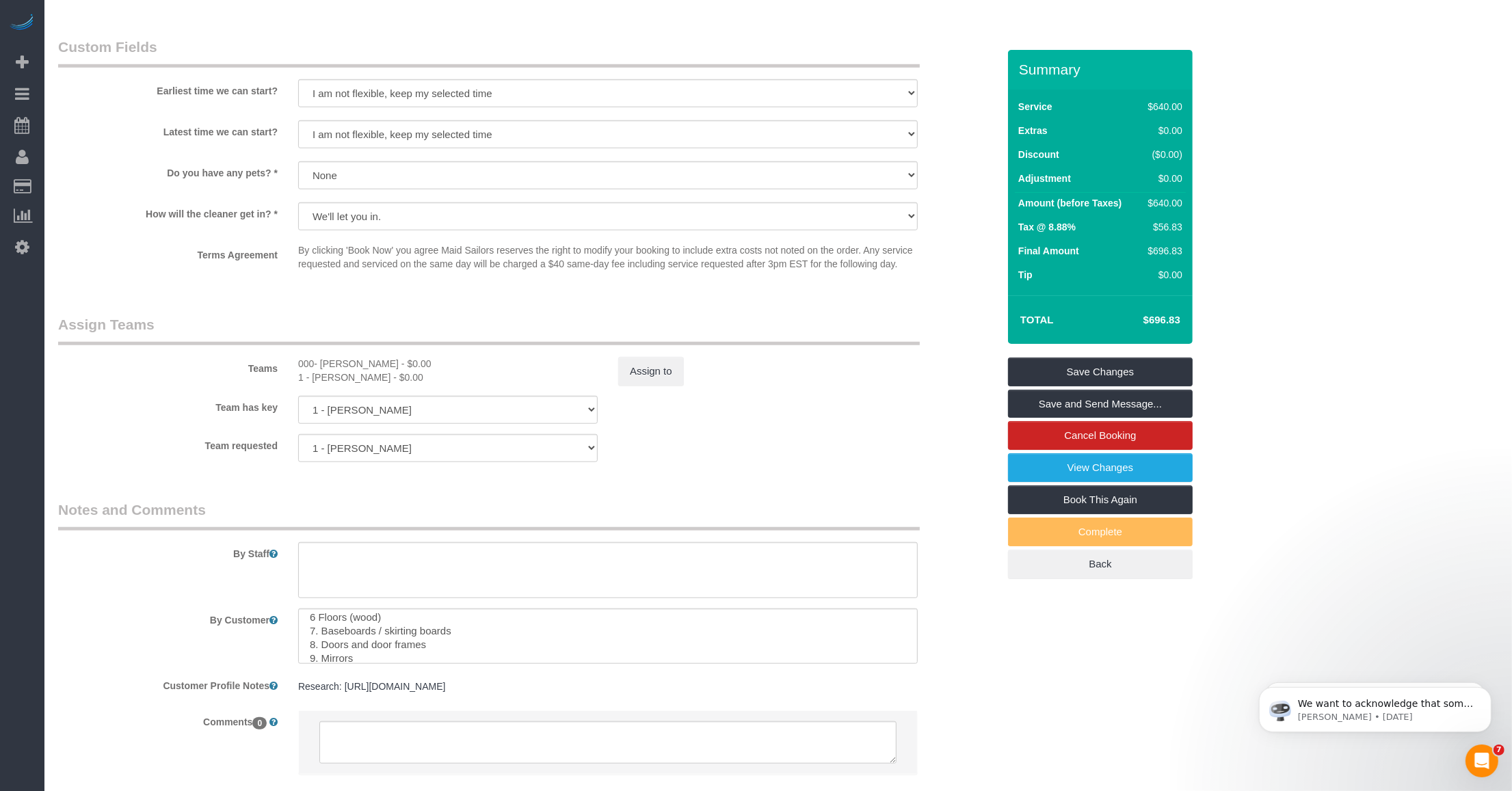
scroll to position [1111, 0]
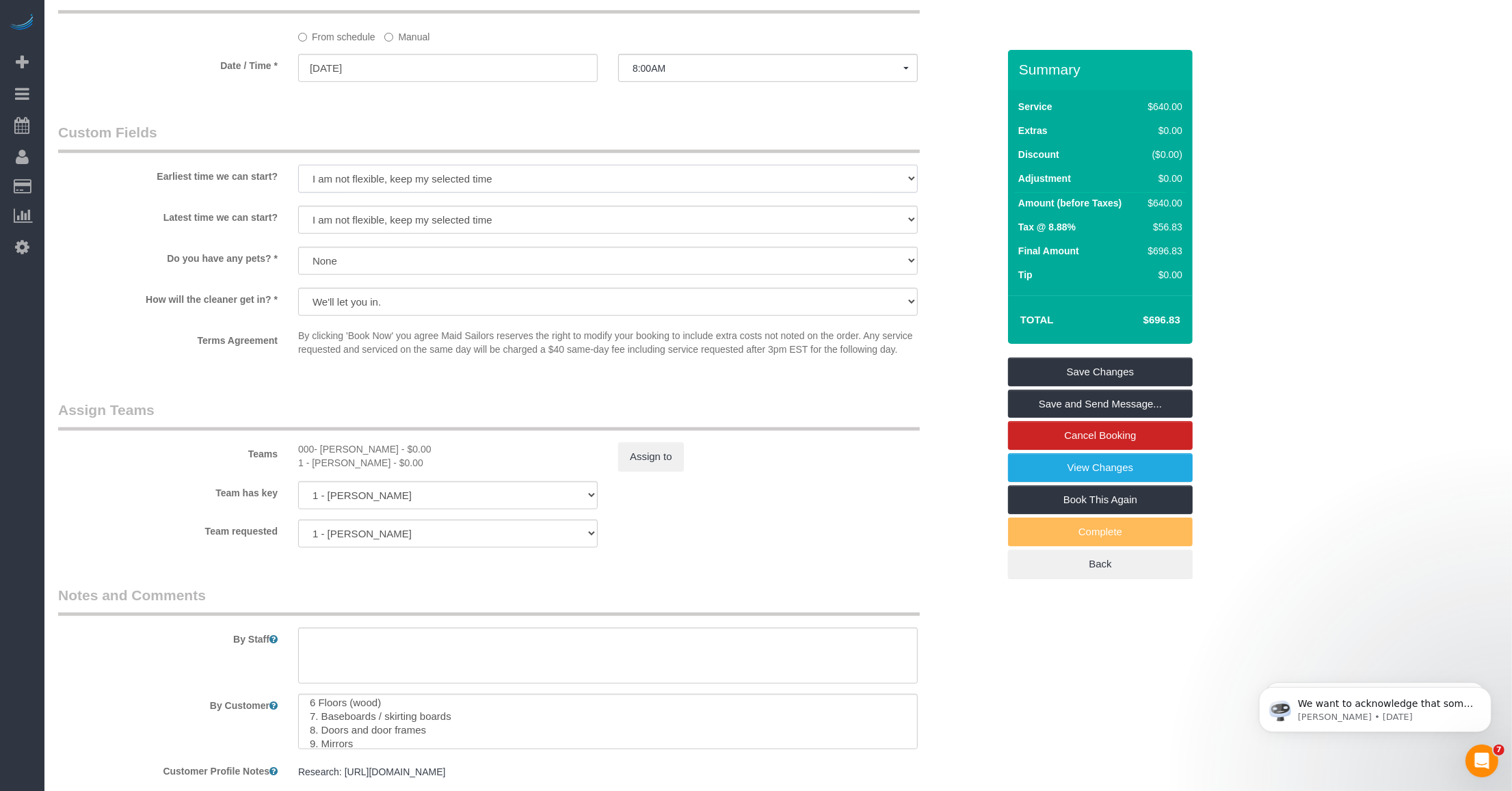
click at [518, 176] on select "I am not flexible, keep my selected time 8:00 AM 9:00 AM 10:00 AM 11:00 AM 12:0…" at bounding box center [608, 179] width 619 height 28
select select "number:56"
click at [298, 165] on select "I am not flexible, keep my selected time 8:00 AM 9:00 AM 10:00 AM 11:00 AM 12:0…" at bounding box center [608, 179] width 619 height 28
click at [450, 231] on select "I am not flexible, keep my selected time 8:00 AM 9:00 AM 10:00 AM 11:00 AM 12:0…" at bounding box center [608, 220] width 619 height 28
select select "number:70"
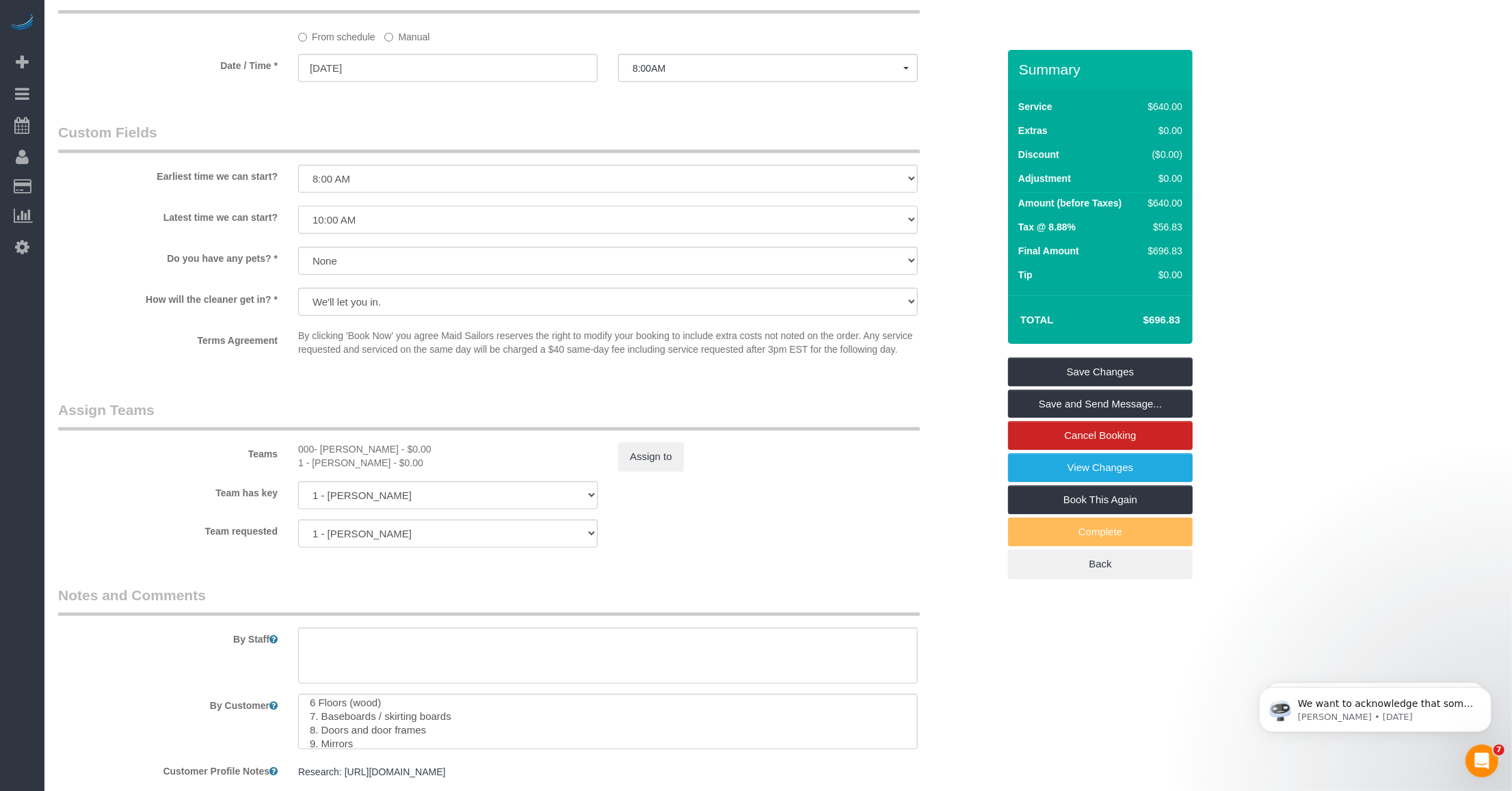
click at [298, 205] on select "I am not flexible, keep my selected time 8:00 AM 9:00 AM 10:00 AM 11:00 AM 12:0…" at bounding box center [608, 220] width 619 height 28
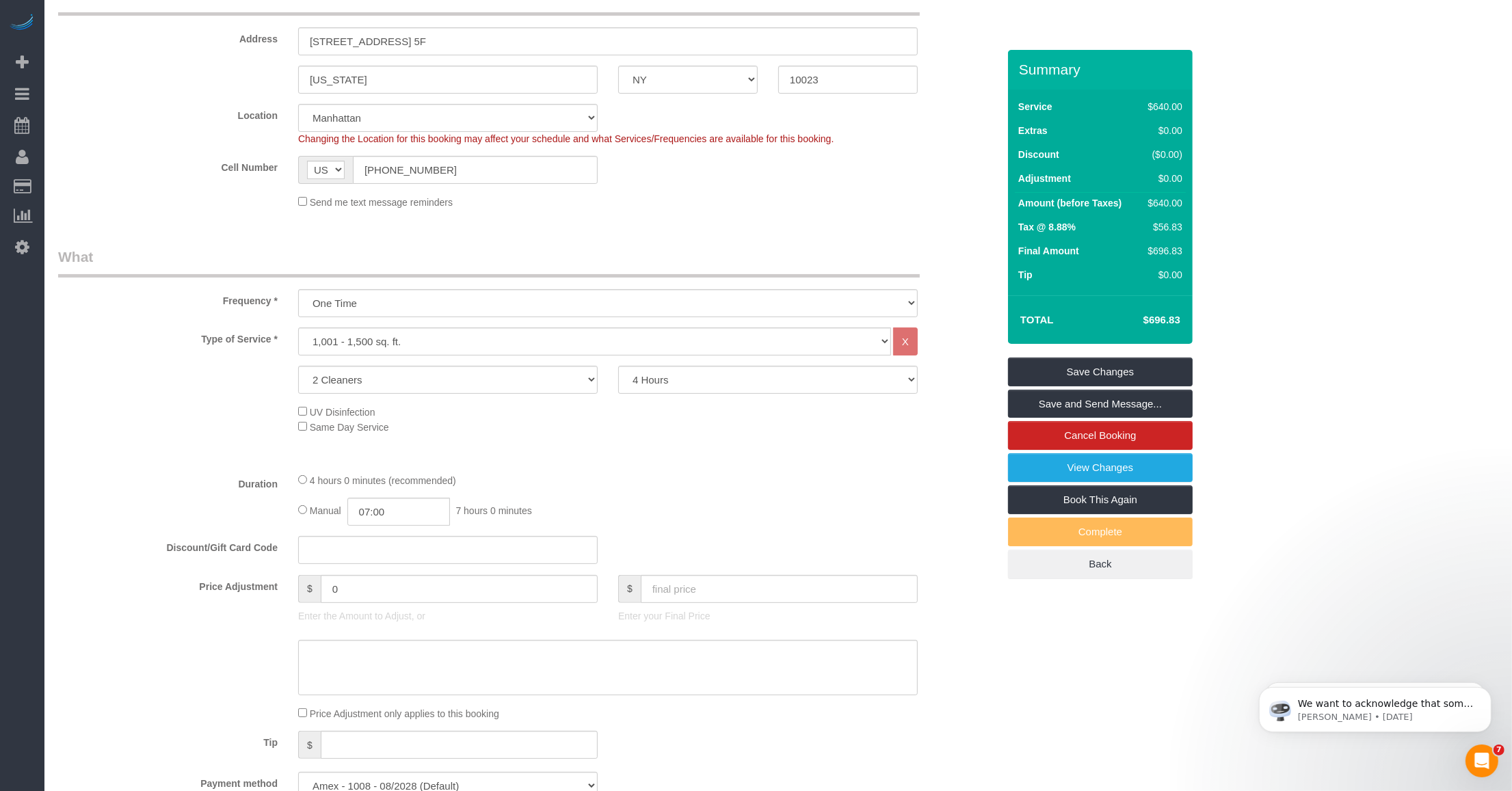
scroll to position [342, 0]
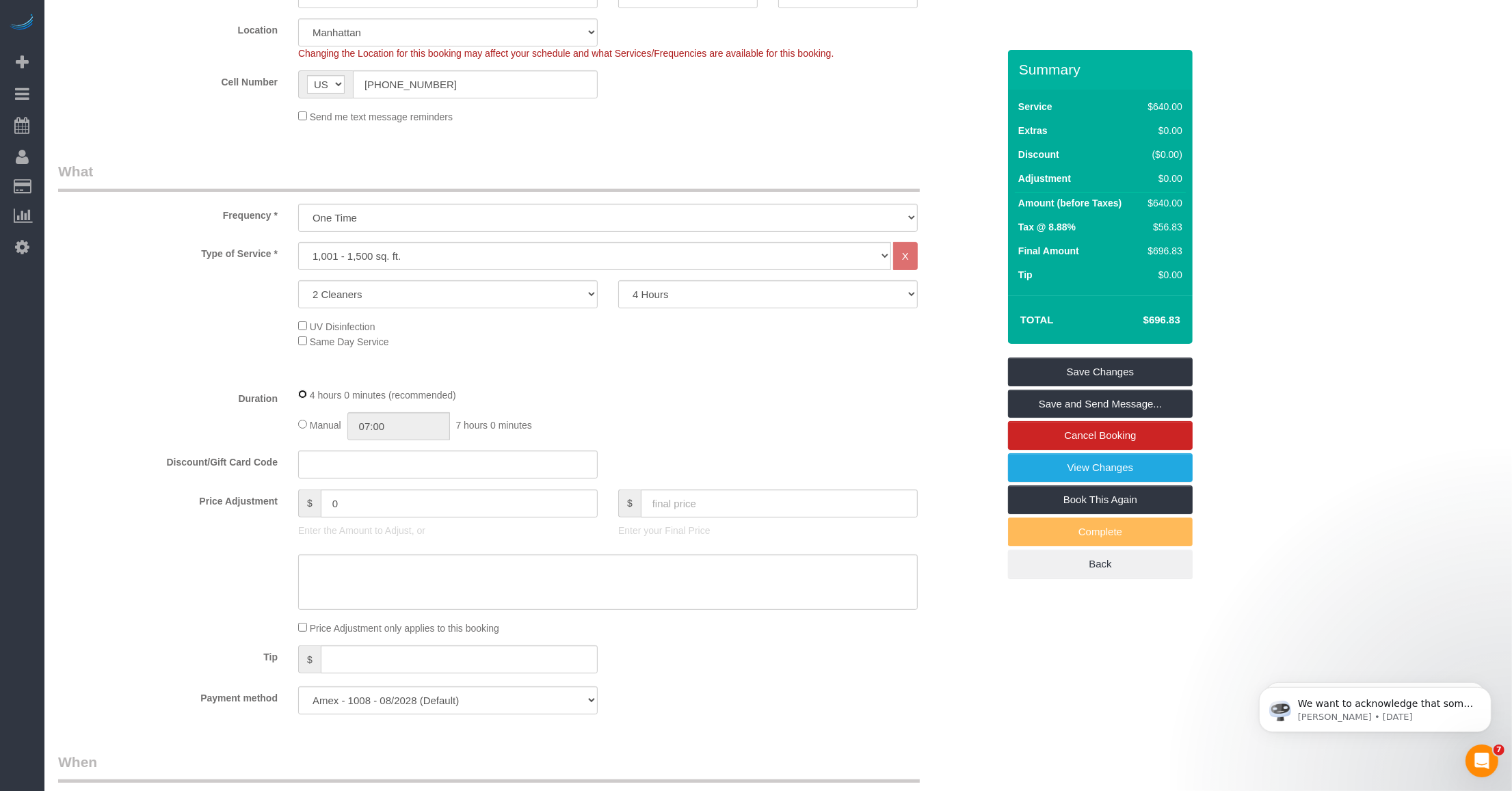
select select "spot61"
click at [681, 416] on div "Manual 07:00 7 hours 0 minutes" at bounding box center [608, 426] width 619 height 28
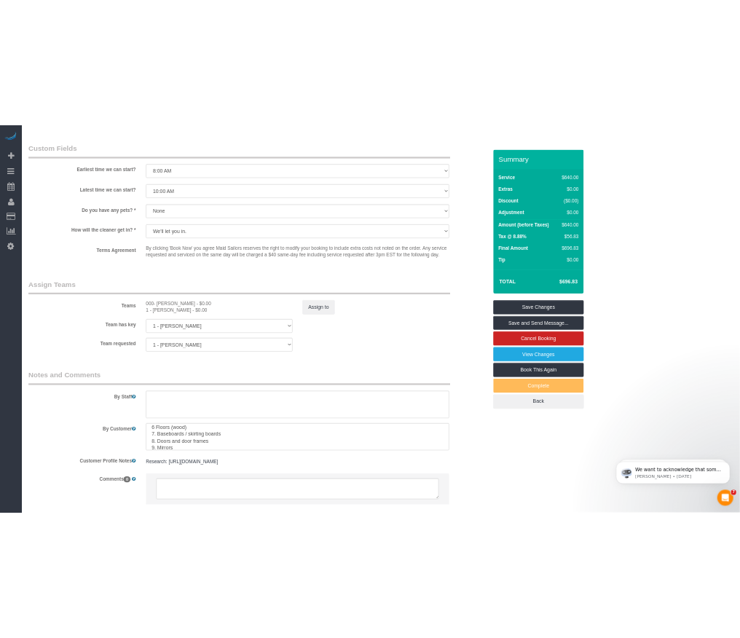
scroll to position [1379, 0]
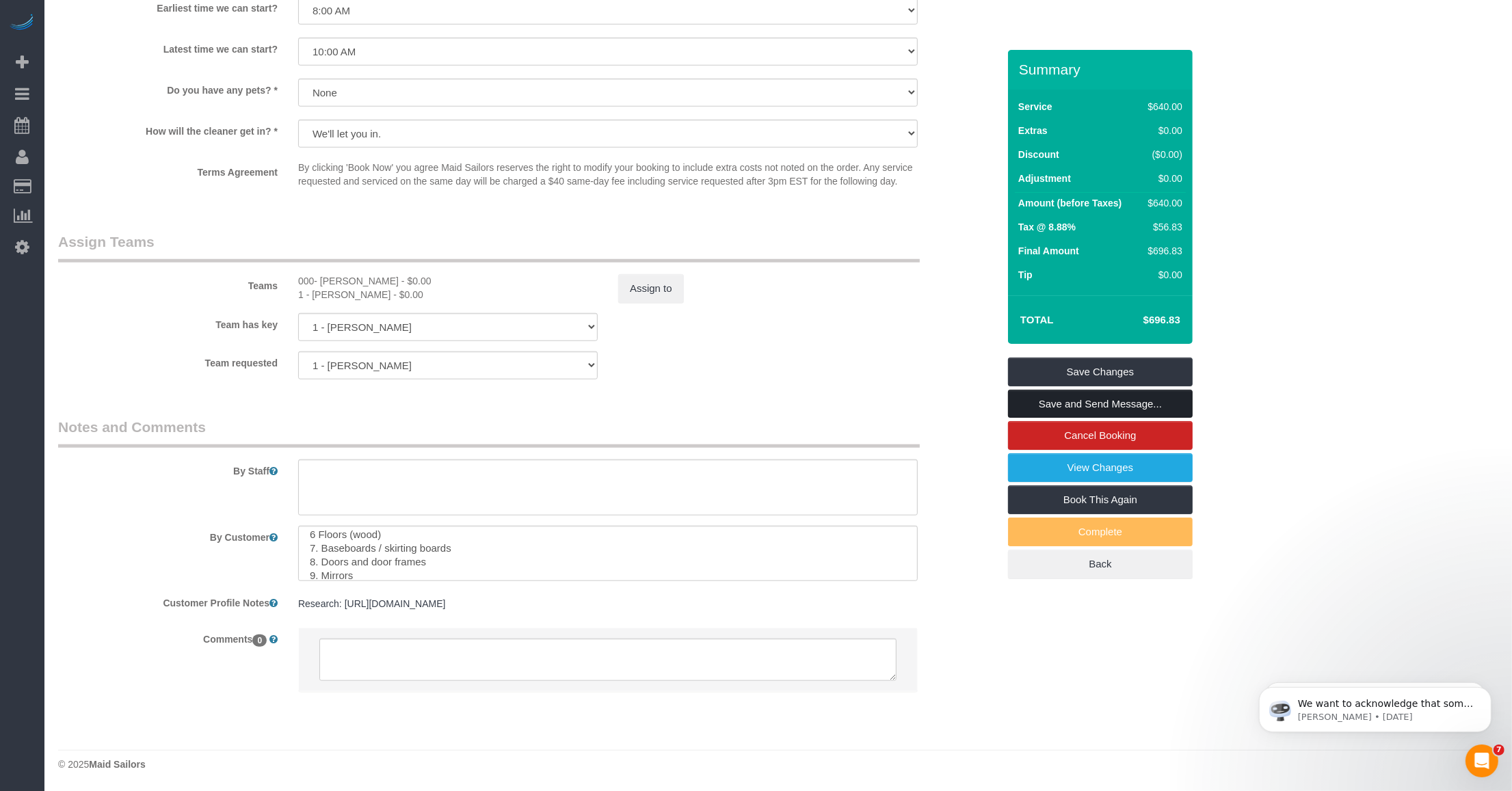
click at [681, 402] on link "Save and Send Message..." at bounding box center [1100, 403] width 185 height 29
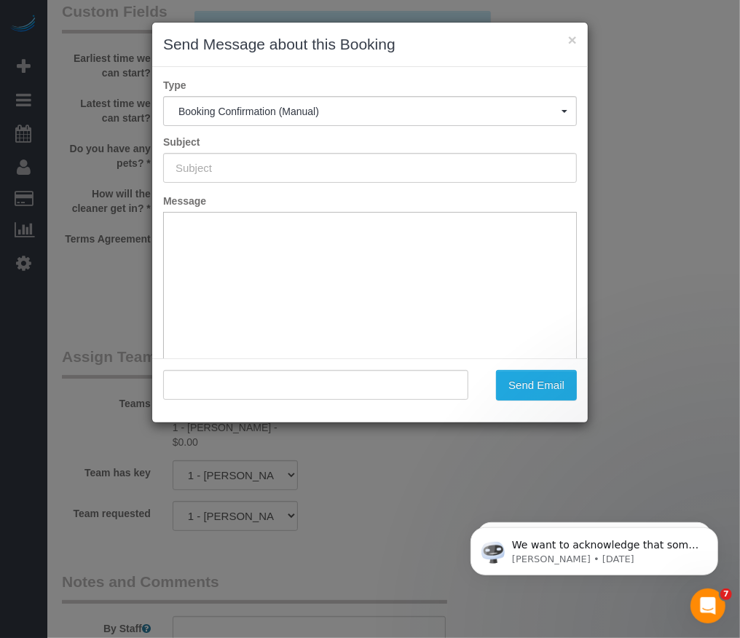
type input "Cleaning Confirmed for 10/15/2025 at 8:00am"
type input ""Giacomo Bertoldi" <giacomo@bertoldi.eu>"
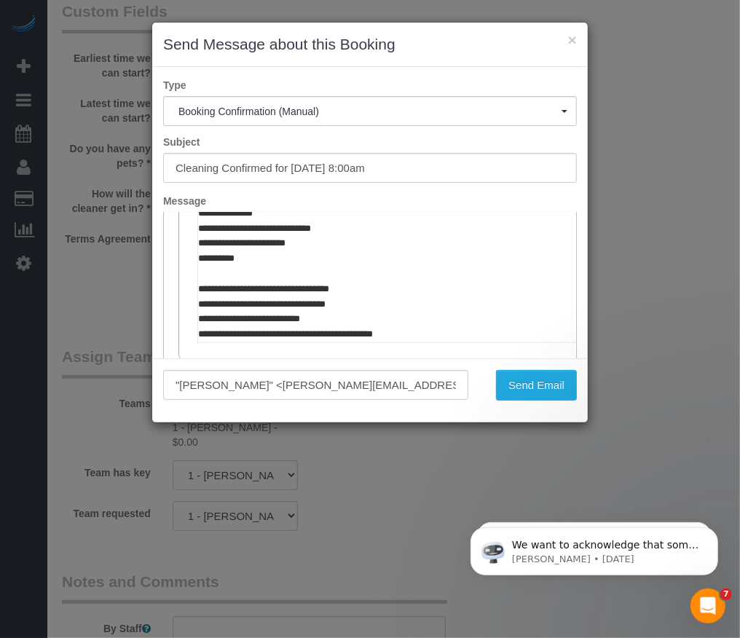
scroll to position [820, 0]
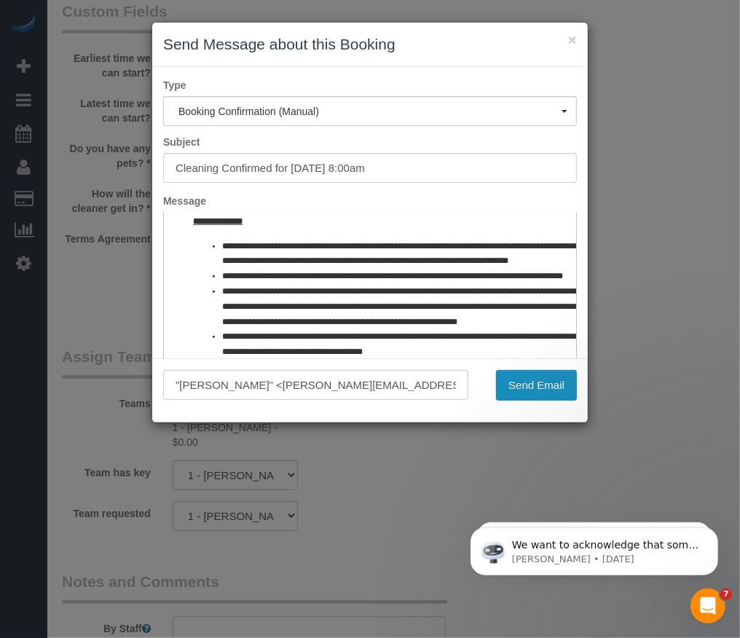
click at [521, 379] on button "Send Email" at bounding box center [536, 385] width 81 height 31
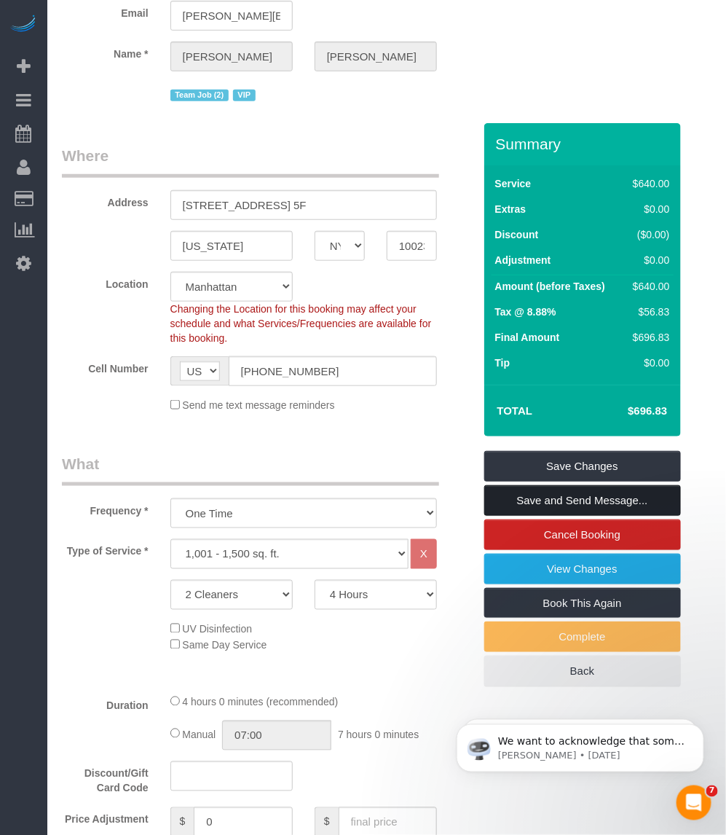
scroll to position [0, 0]
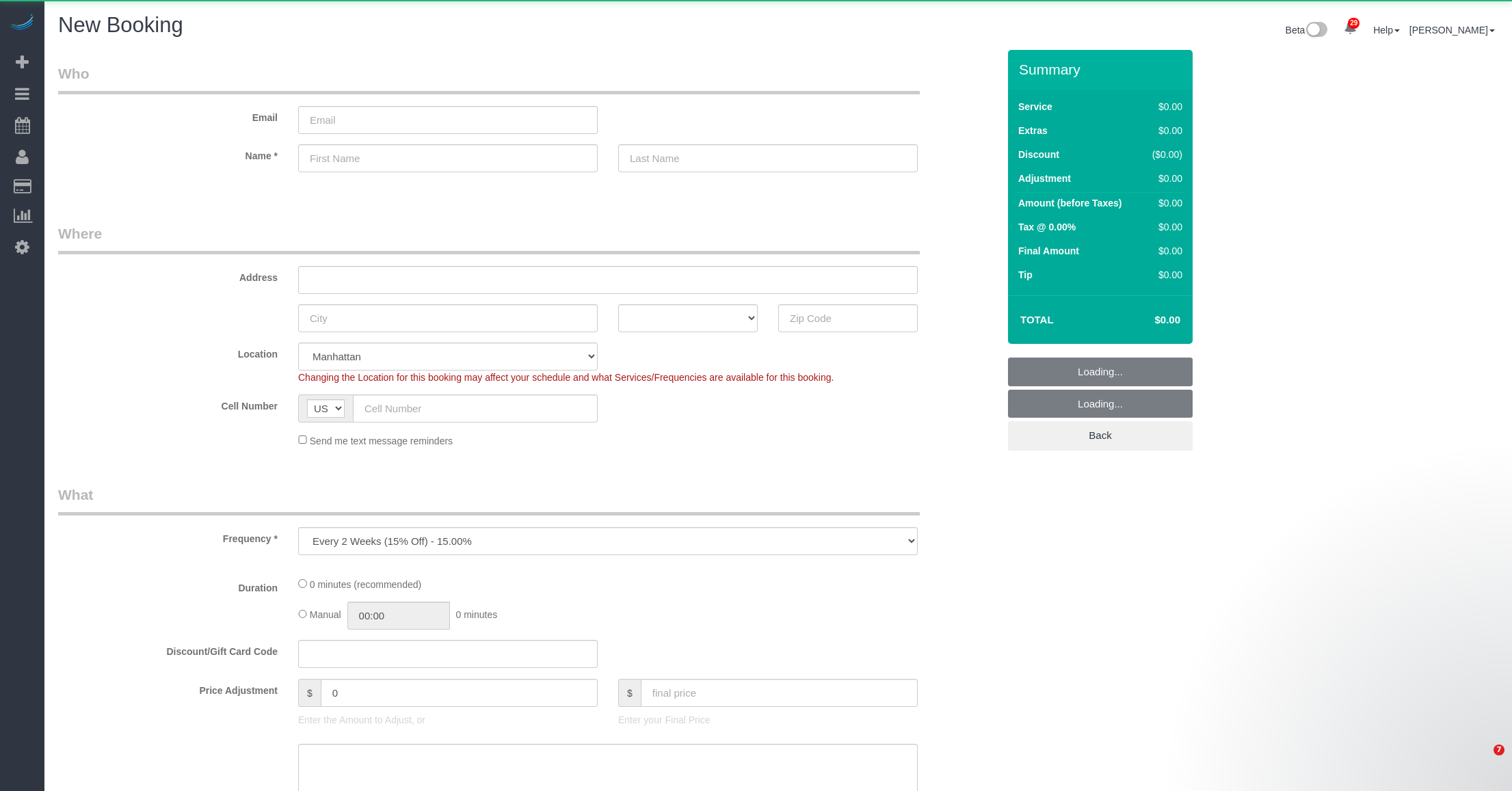
select select "object:2051"
select select "number:89"
select select "number:90"
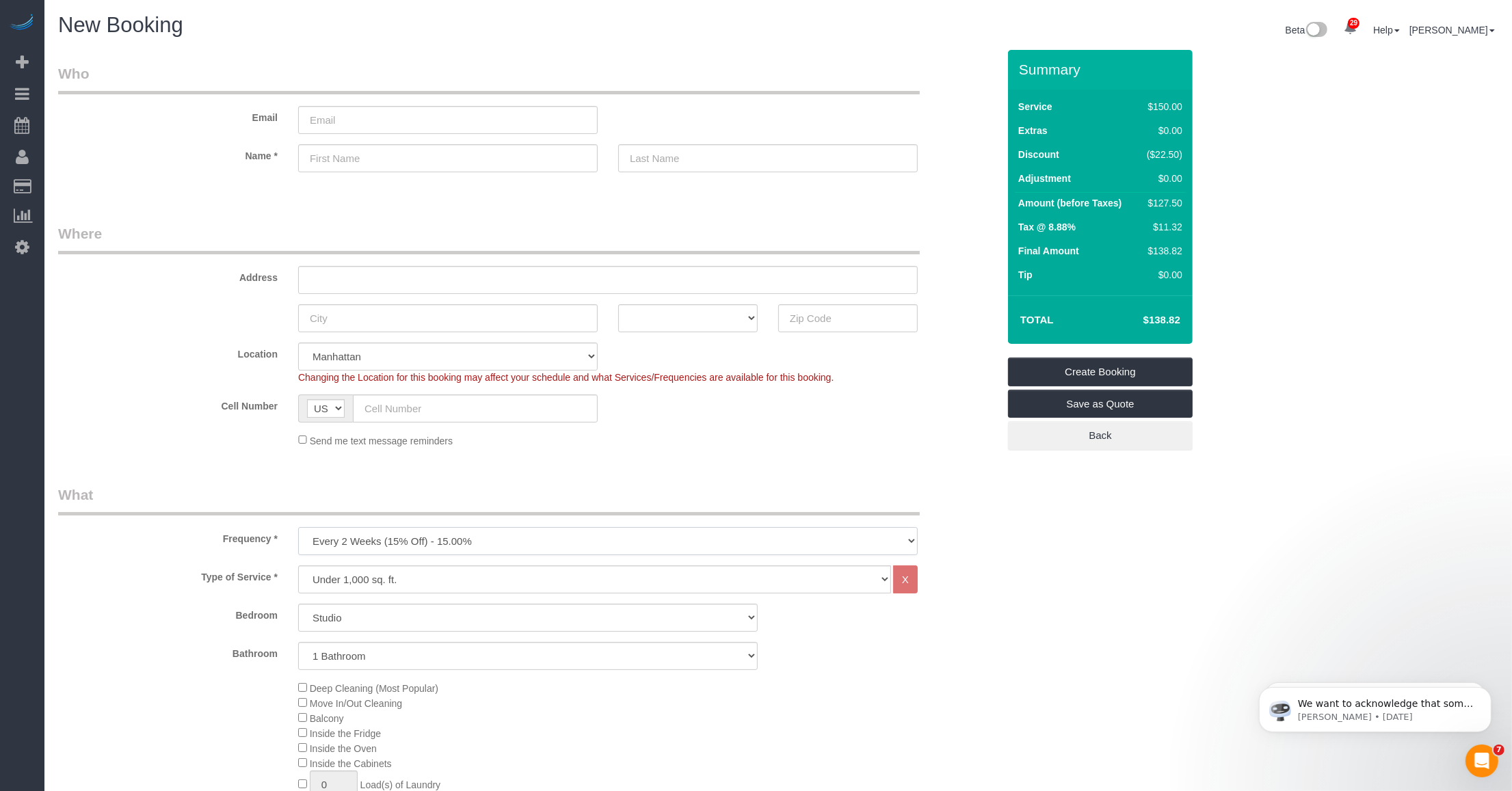
click at [402, 540] on select "One Time Weekly (20% Off) - 20.00% Every 2 Weeks (15% Off) - 15.00% Every 4 Wee…" at bounding box center [608, 541] width 619 height 28
select select "object:2052"
click at [298, 527] on select "One Time Weekly (20% Off) - 20.00% Every 2 Weeks (15% Off) - 15.00% Every 4 Wee…" at bounding box center [608, 541] width 619 height 28
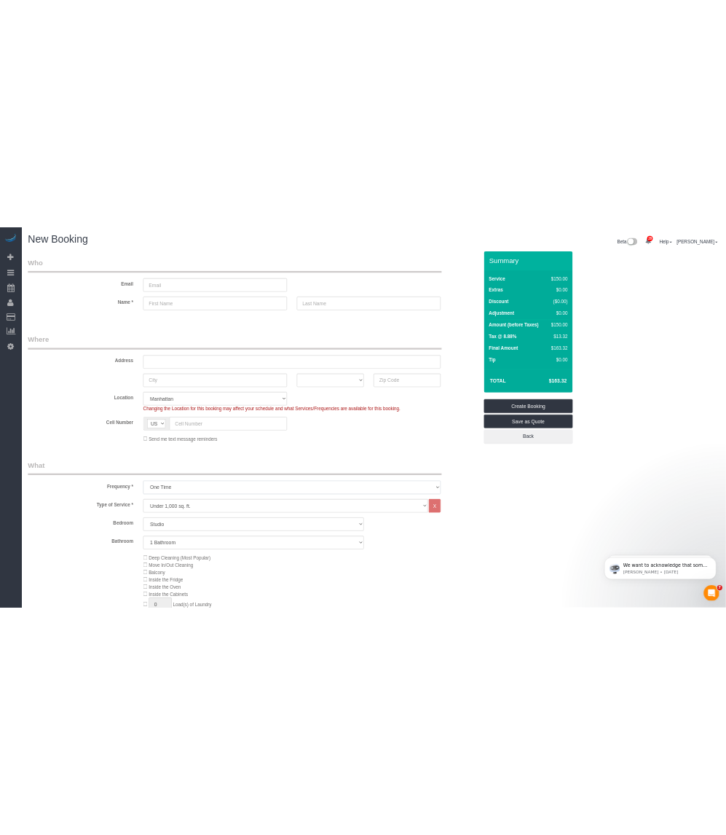
scroll to position [91, 0]
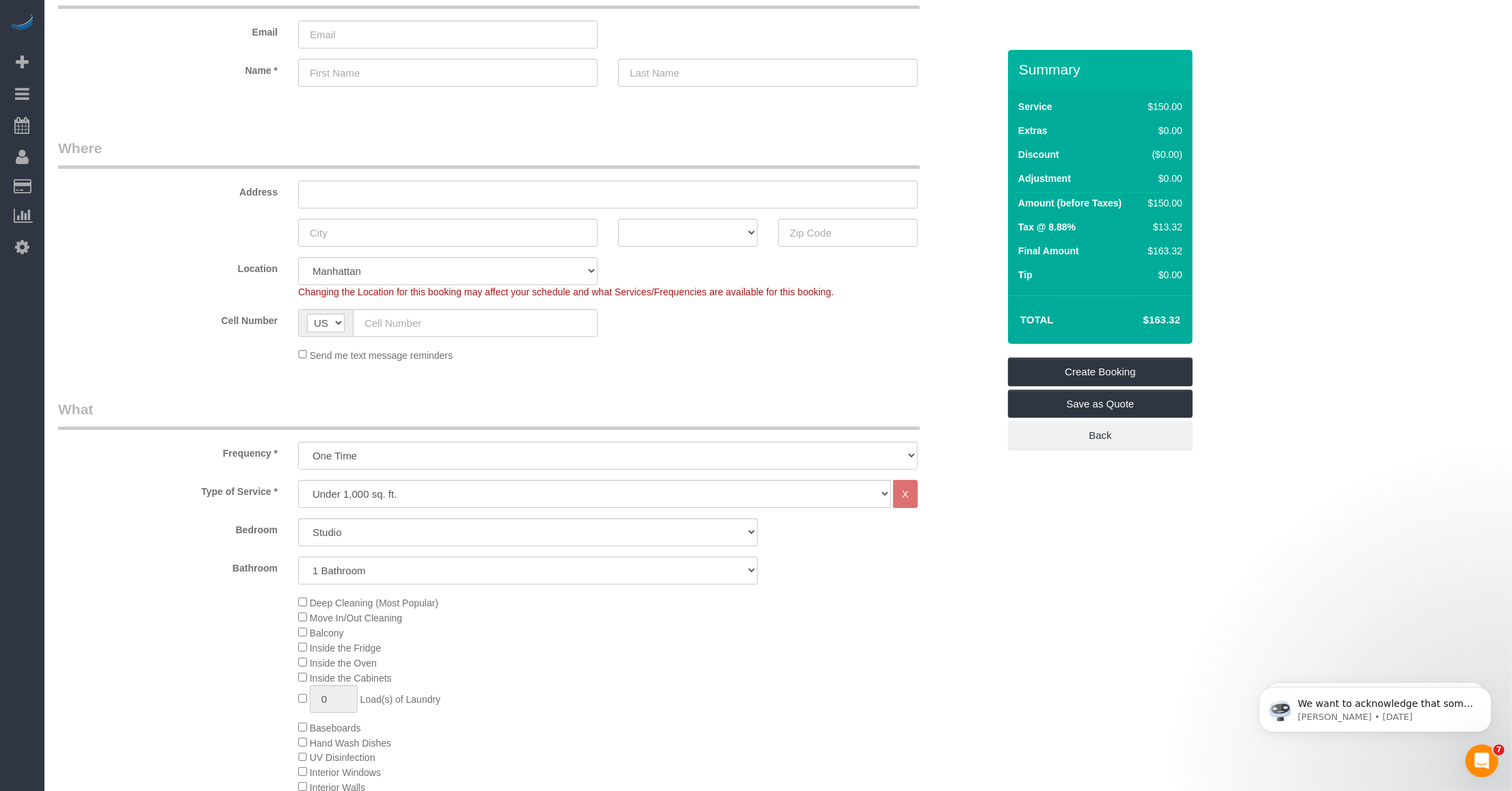
click at [867, 579] on div "Bathroom 1 Bathroom 2 Bathrooms" at bounding box center [527, 570] width 960 height 28
click at [939, 568] on div "Bathroom 1 Bathroom 2 Bathrooms" at bounding box center [527, 570] width 960 height 28
click at [541, 399] on legend "What" at bounding box center [489, 414] width 862 height 31
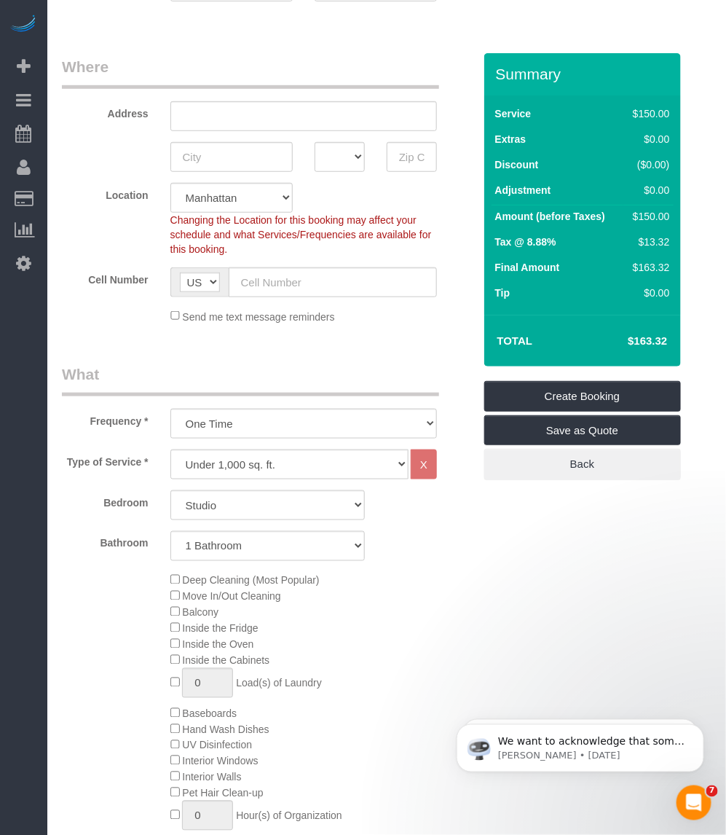
click at [435, 562] on div "Type of Service * Under 1,000 sq. ft. 1,001 - 1,500 sq. ft. 1,500+ sq. ft. Cust…" at bounding box center [268, 666] width 412 height 433
click at [288, 460] on select "Under 1,000 sq. ft. 1,001 - 1,500 sq. ft. 1,500+ sq. ft. Custom Cleaning Office…" at bounding box center [289, 465] width 238 height 30
click at [170, 450] on select "Under 1,000 sq. ft. 1,001 - 1,500 sq. ft. 1,500+ sq. ft. Custom Cleaning Office…" at bounding box center [289, 465] width 238 height 30
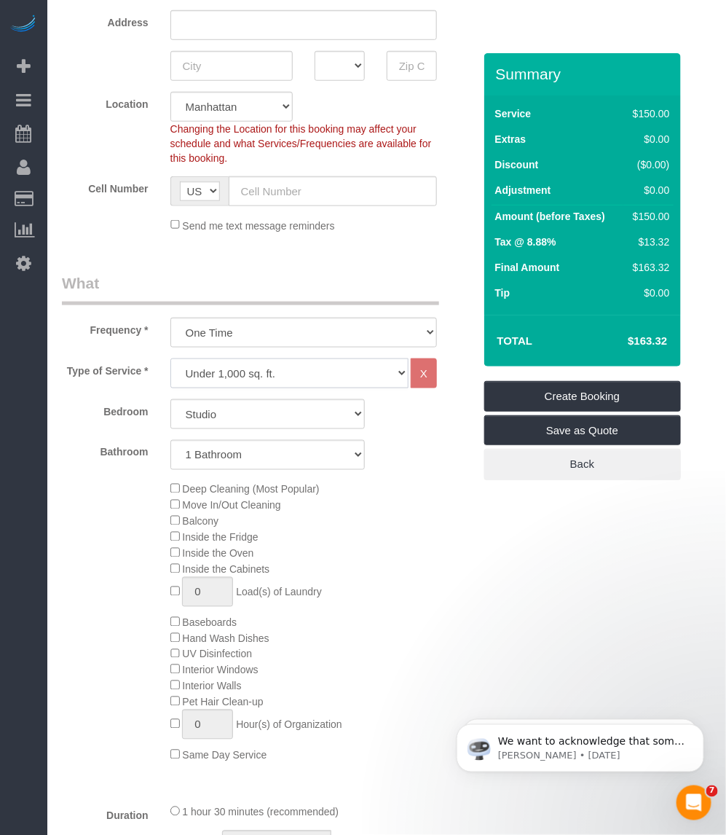
scroll to position [364, 0]
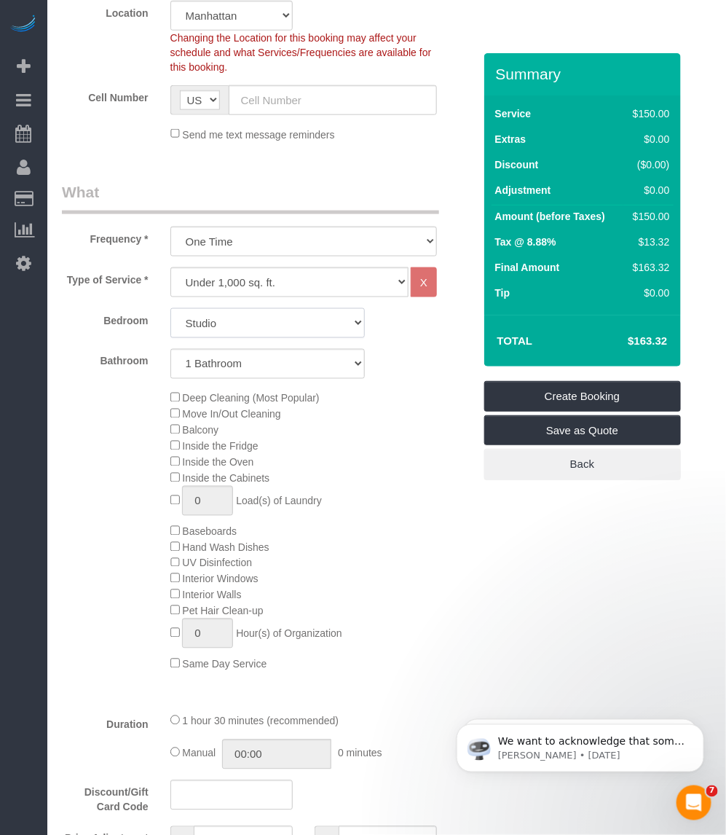
click at [249, 332] on select "Studio 1 Bedroom 2 Bedrooms 3 Bedrooms" at bounding box center [267, 323] width 195 height 30
select select "1"
click at [170, 308] on select "Studio 1 Bedroom 2 Bedrooms 3 Bedrooms" at bounding box center [267, 323] width 195 height 30
click at [223, 279] on select "Under 1,000 sq. ft. 1,001 - 1,500 sq. ft. 1,500+ sq. ft. Custom Cleaning Office…" at bounding box center [289, 282] width 238 height 30
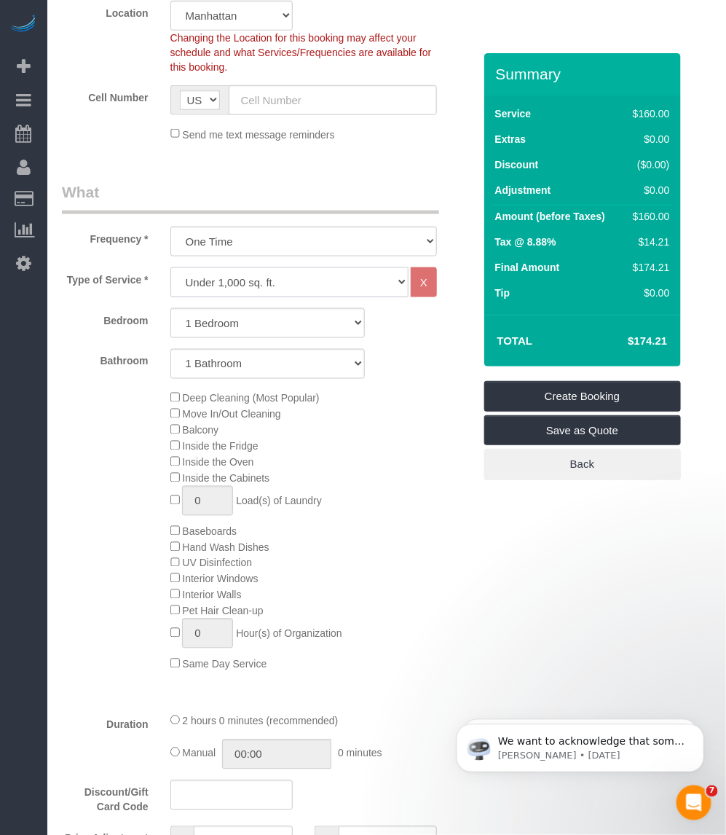
click at [170, 267] on select "Under 1,000 sq. ft. 1,001 - 1,500 sq. ft. 1,500+ sq. ft. Custom Cleaning Office…" at bounding box center [289, 282] width 238 height 30
click at [231, 328] on select "Studio 1 Bedroom 2 Bedrooms 3 Bedrooms" at bounding box center [267, 323] width 195 height 30
click at [458, 590] on div "Deep Cleaning (Most Popular) Move In/Out Cleaning Balcony Inside the Fridge Ins…" at bounding box center [322, 531] width 325 height 282
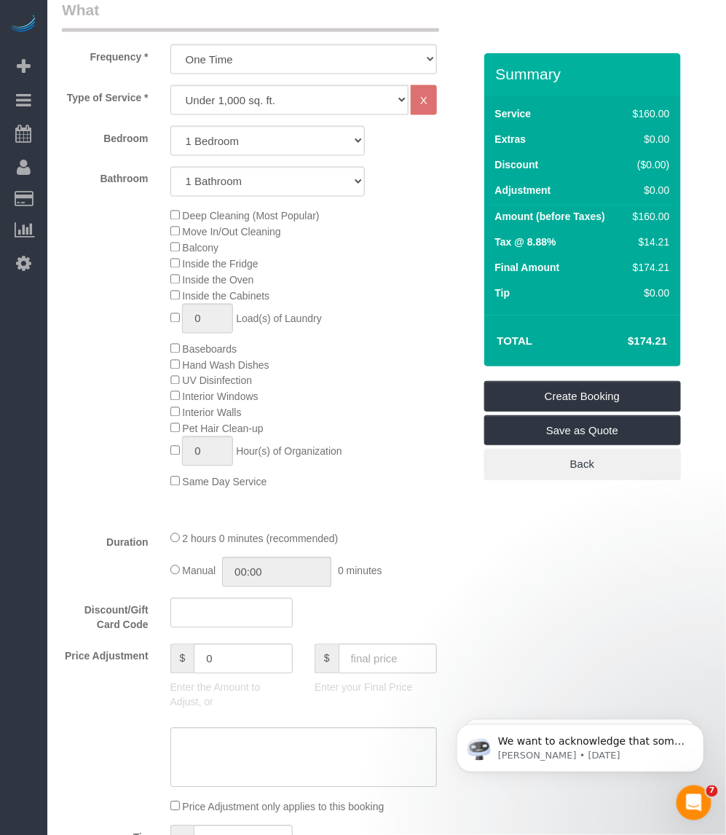
click at [509, 565] on div "Who Email Name * Where Address AK AL AR AZ CA CO CT DC DE [GEOGRAPHIC_DATA] [GE…" at bounding box center [387, 739] width 650 height 2465
click at [547, 573] on div "Who Email Name * Where Address AK AL AR AZ CA CO CT DC DE [GEOGRAPHIC_DATA] [GE…" at bounding box center [387, 739] width 650 height 2465
click at [551, 573] on div "Who Email Name * Where Address AK AL AR AZ CA CO CT DC DE [GEOGRAPHIC_DATA] [GE…" at bounding box center [387, 739] width 650 height 2465
drag, startPoint x: 348, startPoint y: 272, endPoint x: 339, endPoint y: 272, distance: 9.5
click at [344, 272] on div "Deep Cleaning (Most Popular) Move In/Out Cleaning Balcony Inside the Fridge Ins…" at bounding box center [322, 349] width 325 height 282
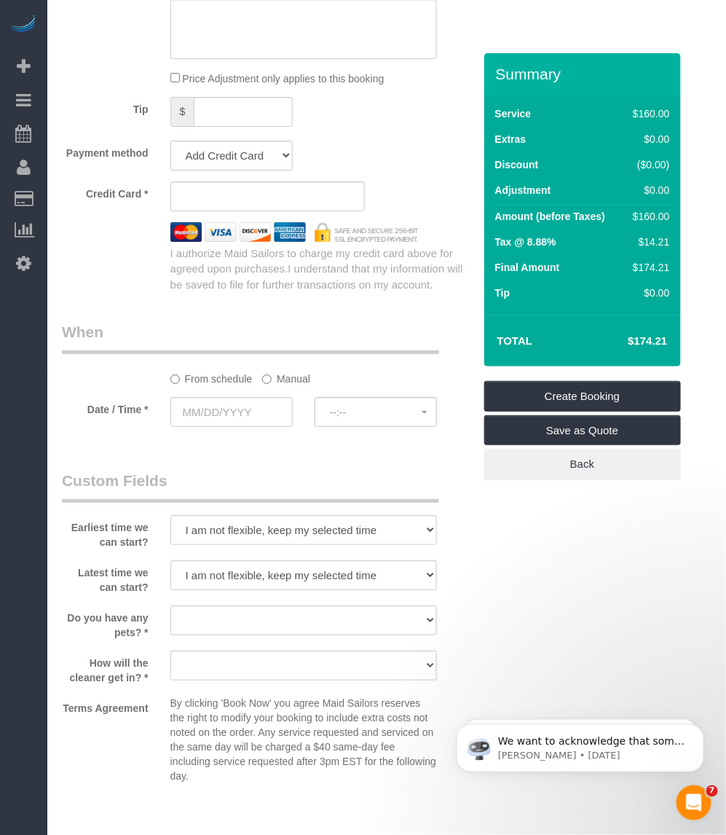
scroll to position [1366, 0]
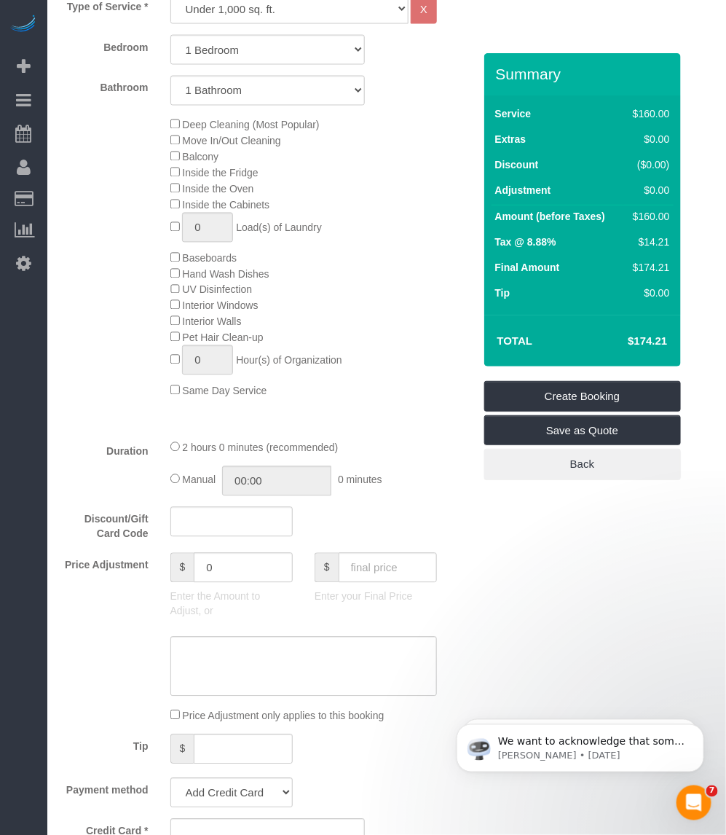
scroll to position [455, 0]
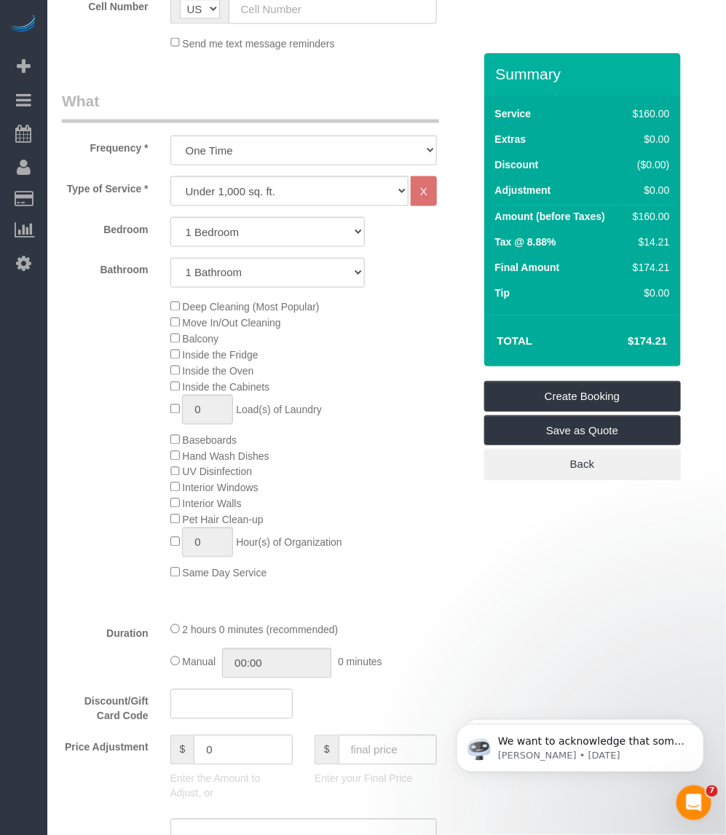
click at [525, 310] on div "Service $160.00 Extras $0.00 Discount ($0.00) Adjustment $0.00 Amount (before T…" at bounding box center [582, 204] width 197 height 219
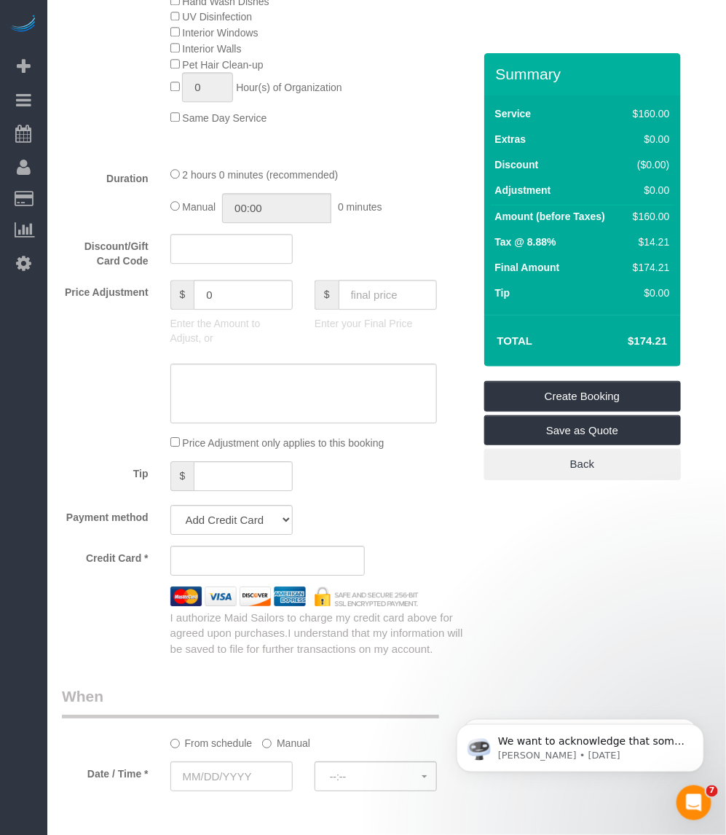
scroll to position [1275, 0]
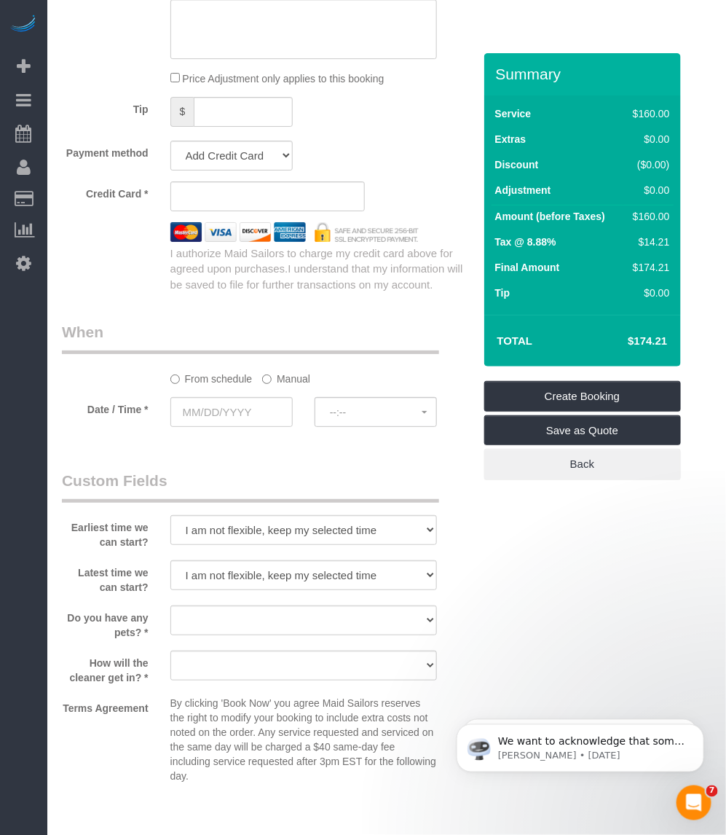
click at [561, 592] on div "Who Email Name * Where Address AK AL AR AZ CA CO CT DC DE [GEOGRAPHIC_DATA] [GE…" at bounding box center [387, 10] width 650 height 2465
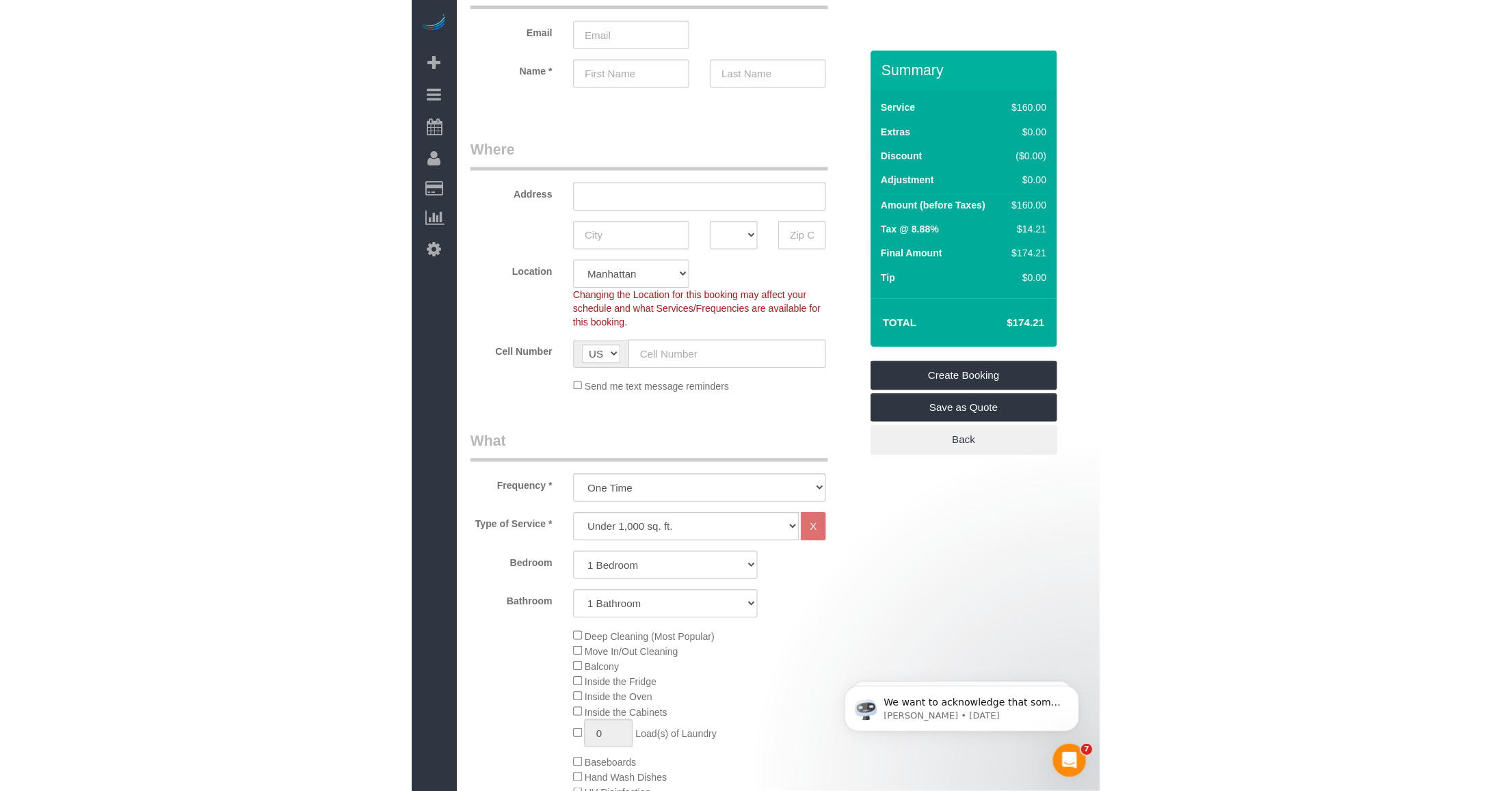
scroll to position [0, 0]
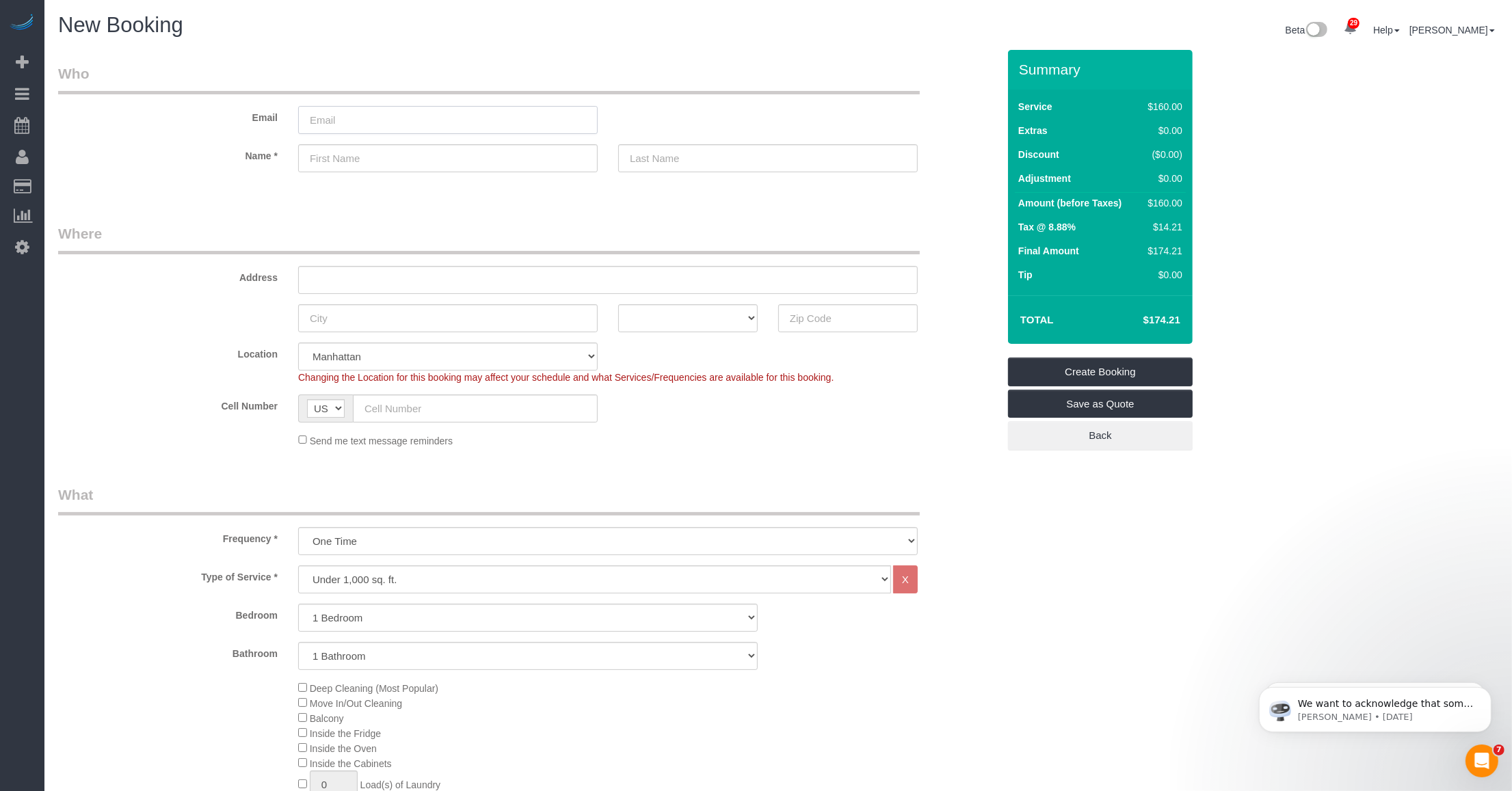
click at [366, 114] on input "email" at bounding box center [448, 120] width 299 height 28
click at [339, 114] on input "email" at bounding box center [448, 120] width 299 height 28
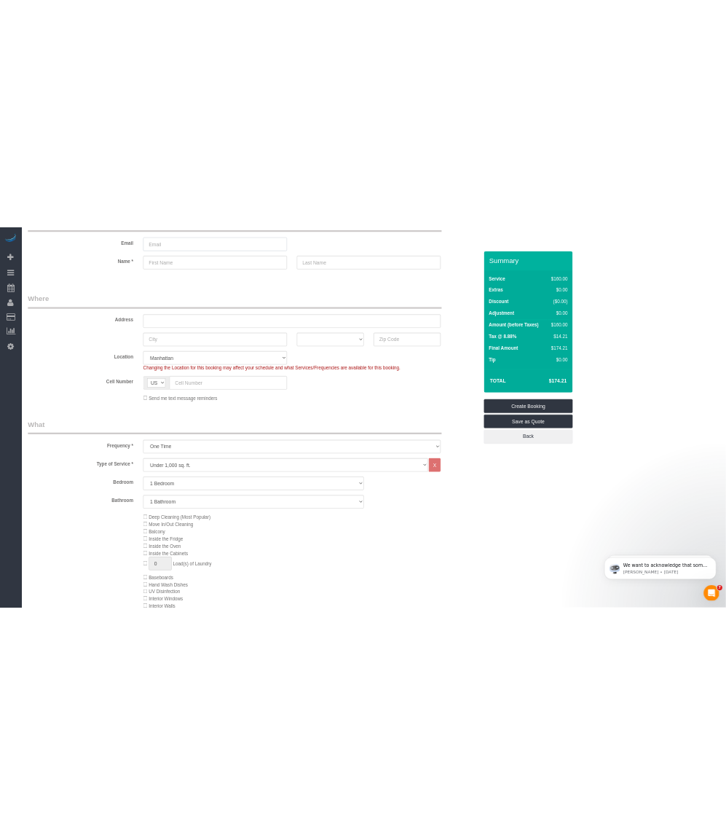
scroll to position [182, 0]
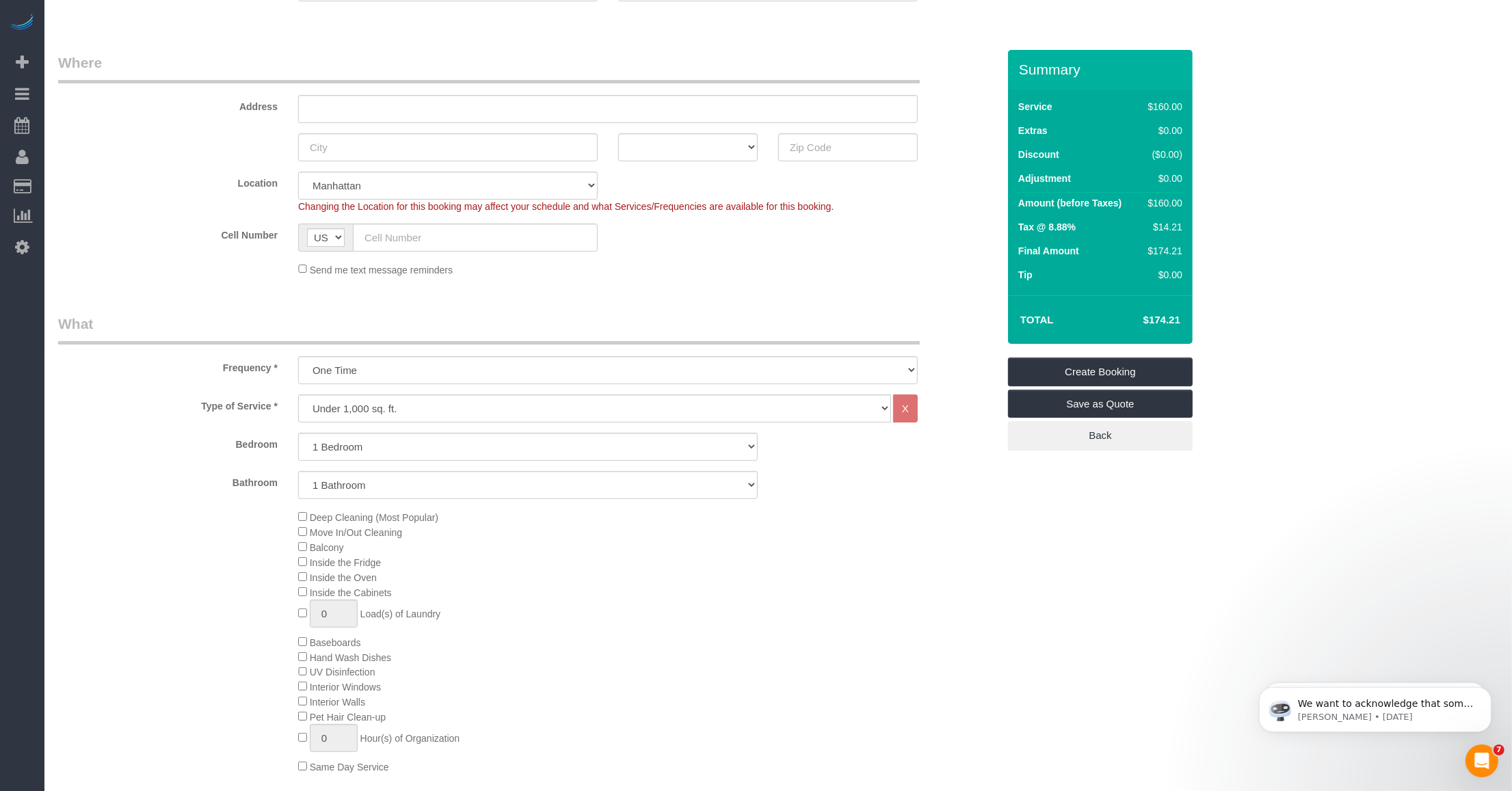
click at [299, 537] on span "Move In/Out Cleaning" at bounding box center [350, 533] width 104 height 11
click at [969, 596] on div "Deep Cleaning (Most Popular) Move In/Out Cleaning Balcony Inside the Fridge Ins…" at bounding box center [648, 642] width 720 height 265
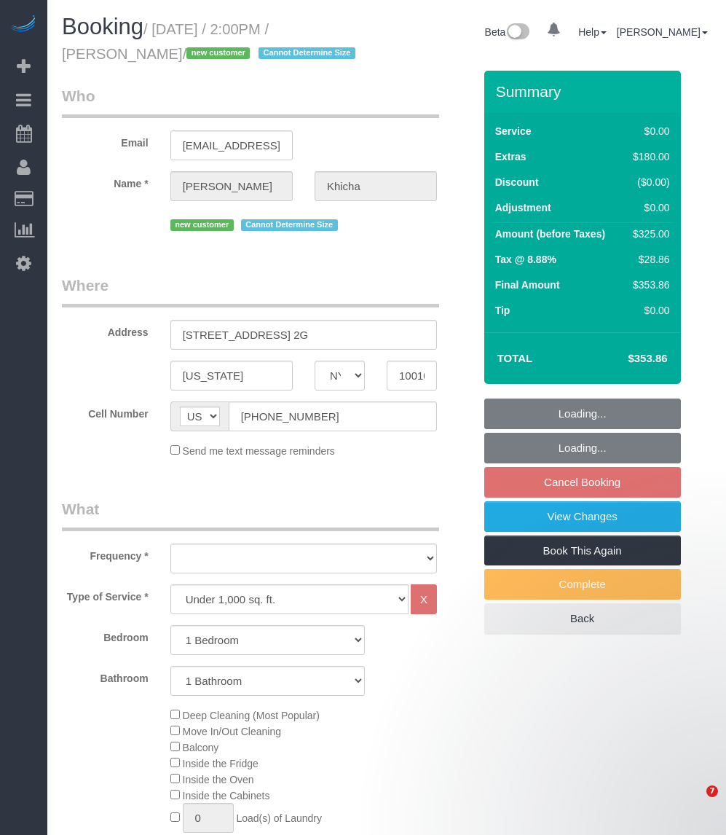
select select "NY"
select select "1"
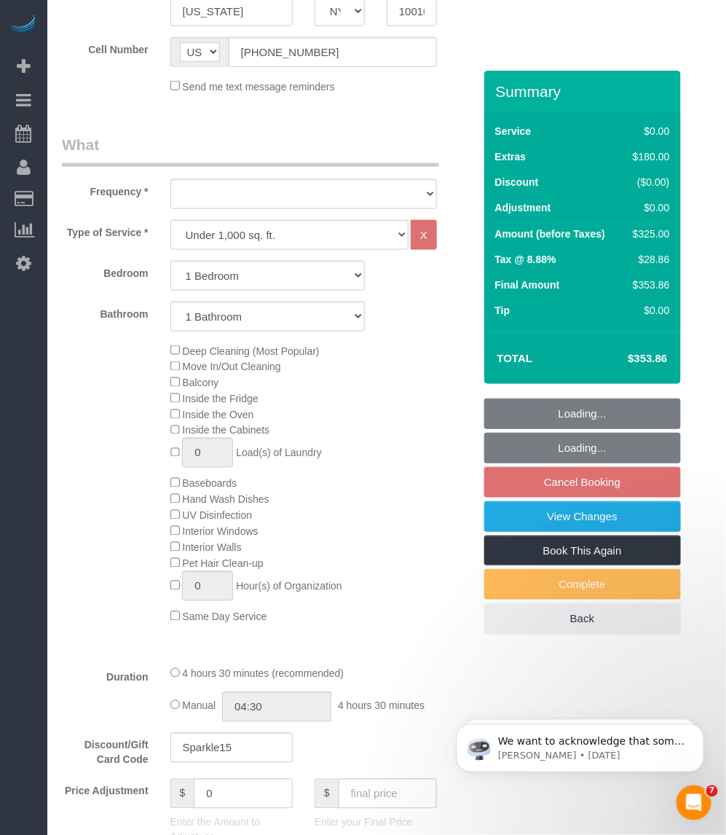
select select "string:stripe-pm_1SAdRf4VGloSiKo7zYrfcx6t"
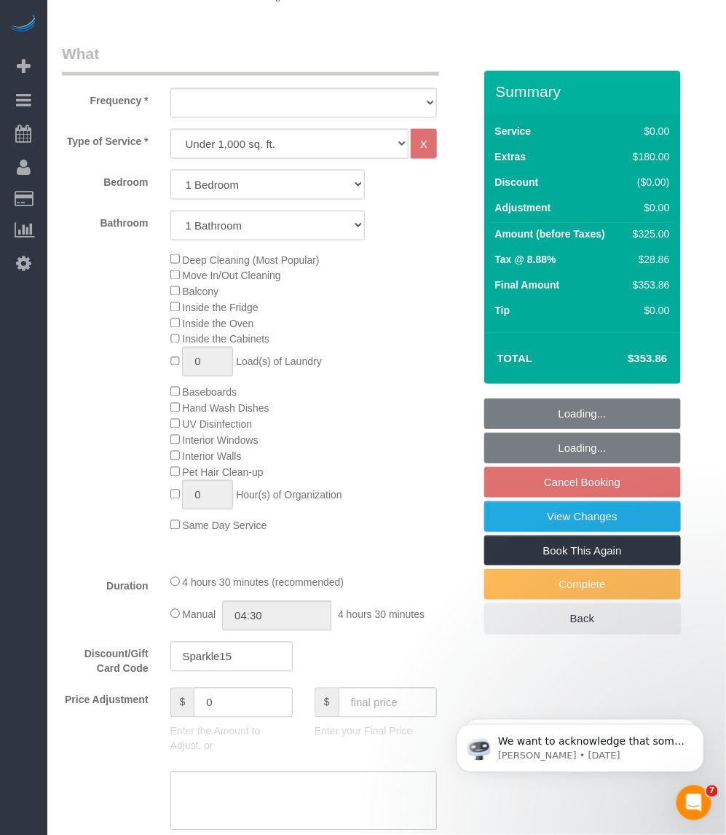
select select "object:922"
select select "spot3"
select select "number:62"
select select "number:90"
select select "number:15"
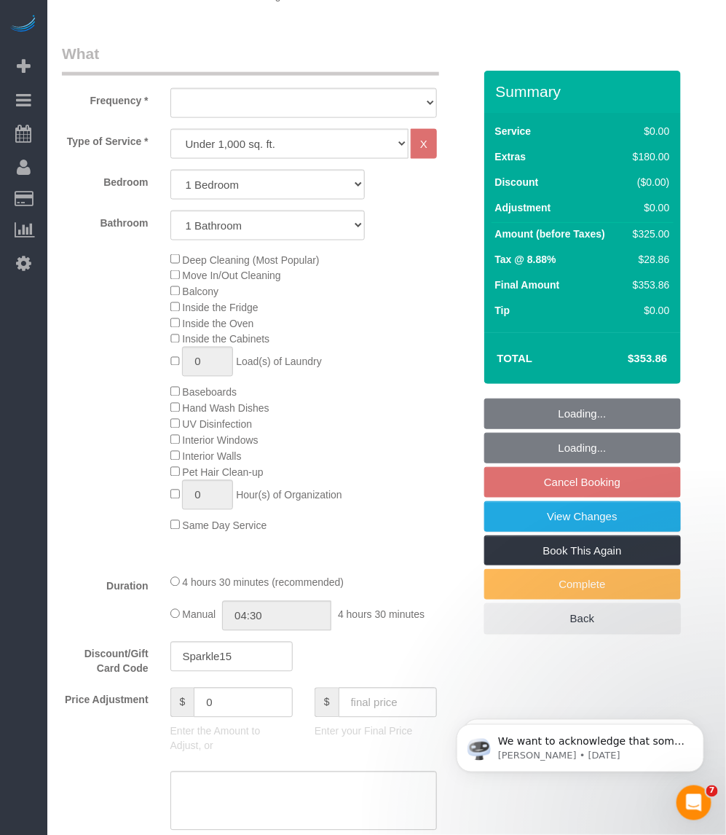
select select "number:5"
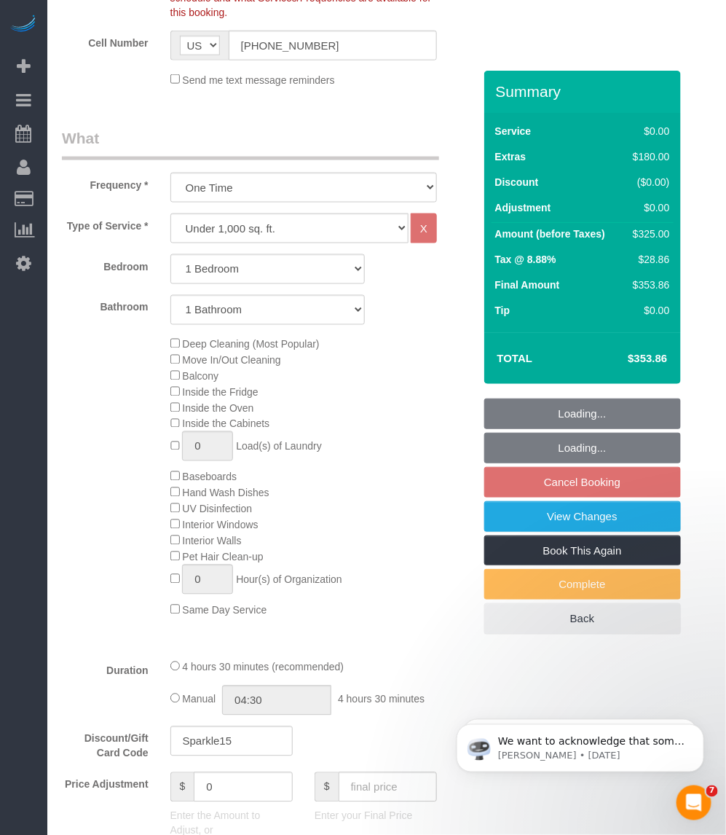
scroll to position [903, 0]
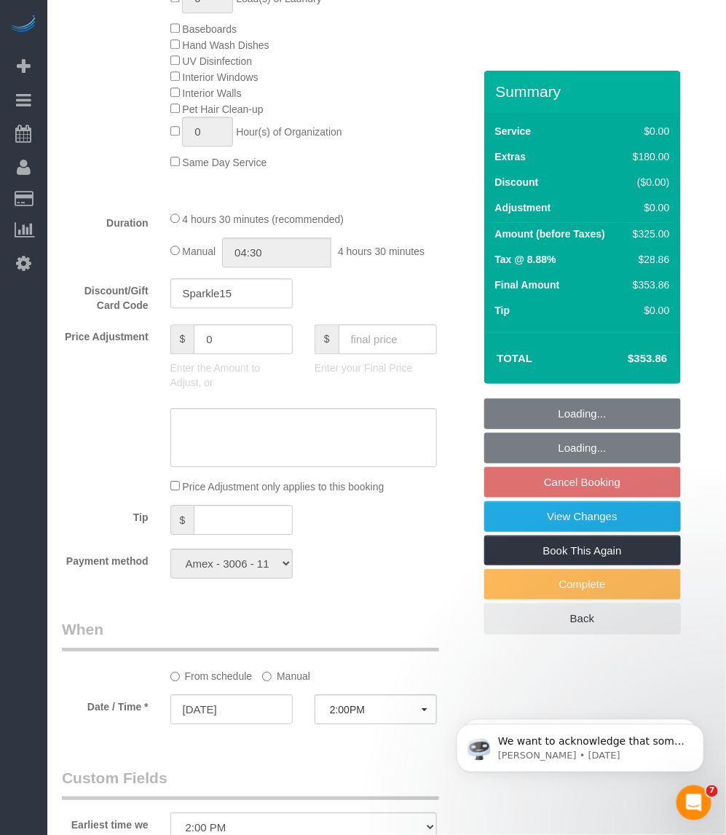
select select "object:1496"
select select "1"
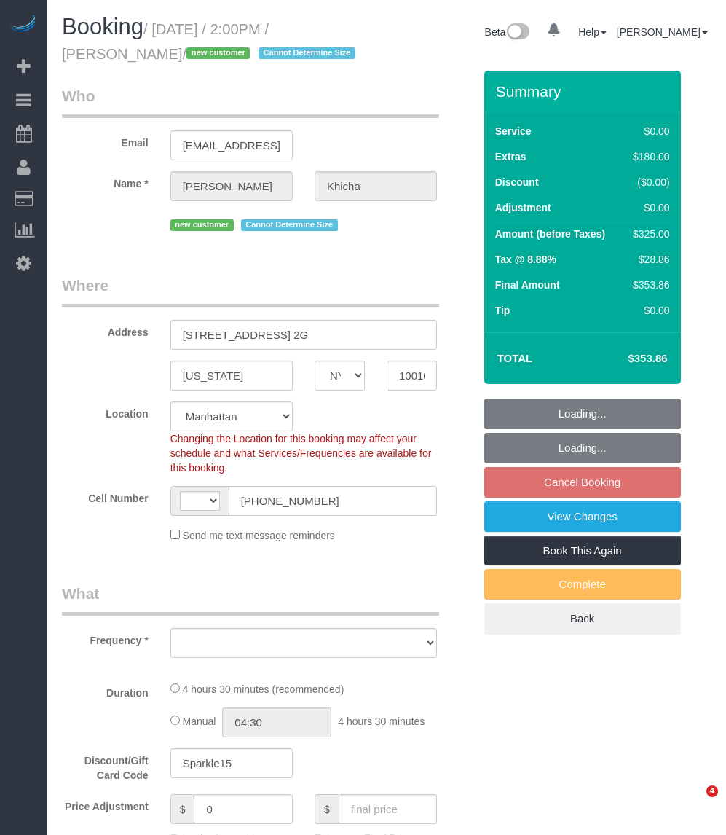
select select "NY"
select select "string:[GEOGRAPHIC_DATA]"
select select "string:stripe-pm_1SAdRf4VGloSiKo7zYrfcx6t"
select select "number:62"
select select "number:90"
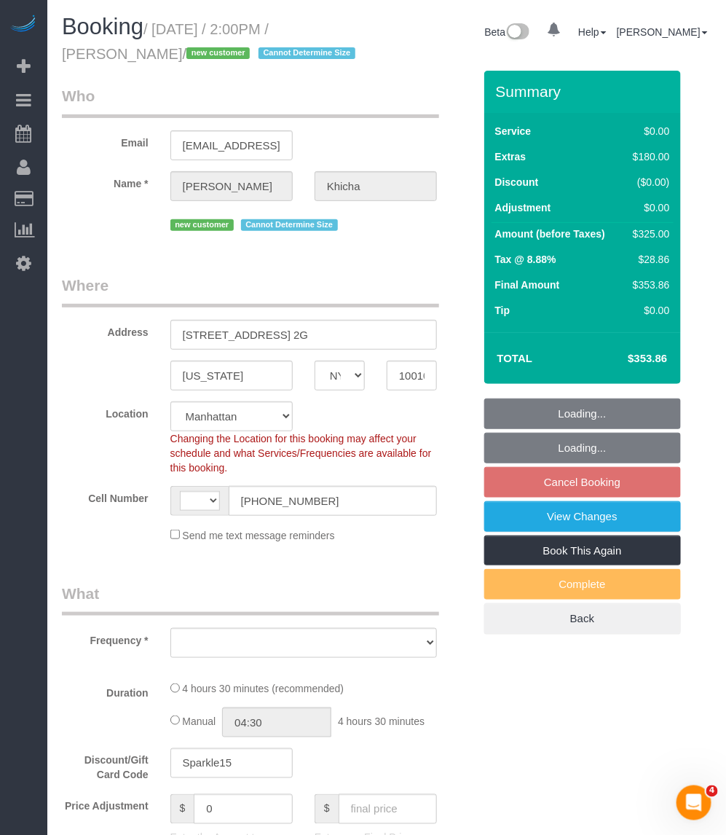
select select "number:15"
select select "number:5"
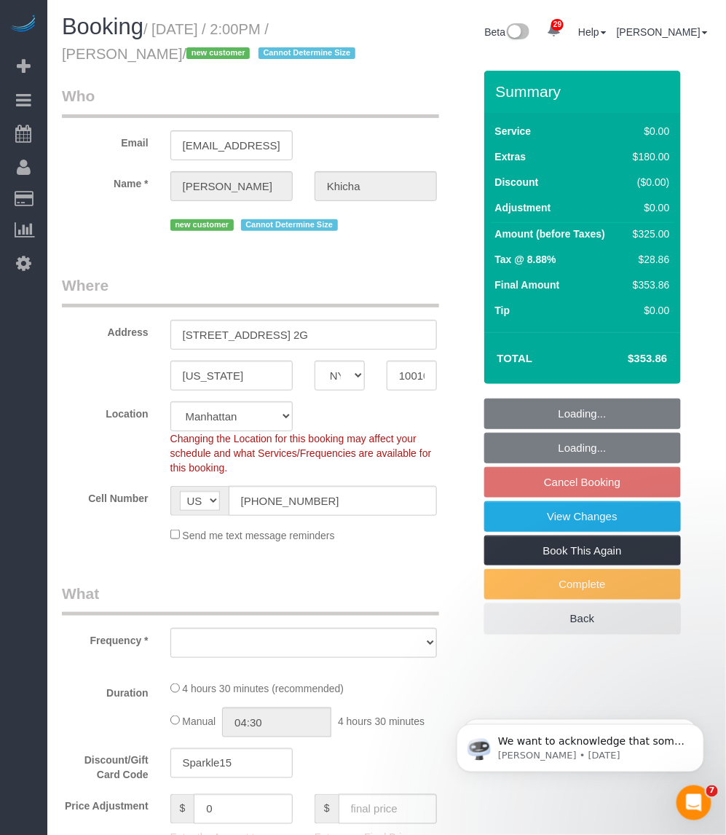
select select "object:966"
select select "spot3"
select select "1"
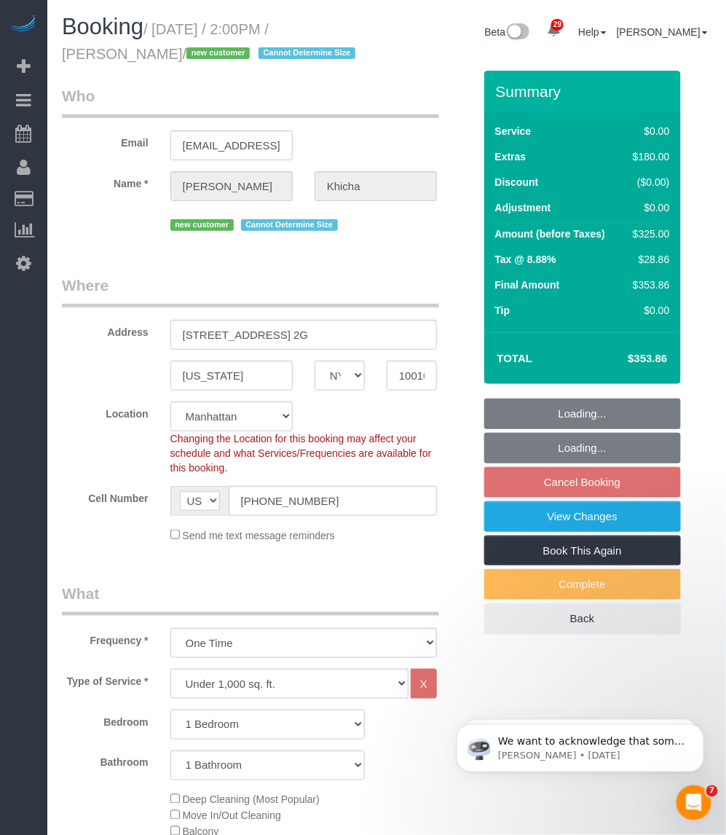
select select "object:1393"
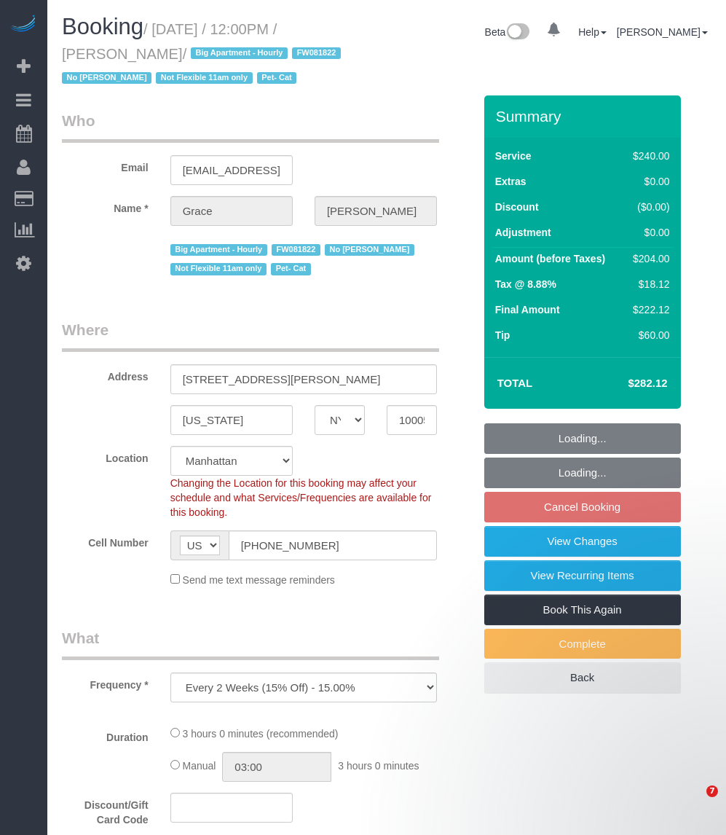
select select "NY"
select select "number:89"
select select "number:90"
select select "number:14"
select select "number:5"
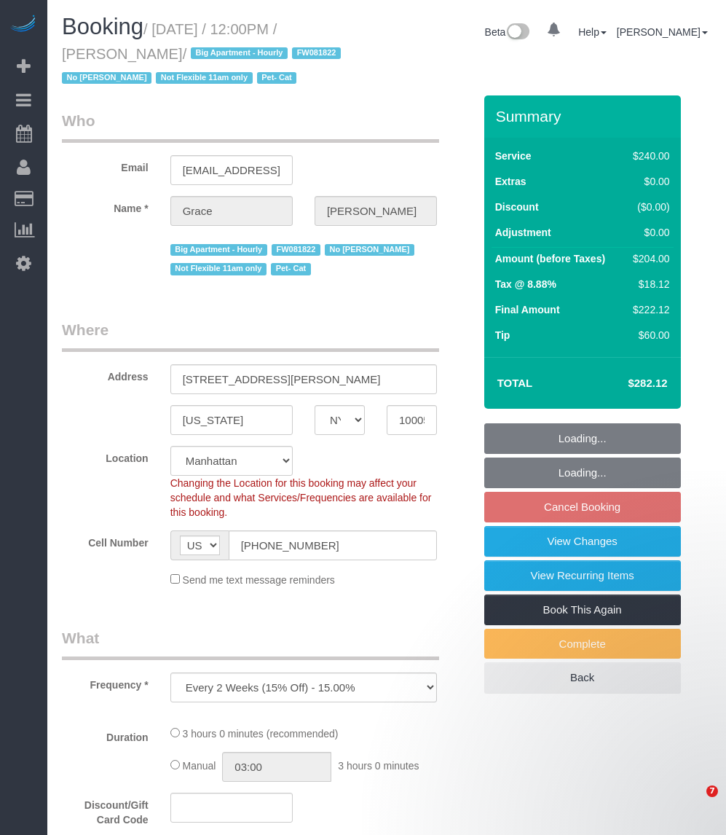
select select "object:1069"
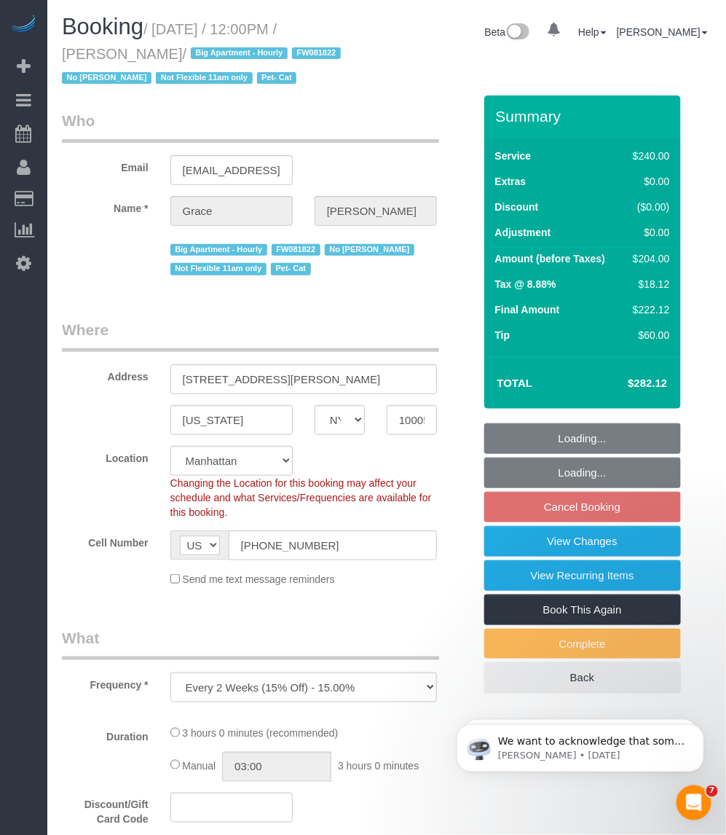
select select "string:stripe-pm_1J7Nir4VGloSiKo7YfTDYo6F"
select select "180"
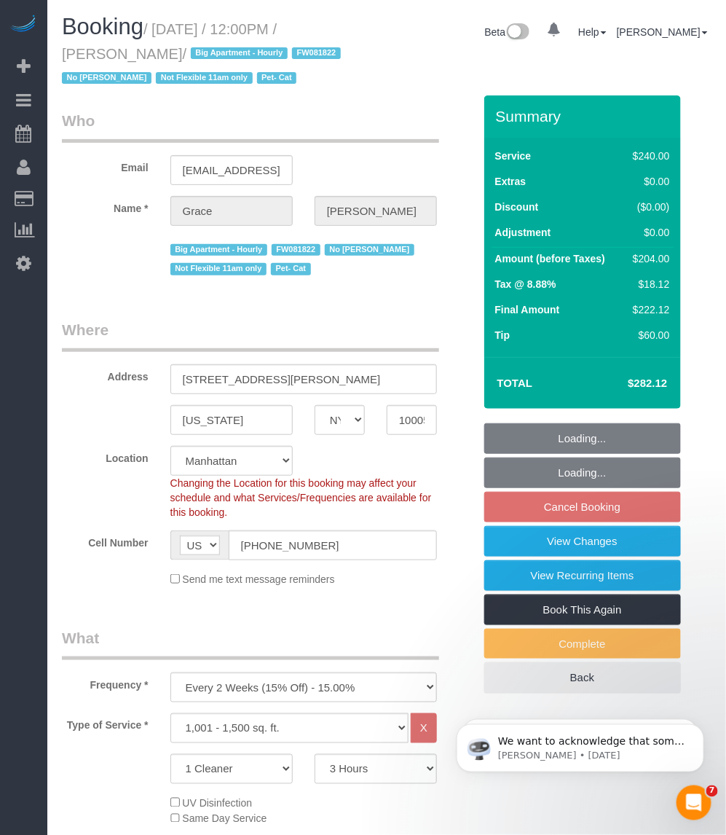
select select "spot5"
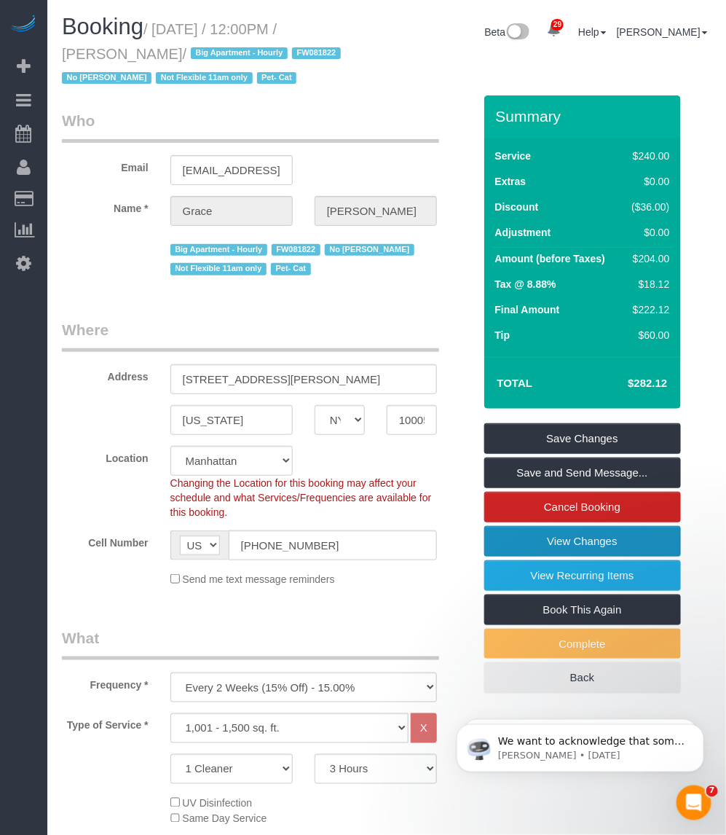
click at [586, 543] on link "View Changes" at bounding box center [582, 541] width 197 height 31
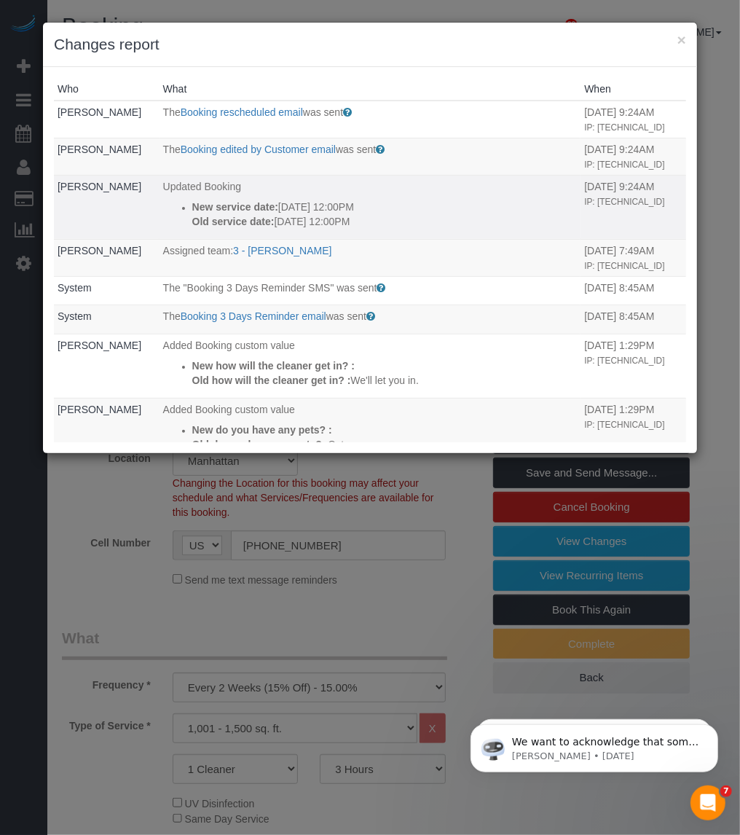
drag, startPoint x: 376, startPoint y: 250, endPoint x: 177, endPoint y: 239, distance: 199.2
click at [177, 229] on ul "New service date: [DATE] 12:00PM Old service date: [DATE] 12:00PM" at bounding box center [370, 214] width 415 height 29
copy div "New service date: [DATE] 12:00PM Old service date: [DATE] 12:00PM"
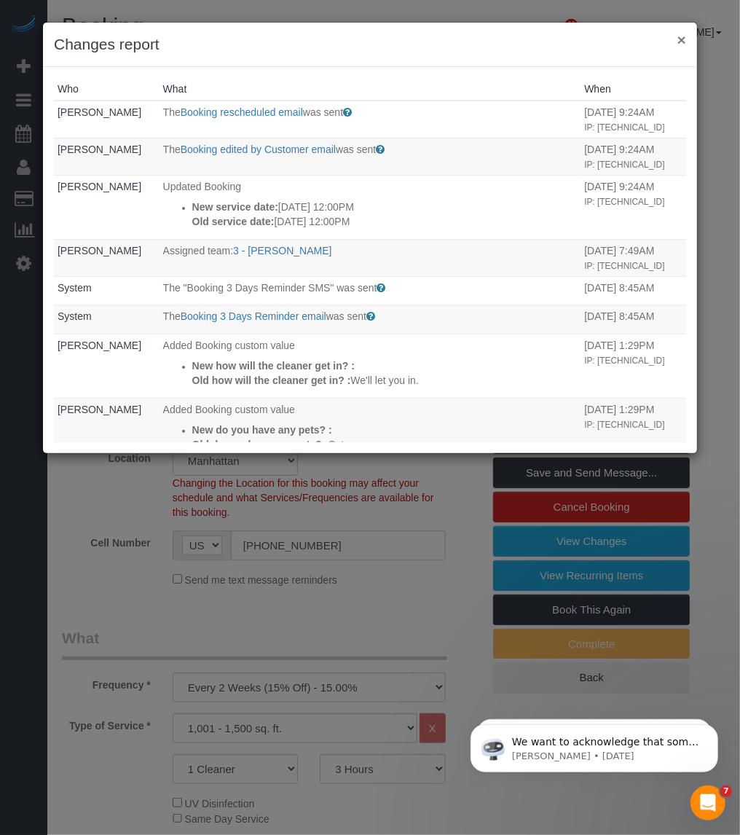
click at [683, 35] on button "×" at bounding box center [682, 39] width 9 height 15
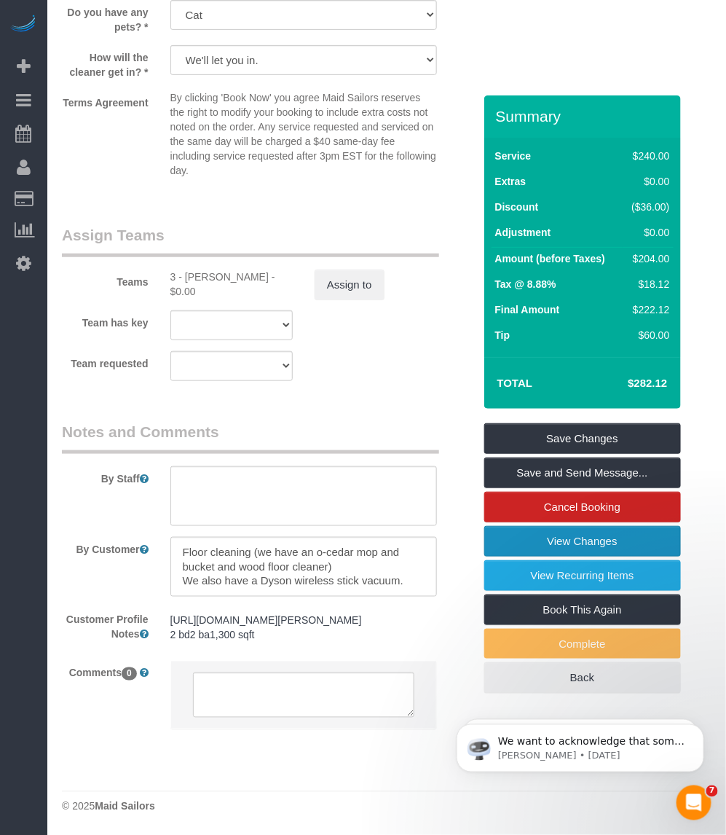
scroll to position [1435, 0]
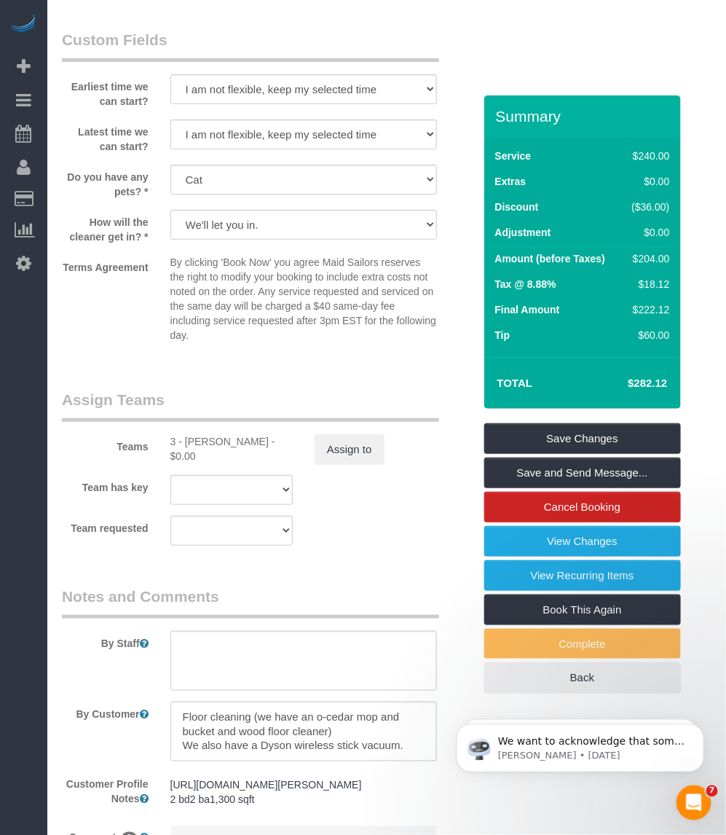
click at [205, 445] on div "3 - Geraldin Bastidas - $0.00" at bounding box center [231, 448] width 122 height 29
copy div "Geraldin"
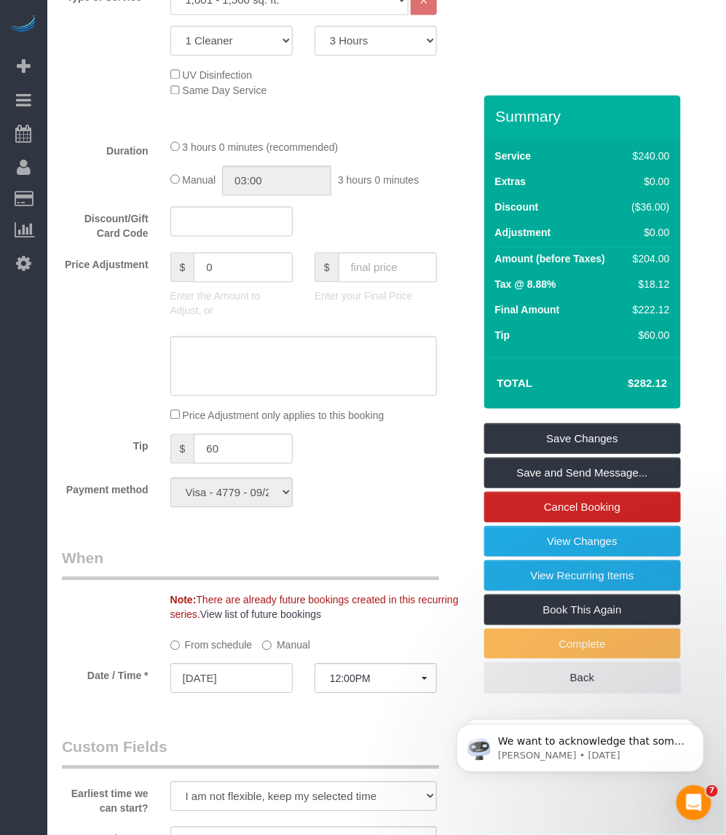
scroll to position [1275, 0]
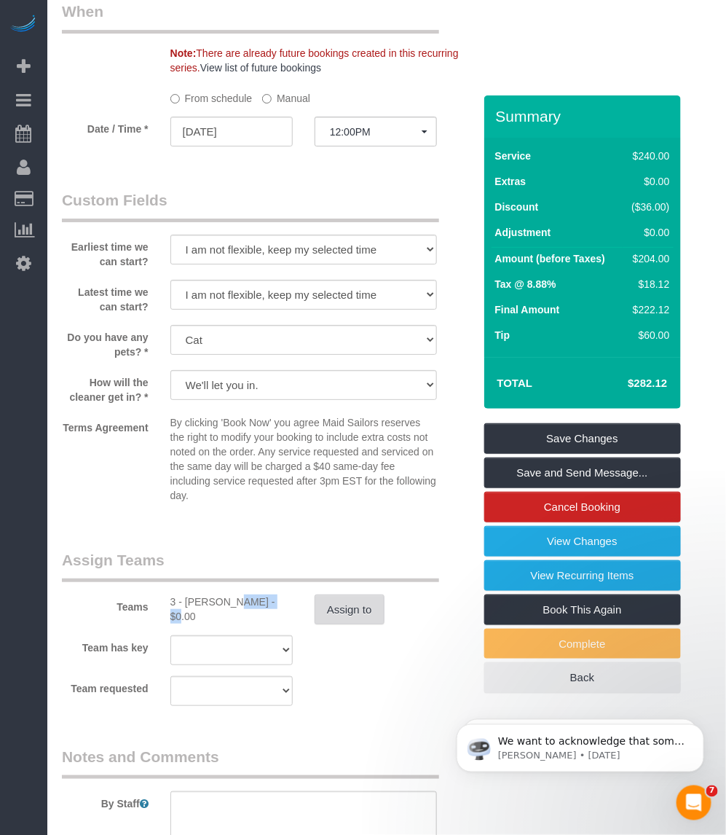
click at [343, 610] on button "Assign to" at bounding box center [350, 609] width 70 height 31
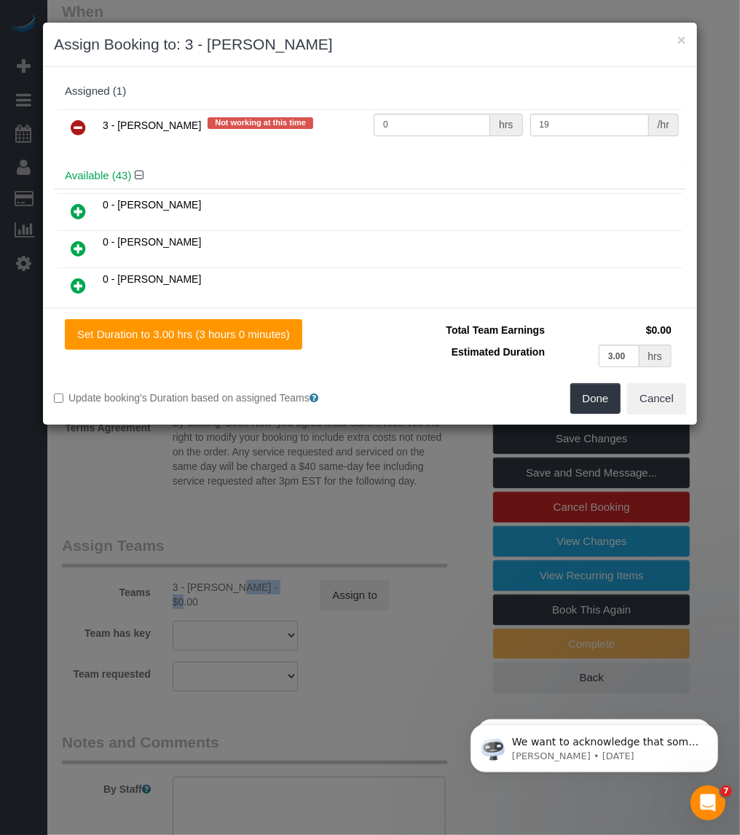
drag, startPoint x: 80, startPoint y: 122, endPoint x: 295, endPoint y: 216, distance: 234.3
click at [80, 124] on icon at bounding box center [78, 127] width 15 height 17
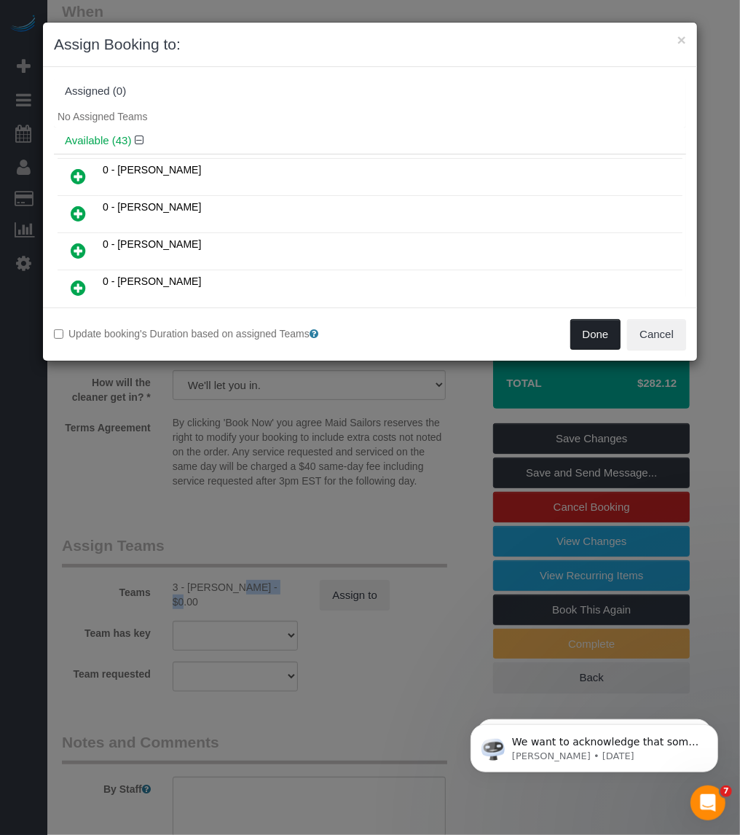
click at [596, 333] on button "Done" at bounding box center [595, 334] width 51 height 31
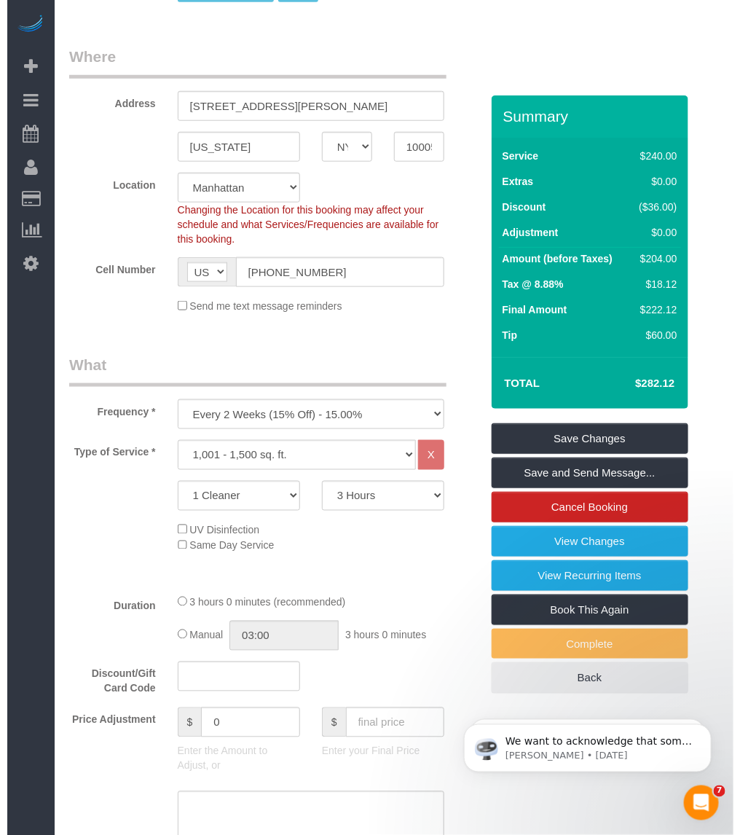
scroll to position [0, 0]
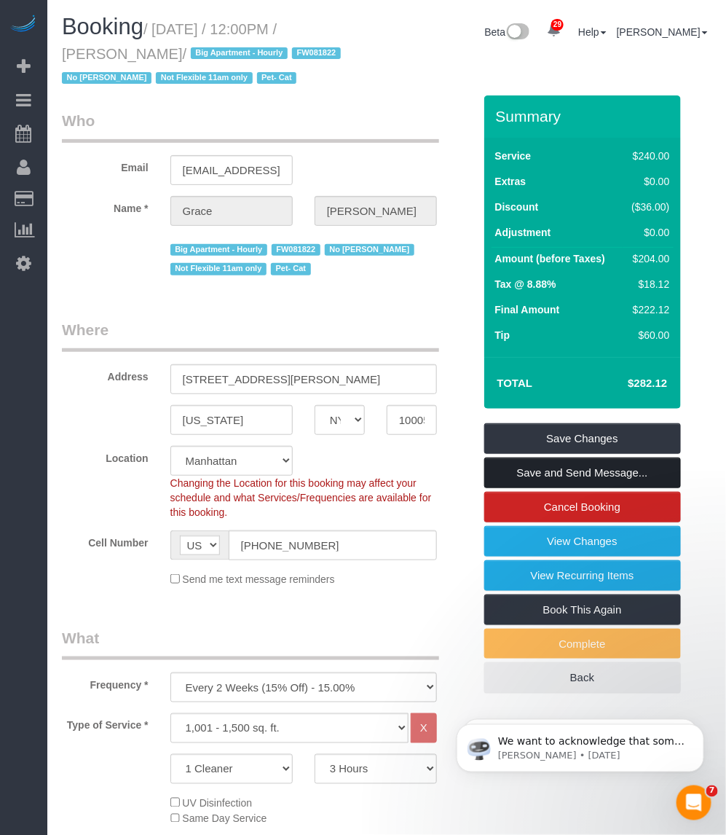
click at [547, 474] on link "Save and Send Message..." at bounding box center [582, 473] width 197 height 31
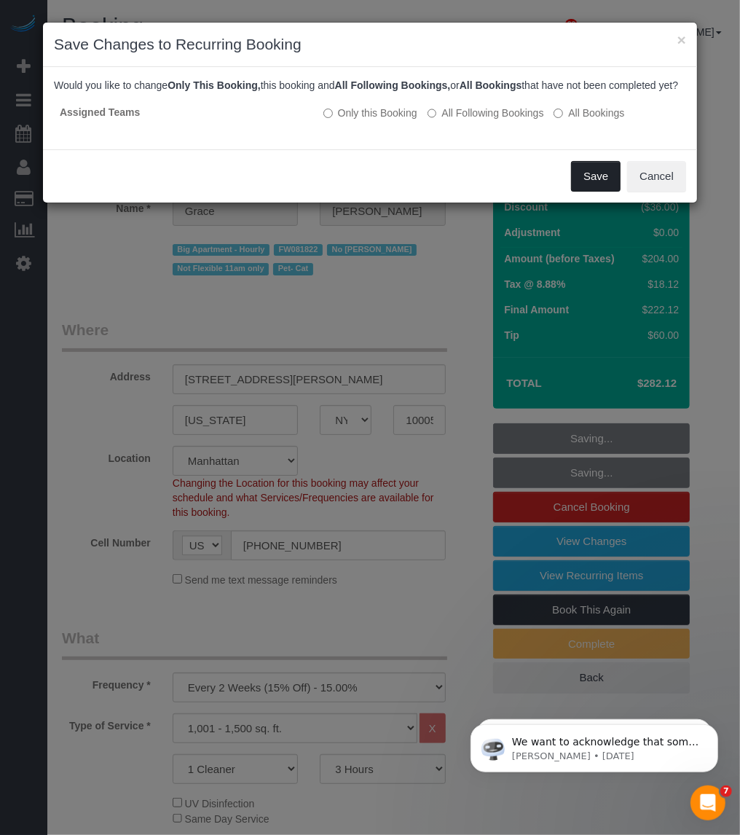
click at [598, 192] on button "Save" at bounding box center [596, 176] width 50 height 31
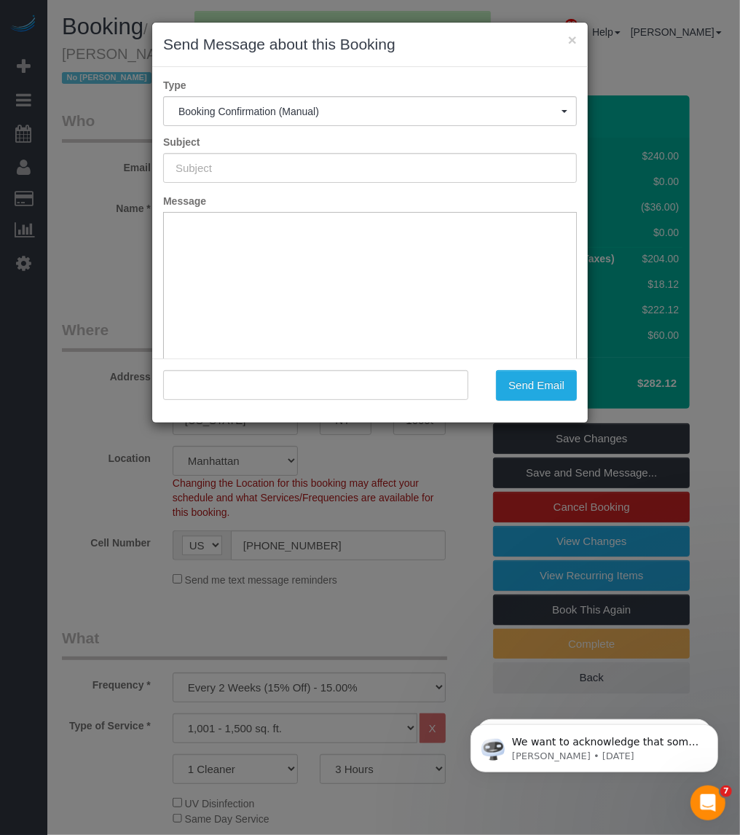
type input "Cleaning Confirmed for 10/01/2025 at 12:00pm"
type input ""Grace Lehman" <covetconvent@gmail.com>"
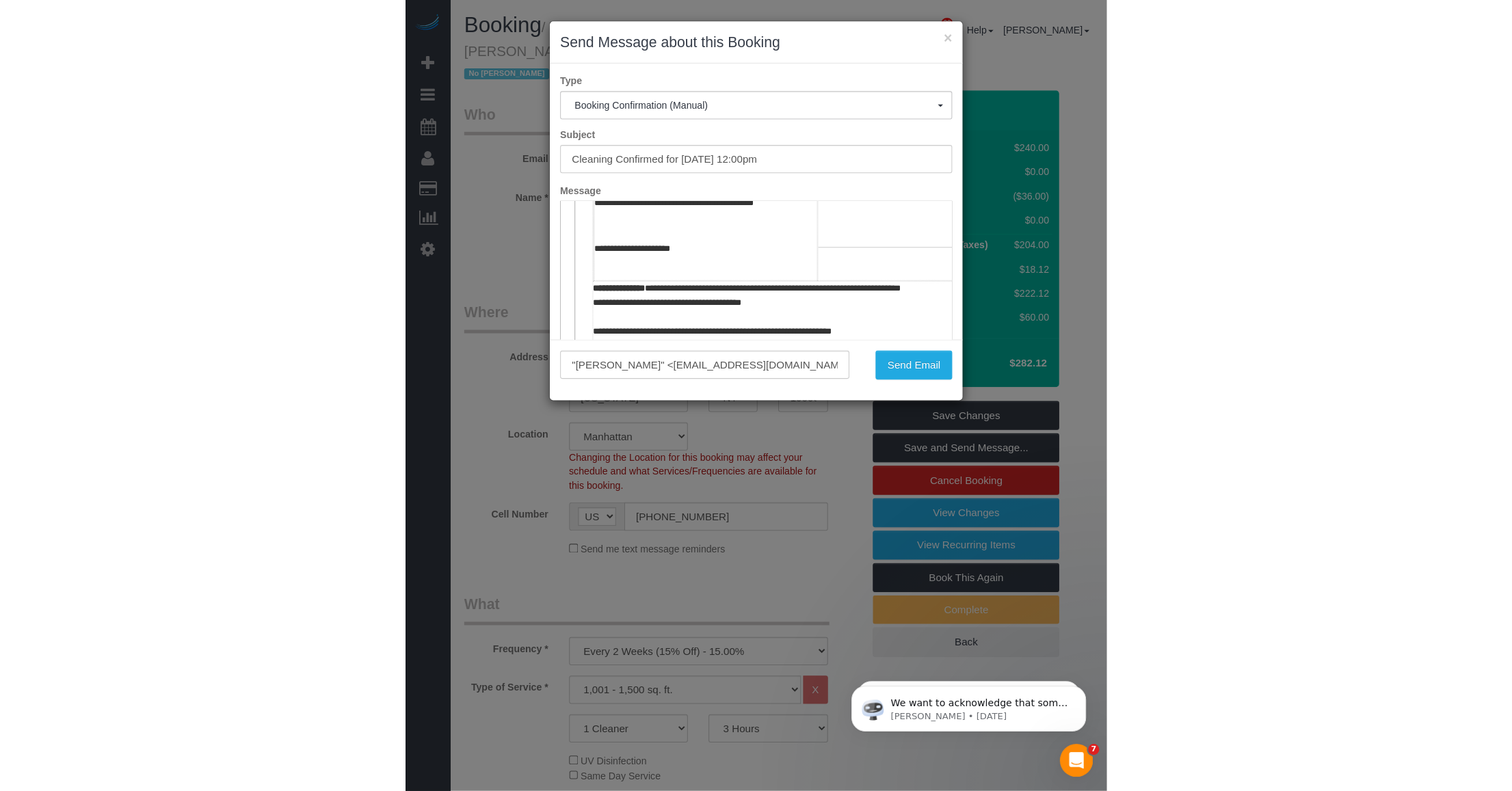
scroll to position [427, 0]
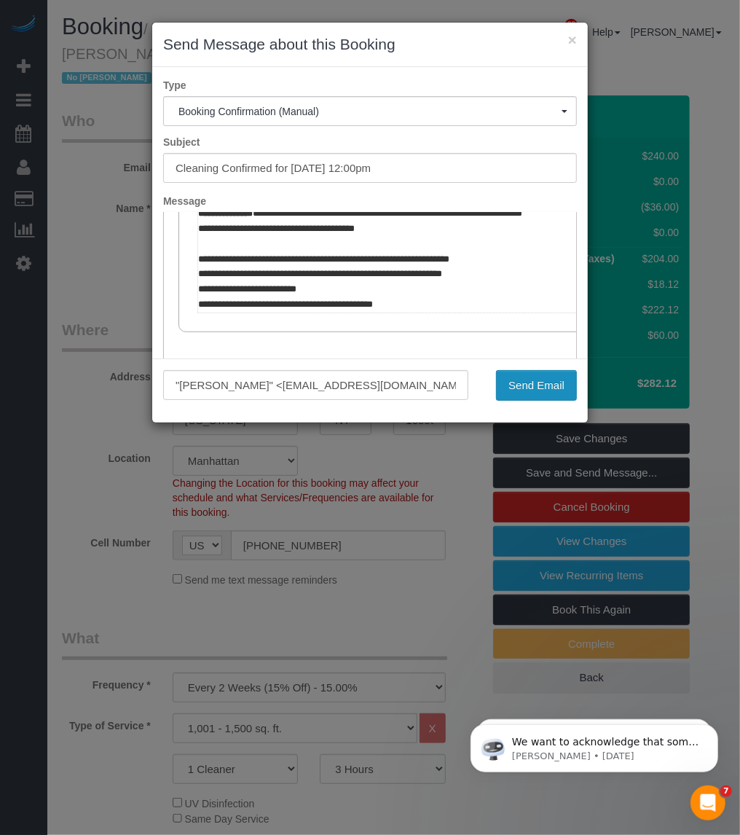
click at [547, 383] on button "Send Email" at bounding box center [536, 385] width 81 height 31
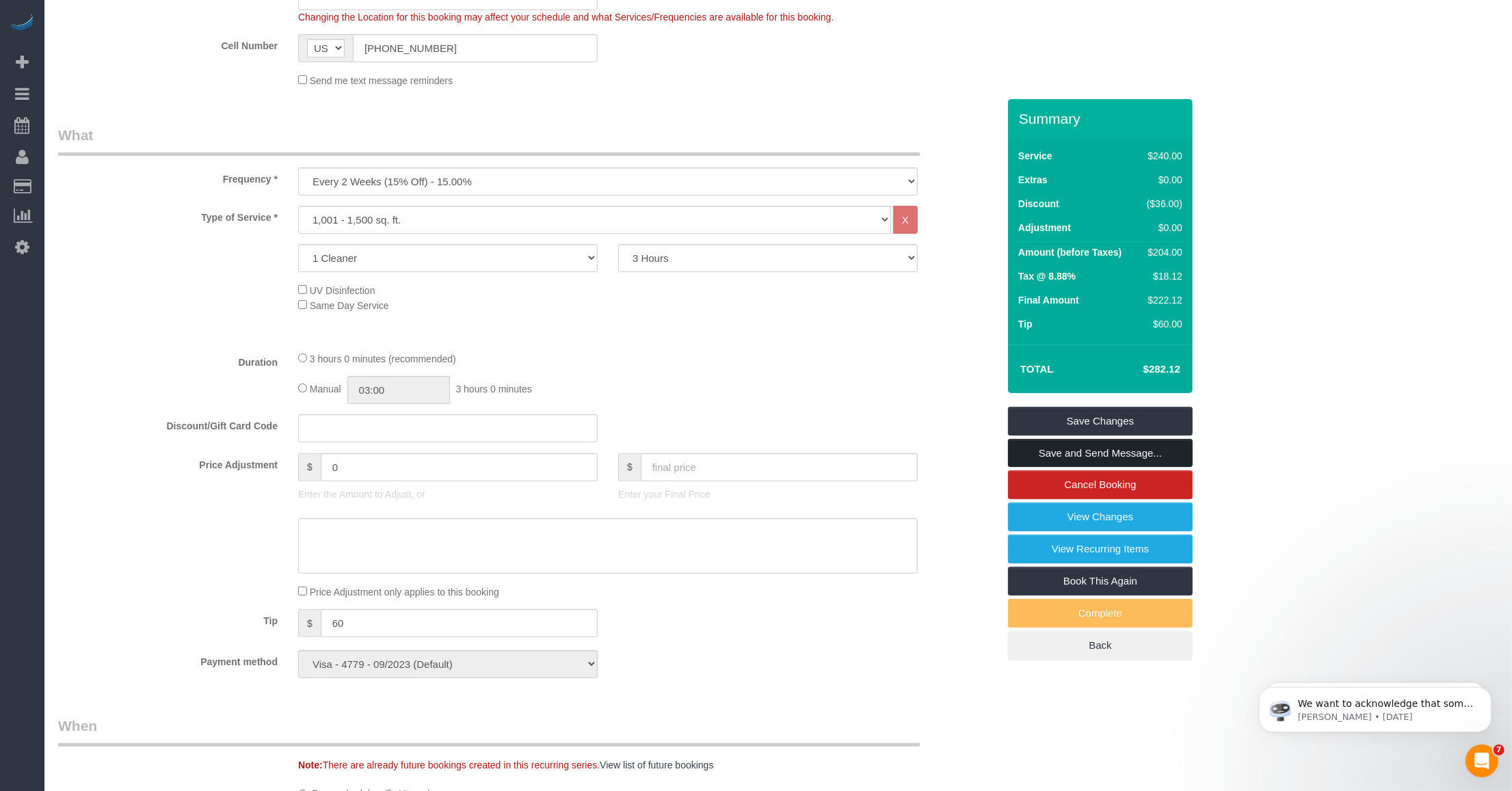
scroll to position [684, 0]
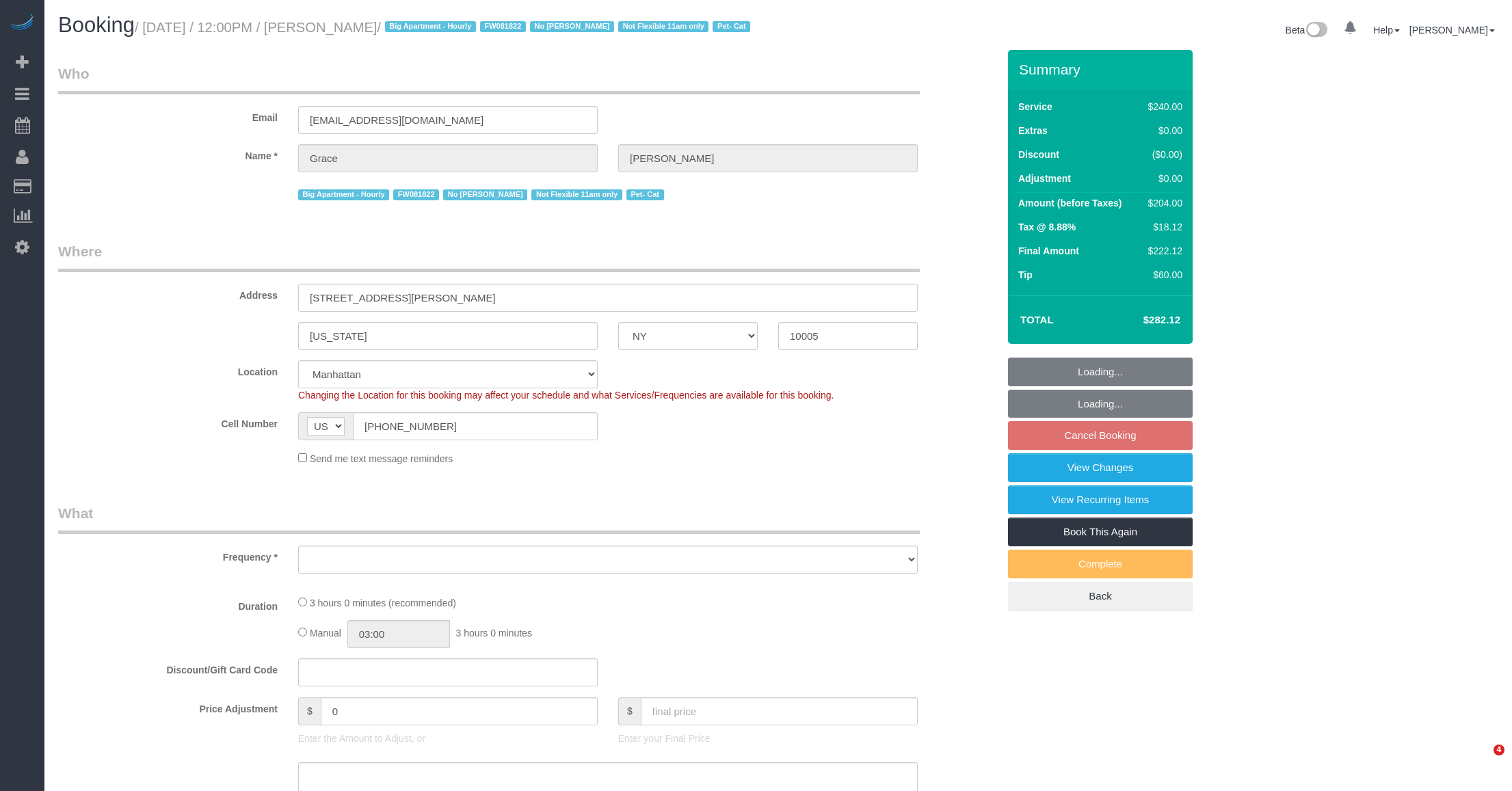
select select "NY"
select select "string:stripe-pm_1J7Nir4VGloSiKo7YfTDYo6F"
select select "180"
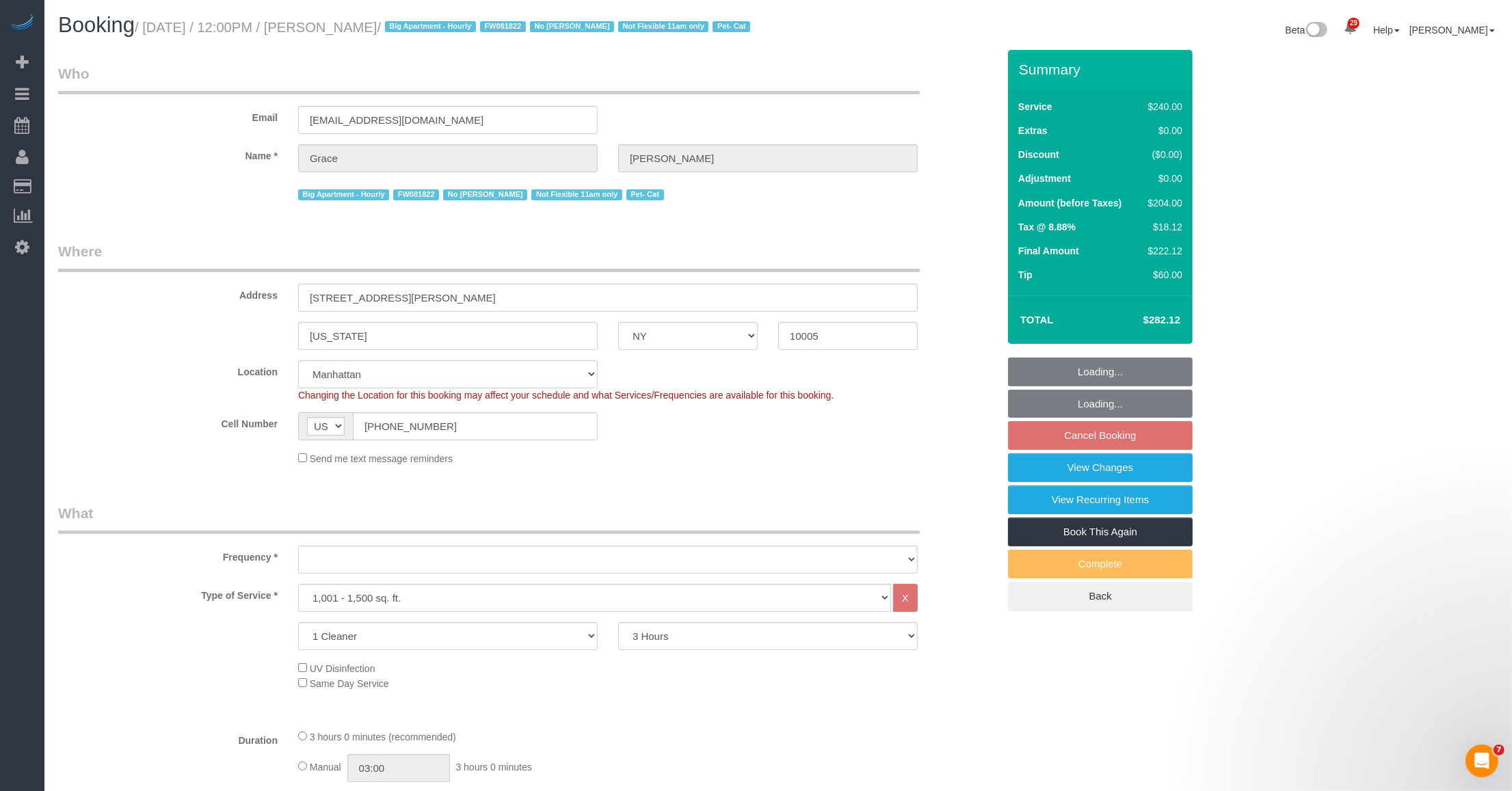
select select "object:1059"
select select "number:89"
select select "number:90"
select select "number:14"
select select "number:5"
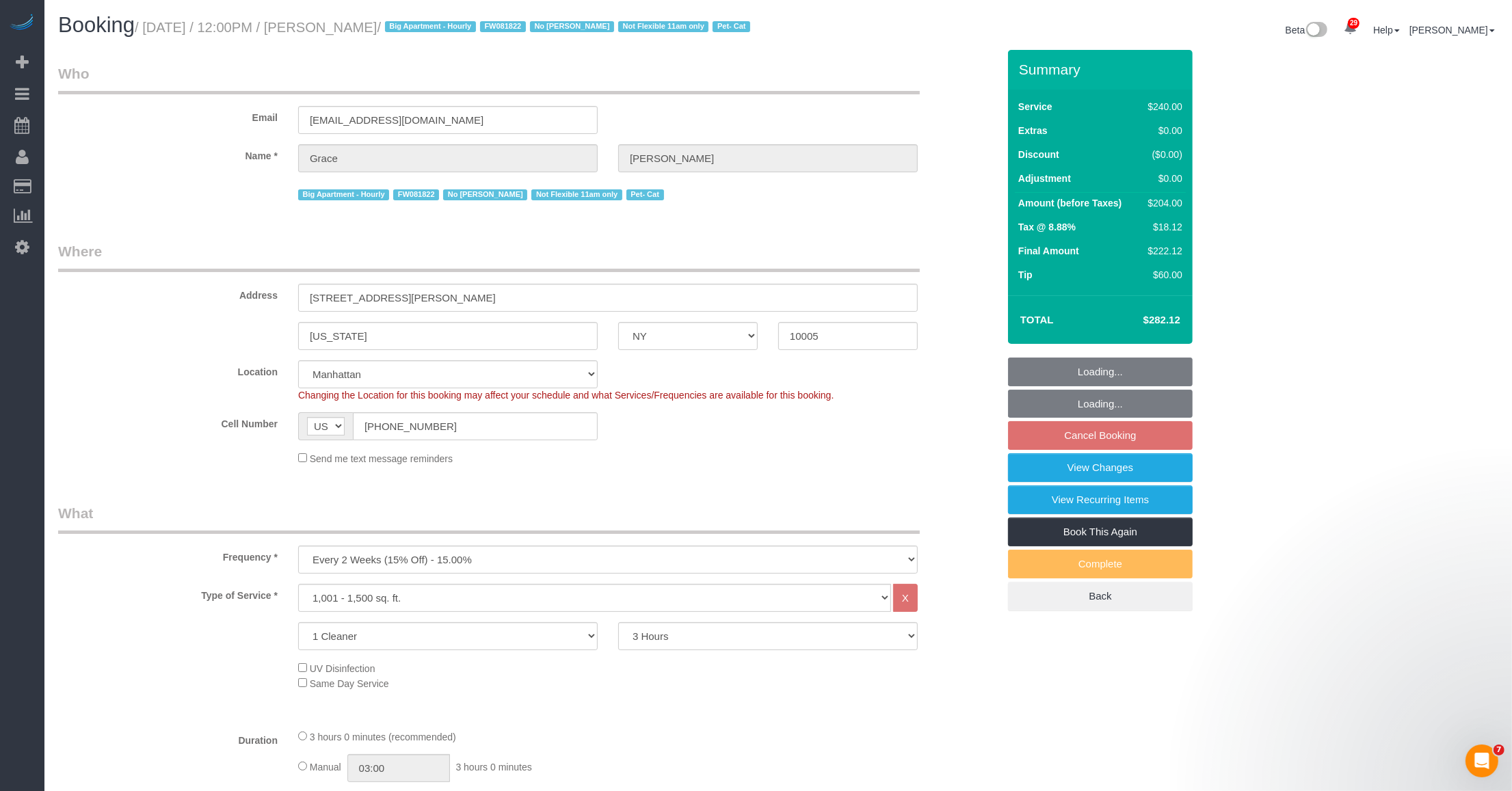
select select "object:1483"
select select "spot5"
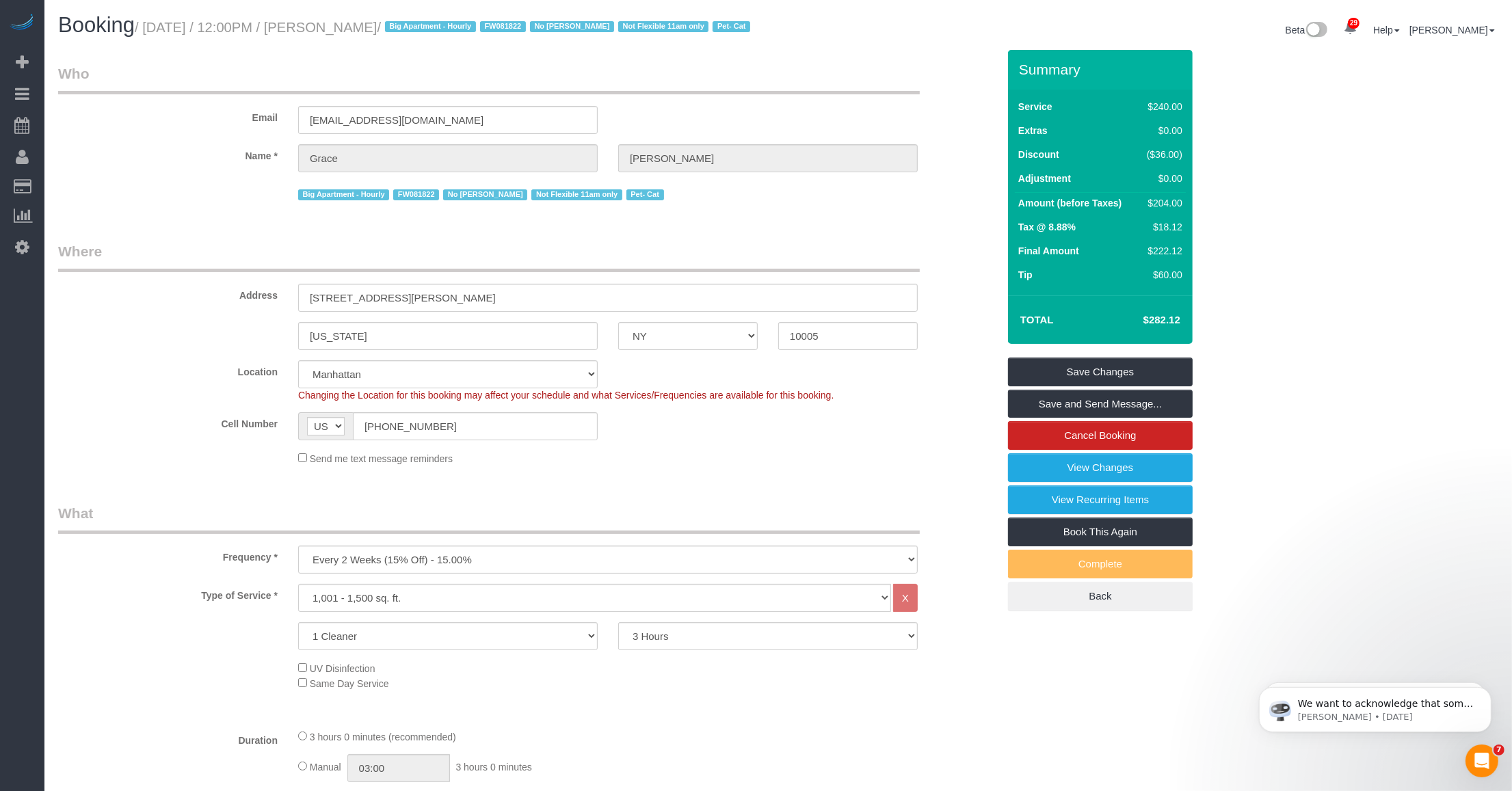
drag, startPoint x: 497, startPoint y: 63, endPoint x: 570, endPoint y: 63, distance: 73.0
click at [568, 43] on div "Booking / [DATE] / 12:00PM / [PERSON_NAME] / Big Apartment - Hourly FW081822 No…" at bounding box center [413, 28] width 730 height 29
drag, startPoint x: 614, startPoint y: 63, endPoint x: 689, endPoint y: 65, distance: 75.0
click at [689, 43] on div "Booking / [DATE] / 12:00PM / [PERSON_NAME] / Big Apartment - Hourly FW081822 No…" at bounding box center [413, 28] width 730 height 29
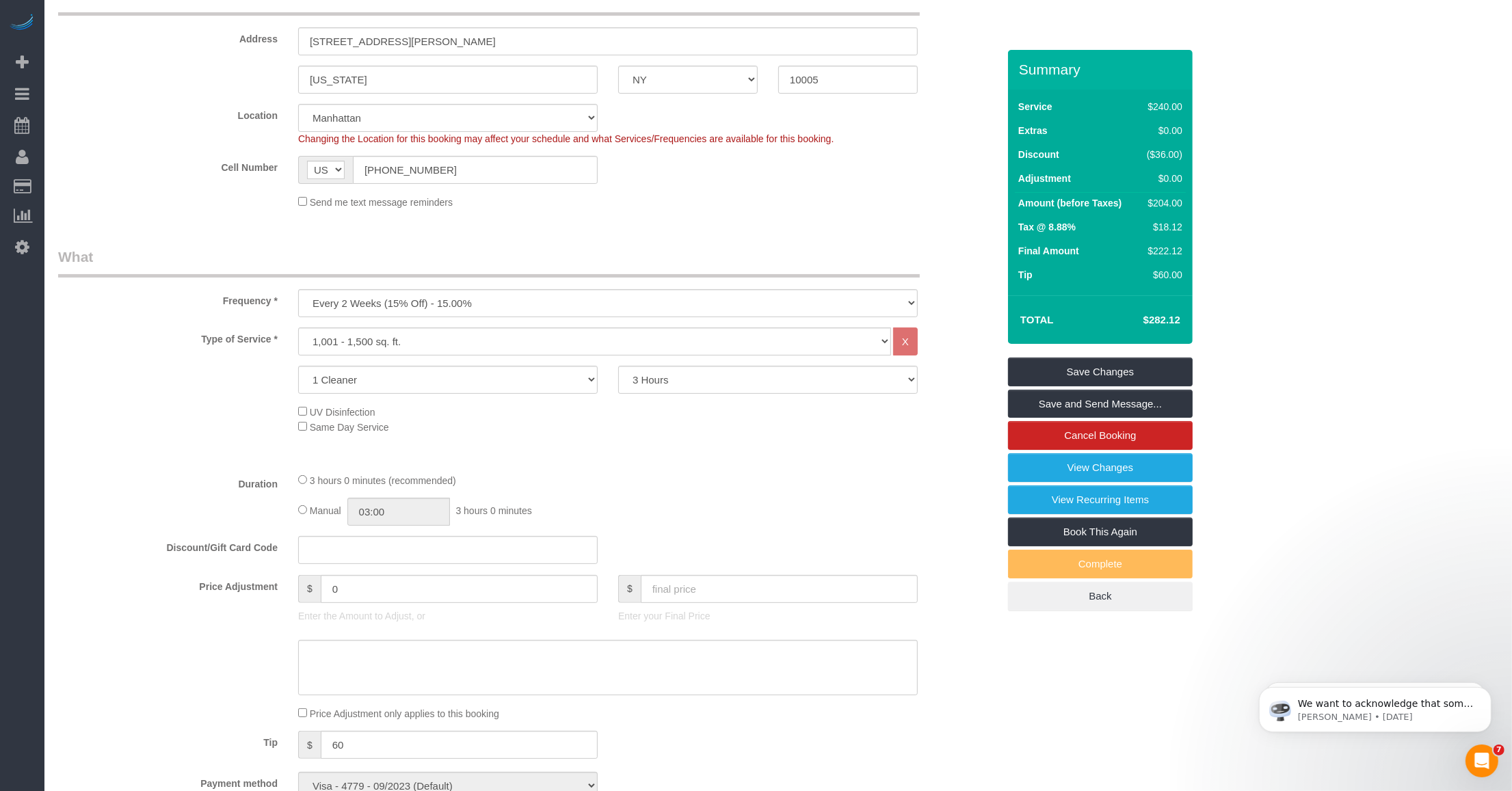
scroll to position [171, 0]
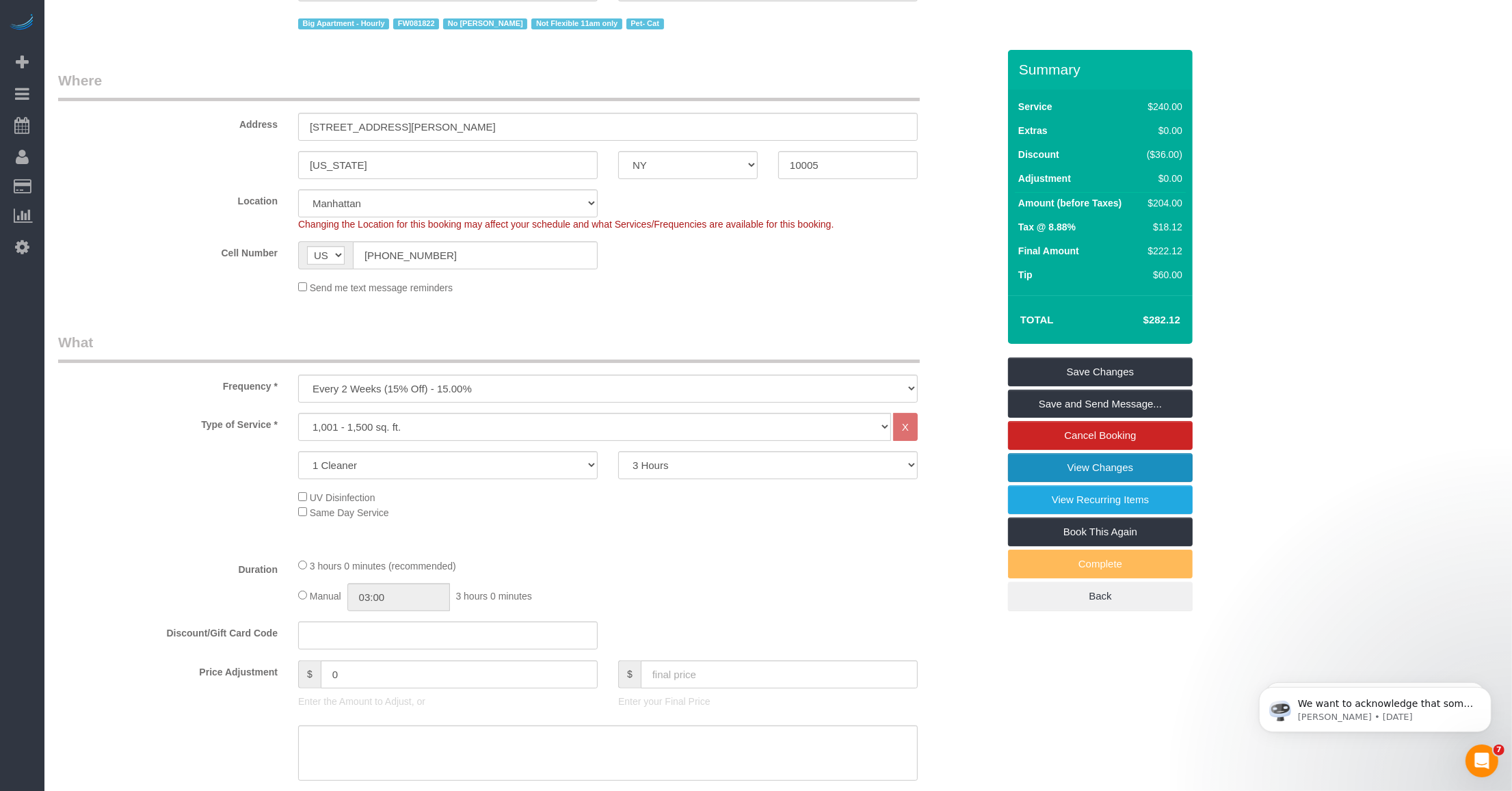
click at [1044, 482] on link "View Changes" at bounding box center [1100, 467] width 185 height 29
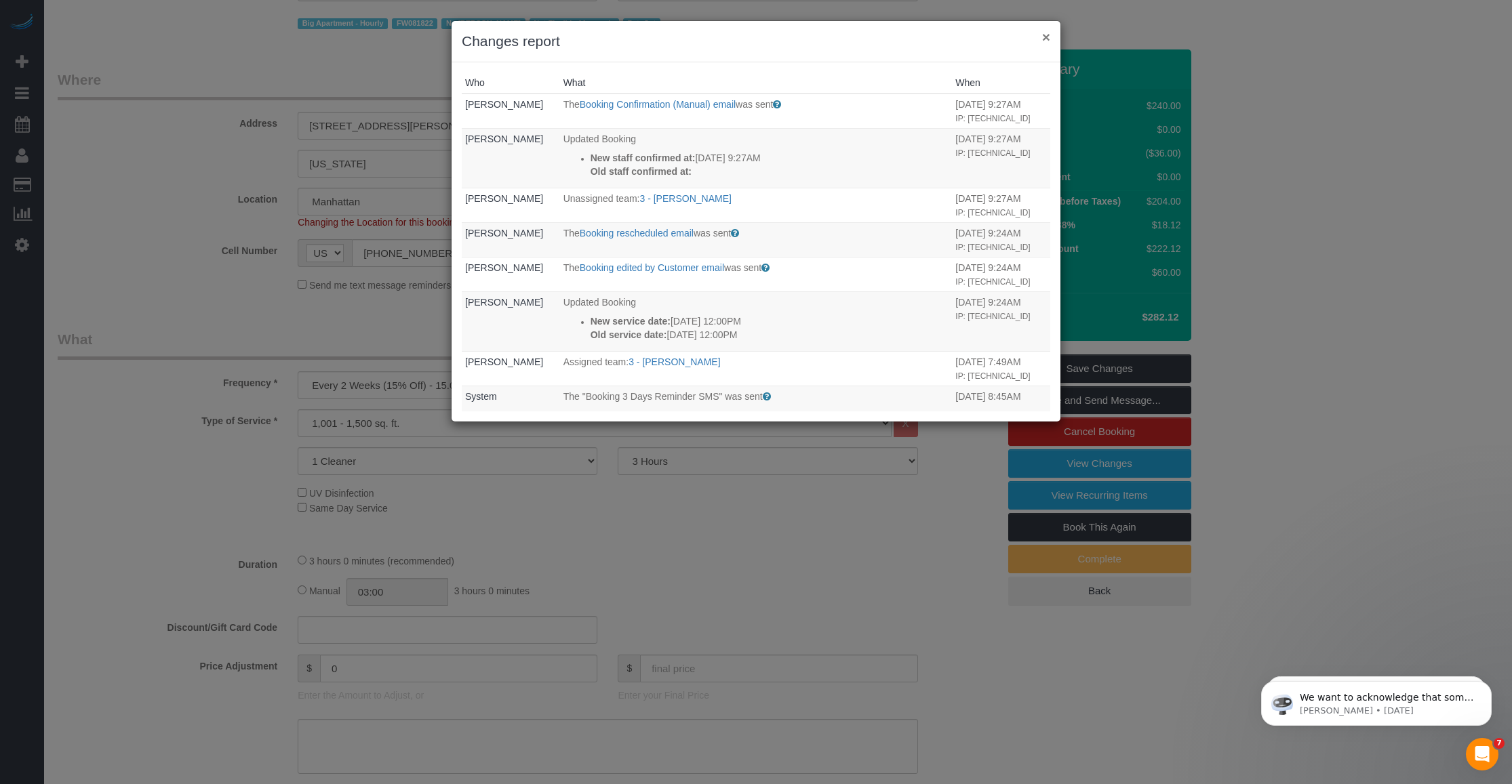
click at [1048, 36] on button "×" at bounding box center [1046, 36] width 8 height 14
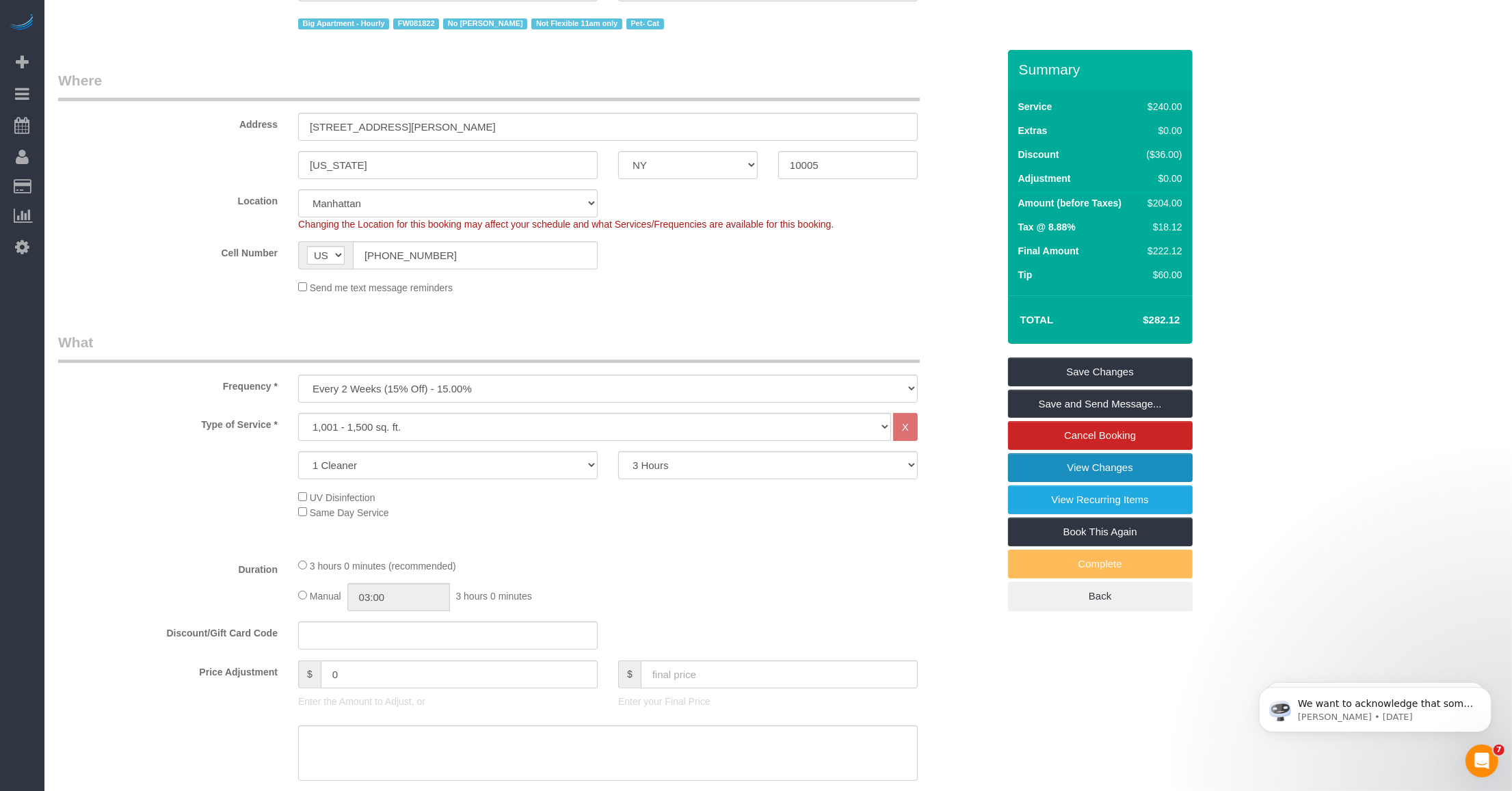
scroll to position [0, 0]
